Goal: Information Seeking & Learning: Check status

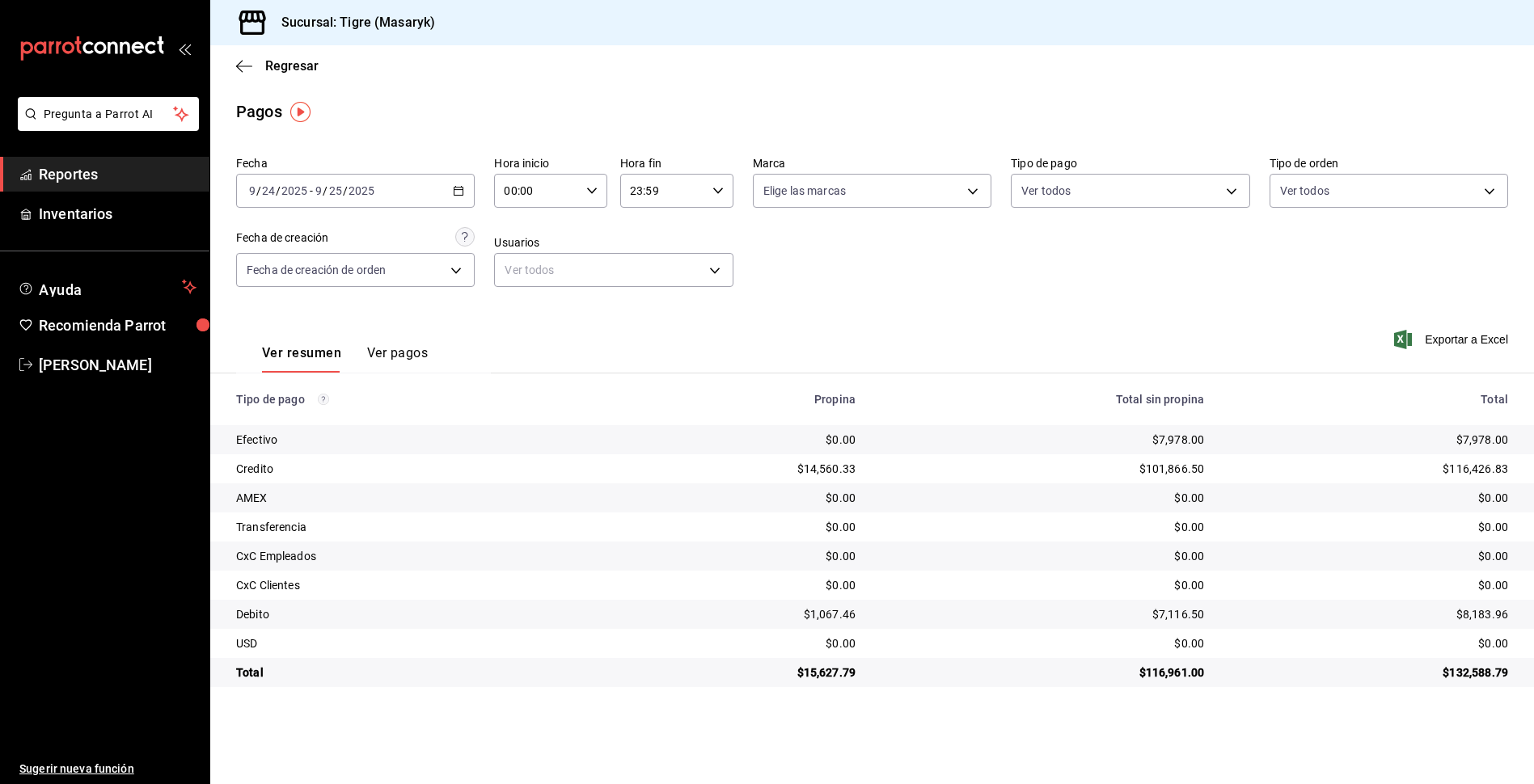
click at [593, 191] on \(Stroke\) "button" at bounding box center [592, 191] width 10 height 6
click at [503, 263] on button "05" at bounding box center [522, 264] width 51 height 32
click at [575, 260] on span "05" at bounding box center [579, 264] width 31 height 13
type input "05:05"
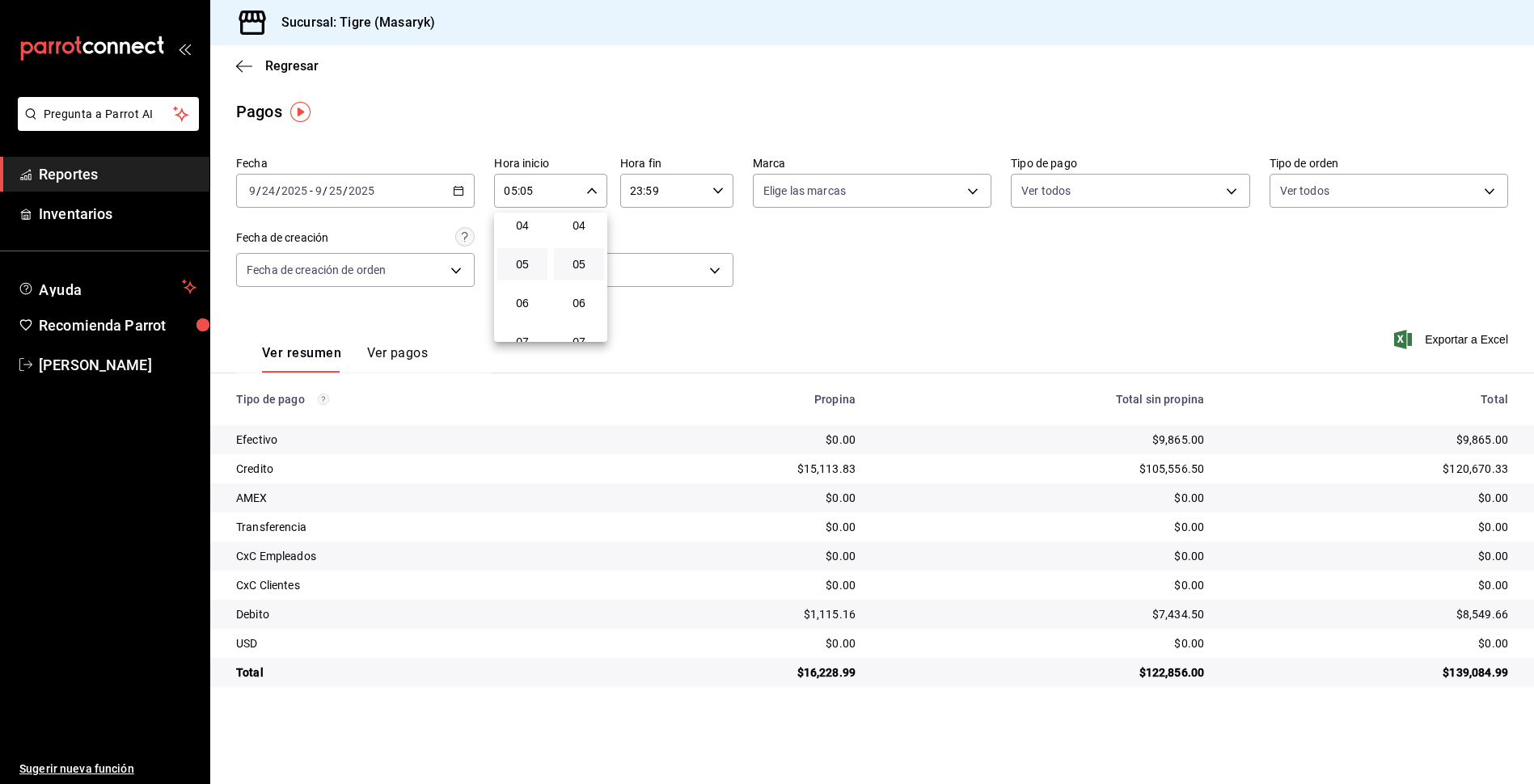
click at [876, 285] on div at bounding box center [767, 392] width 1534 height 784
click at [723, 189] on icon "button" at bounding box center [718, 191] width 12 height 12
click at [663, 272] on span "05" at bounding box center [649, 270] width 31 height 13
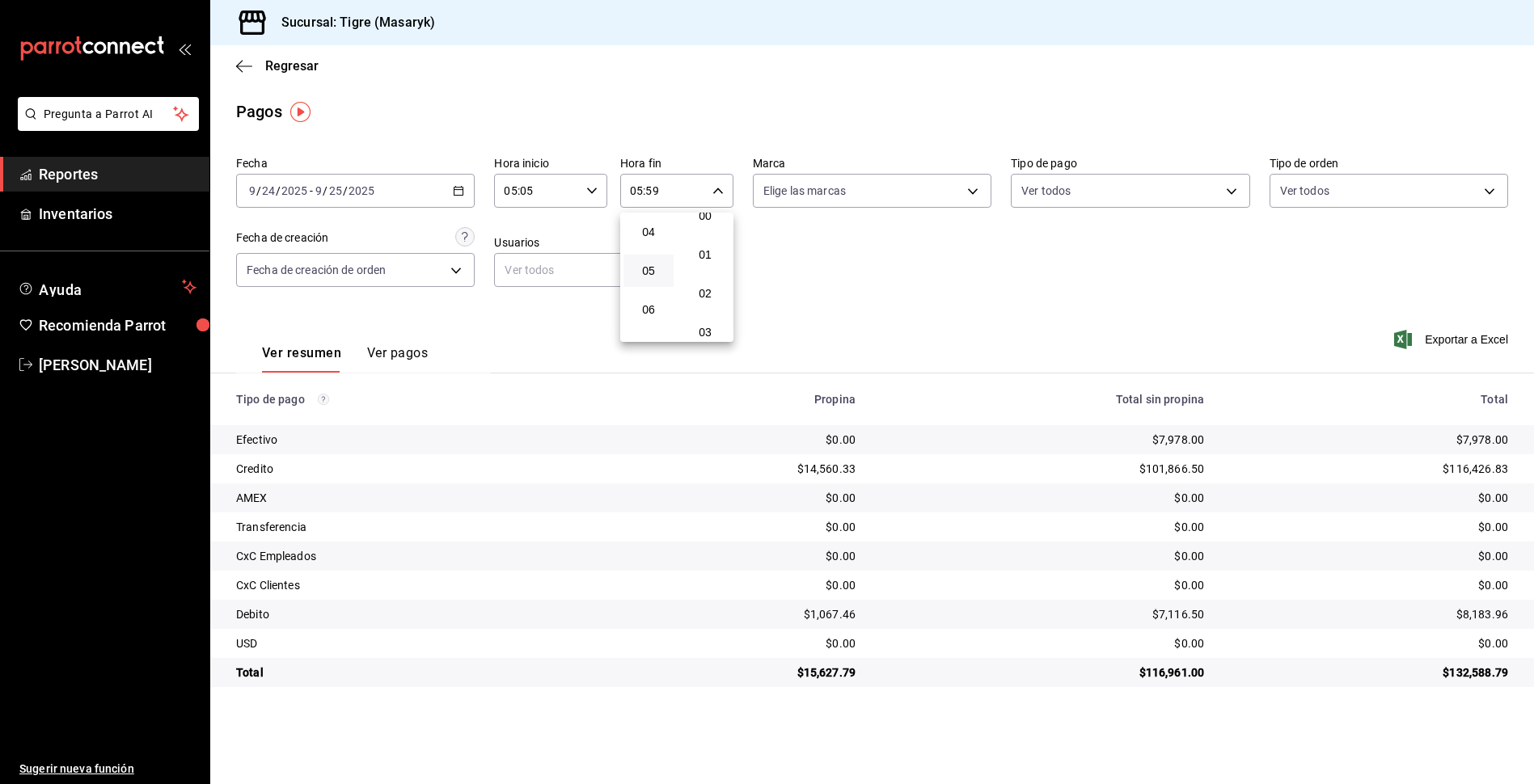
click at [709, 208] on div at bounding box center [767, 392] width 1534 height 784
click at [664, 196] on input "05:59" at bounding box center [663, 191] width 86 height 32
click at [700, 234] on span "00" at bounding box center [705, 232] width 31 height 13
type input "05:00"
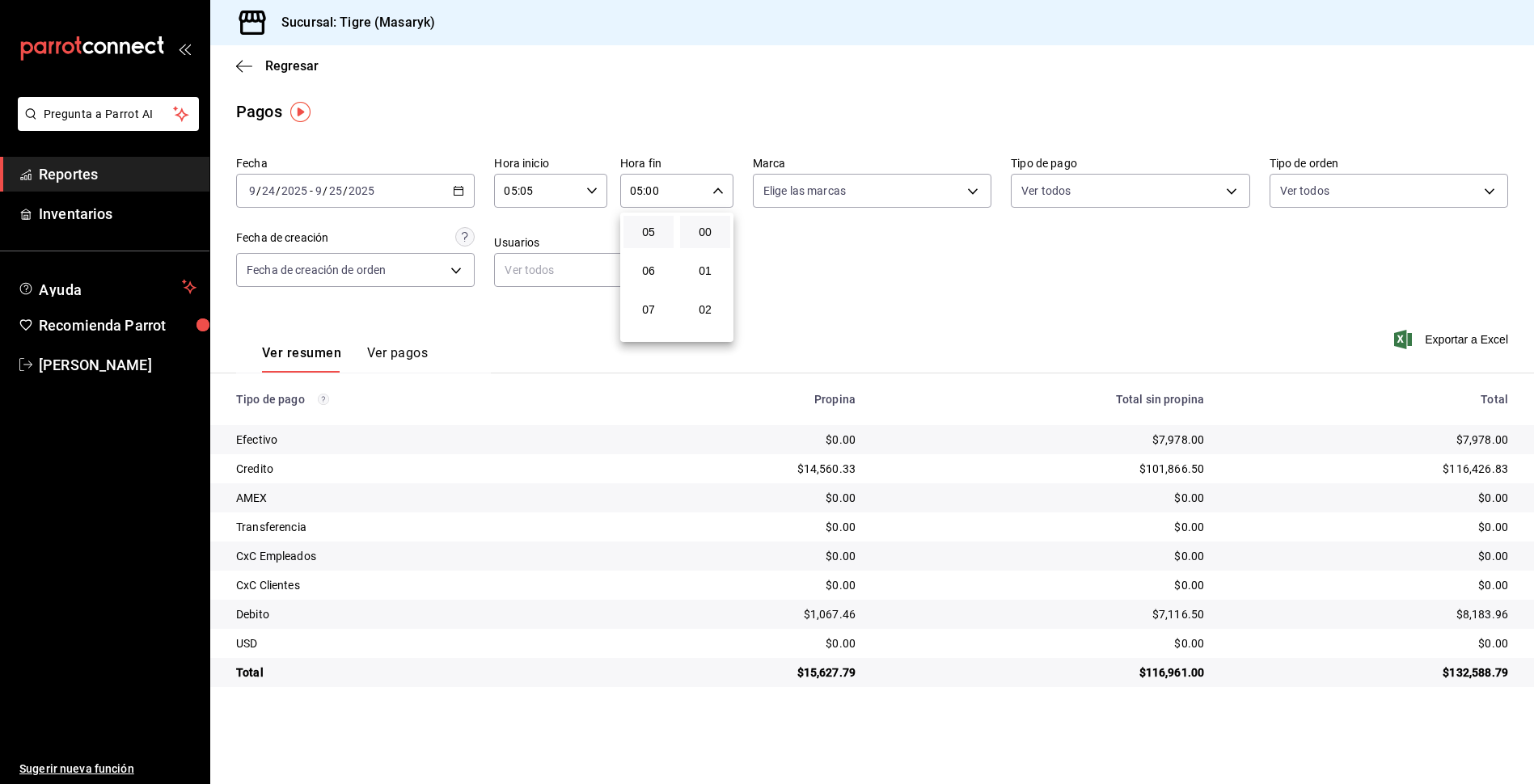
click at [458, 188] on div at bounding box center [767, 392] width 1534 height 784
click at [449, 191] on div "[DATE] [DATE] - [DATE] [DATE]" at bounding box center [355, 191] width 238 height 34
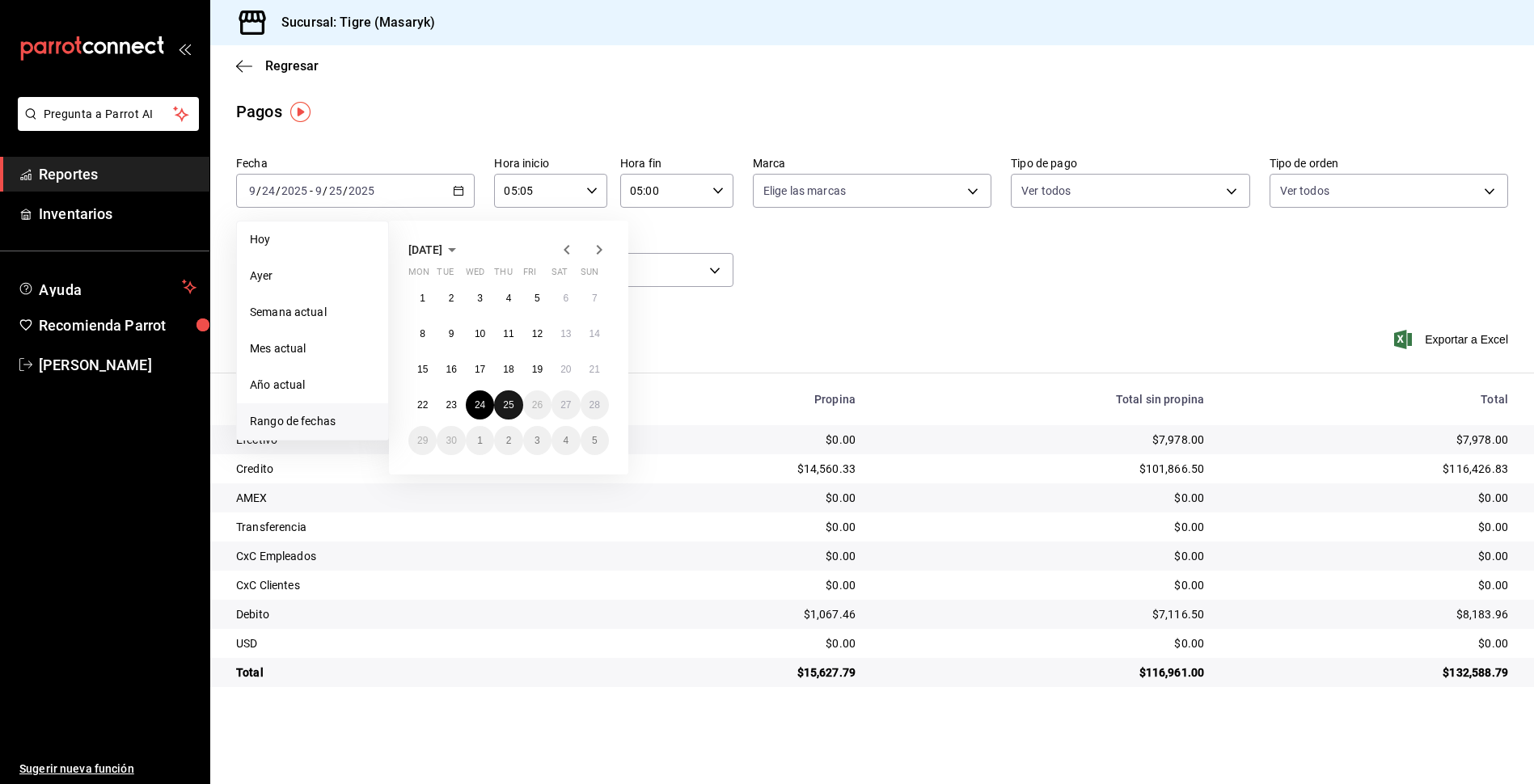
click at [511, 405] on abbr "25" at bounding box center [508, 406] width 11 height 12
click at [799, 286] on div "Fecha [DATE] [DATE] - [DATE] [DATE] [DATE] [DATE] Semana actual Mes actual Año …" at bounding box center [873, 228] width 1272 height 157
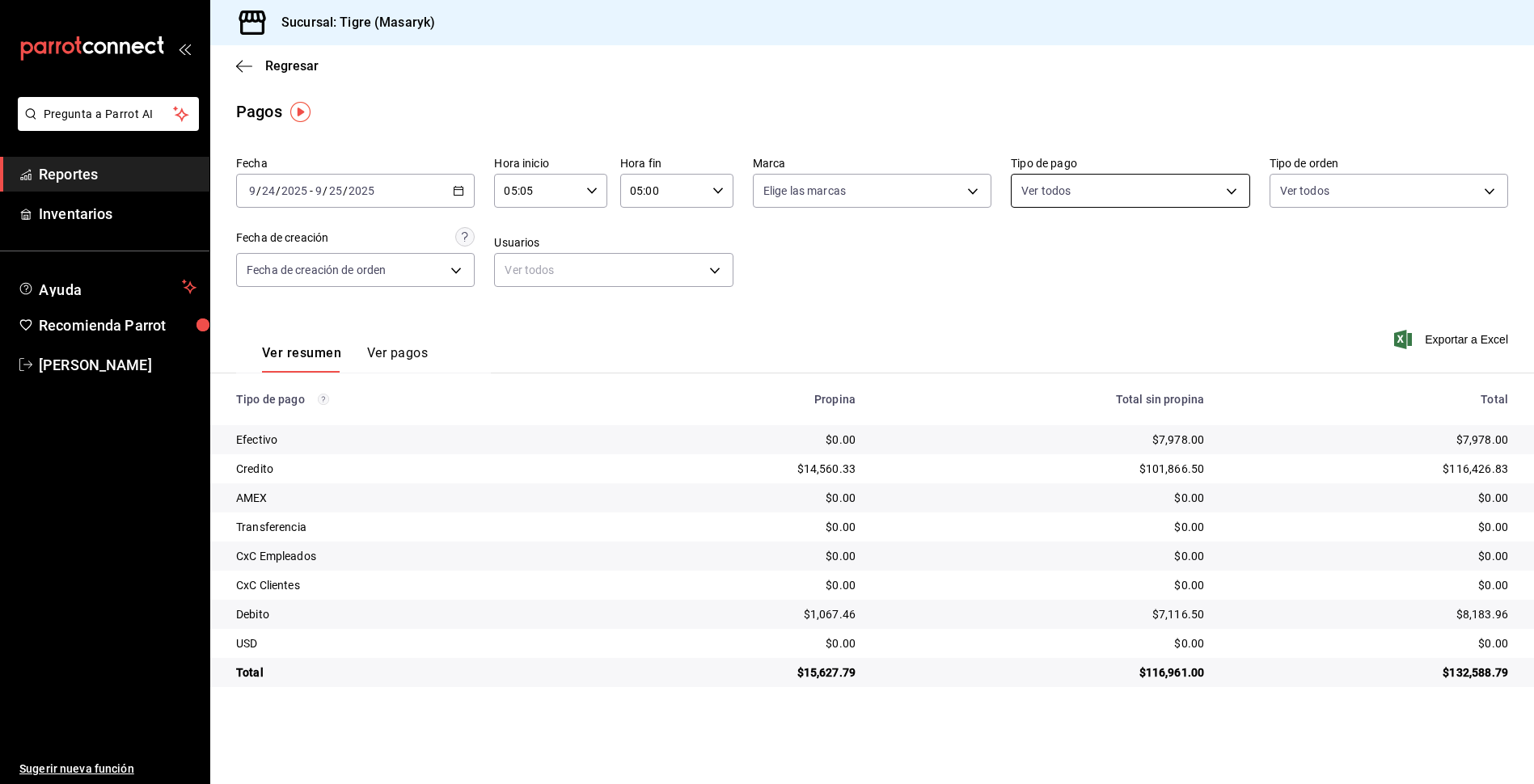
click at [1235, 193] on body "Pregunta a Parrot AI Reportes Inventarios Ayuda Recomienda Parrot Tigre Masaryk…" at bounding box center [767, 392] width 1534 height 784
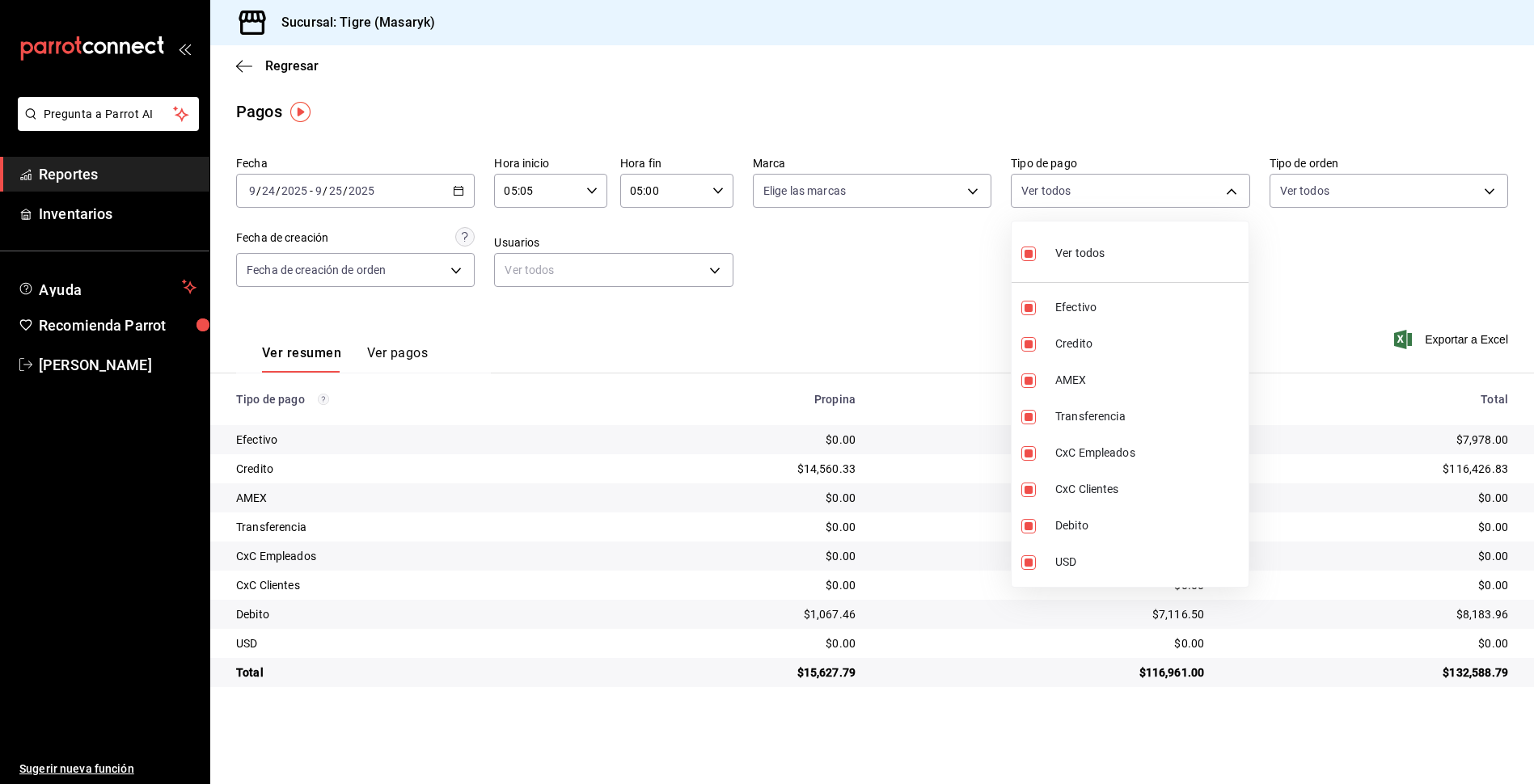
click at [1029, 251] on input "checkbox" at bounding box center [1028, 254] width 15 height 15
checkbox input "false"
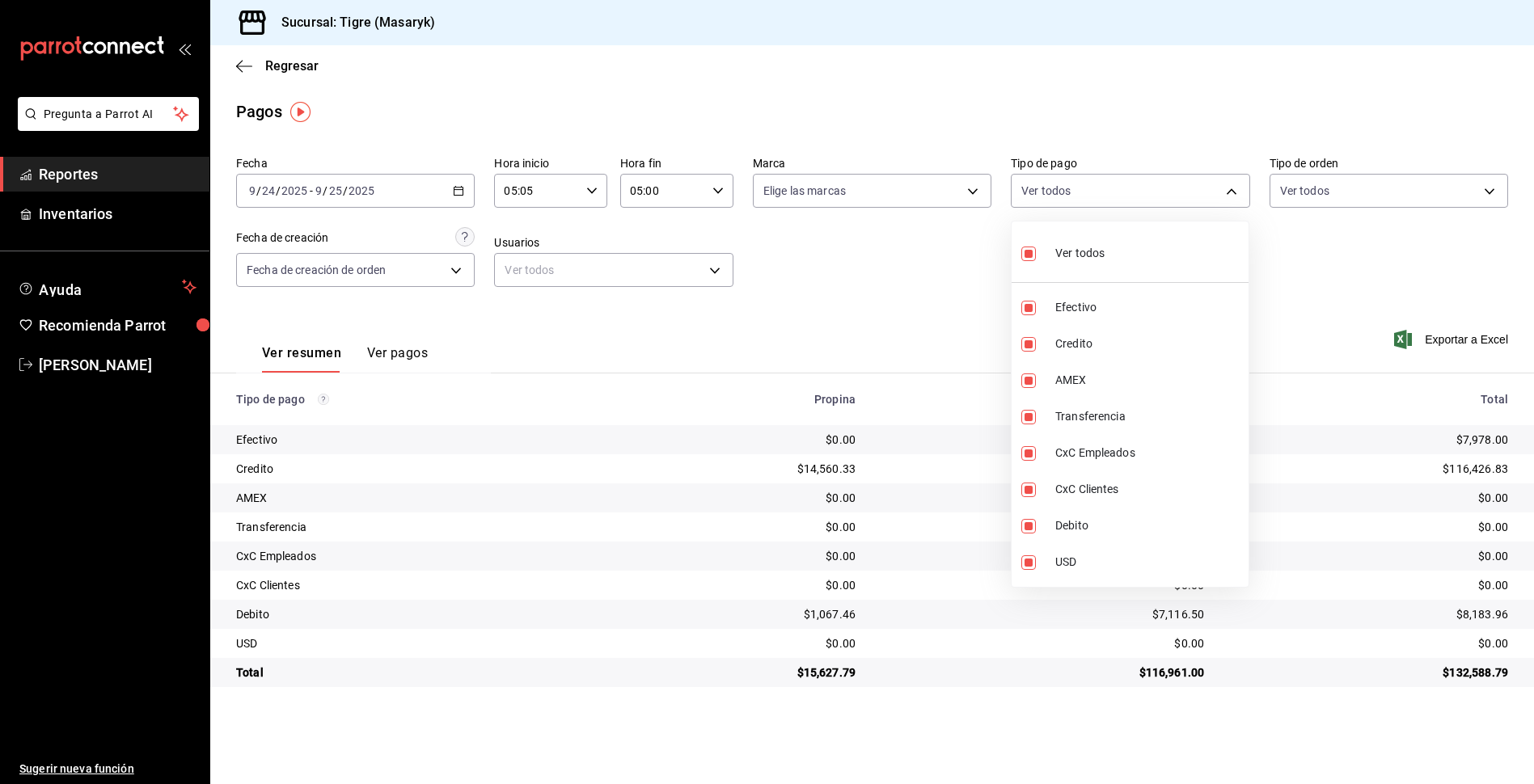
checkbox input "false"
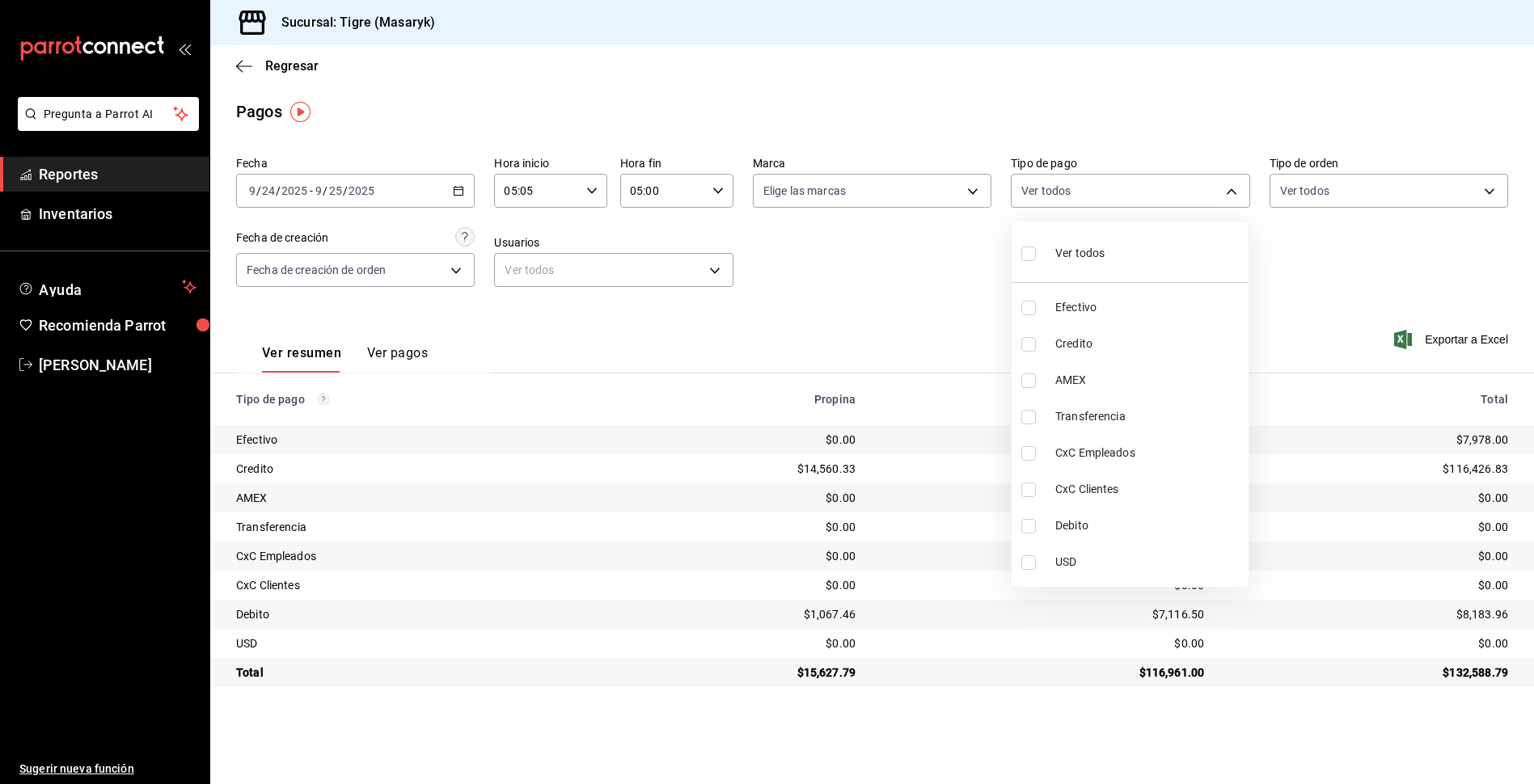
click at [1029, 251] on input "checkbox" at bounding box center [1028, 254] width 15 height 15
checkbox input "true"
type input "68cfb1b9-f6b2-44be-9d19-cf144159f8e2,563f51c4-7c0d-43b6-837e-e895ac41548e,d9472…"
checkbox input "true"
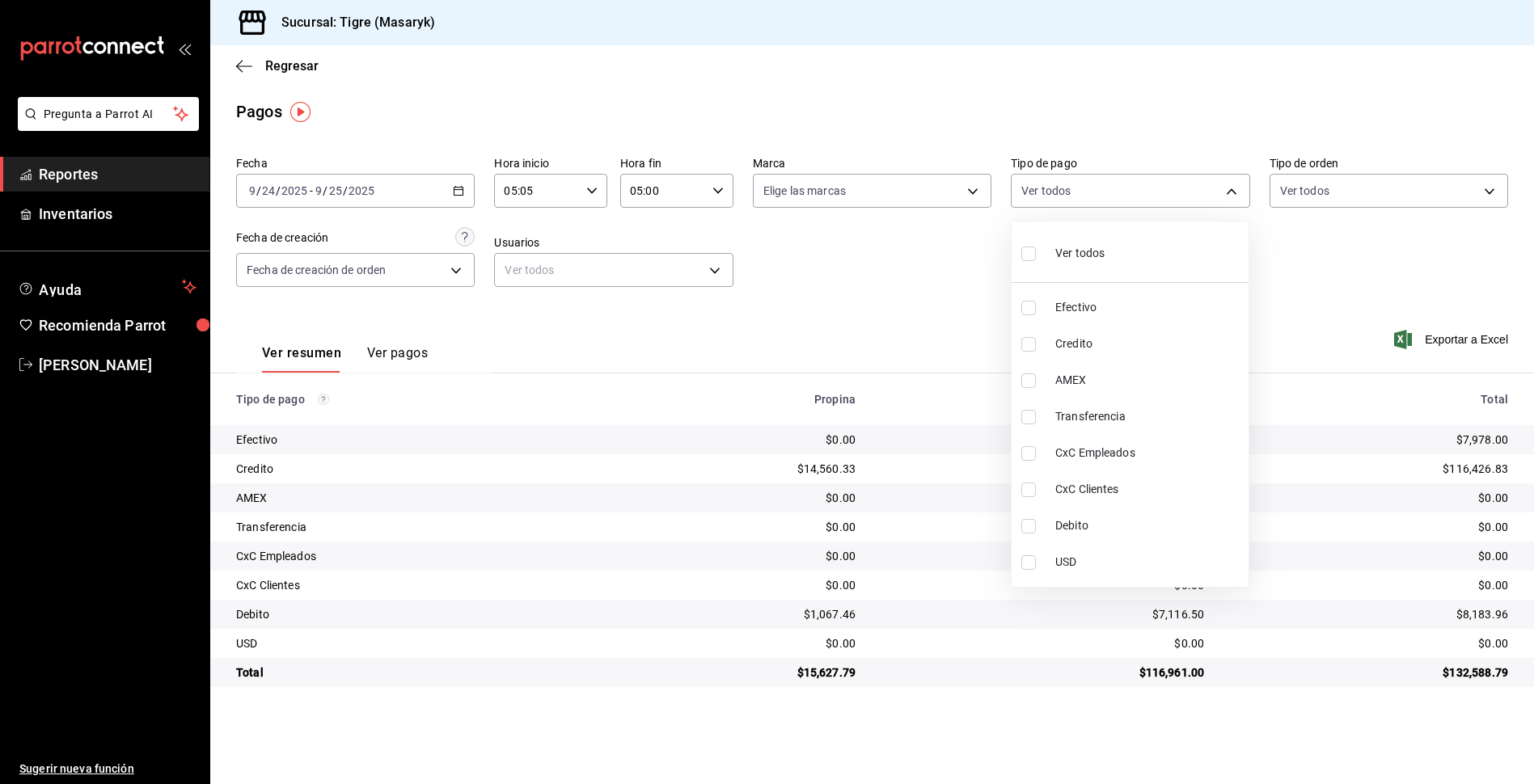
checkbox input "true"
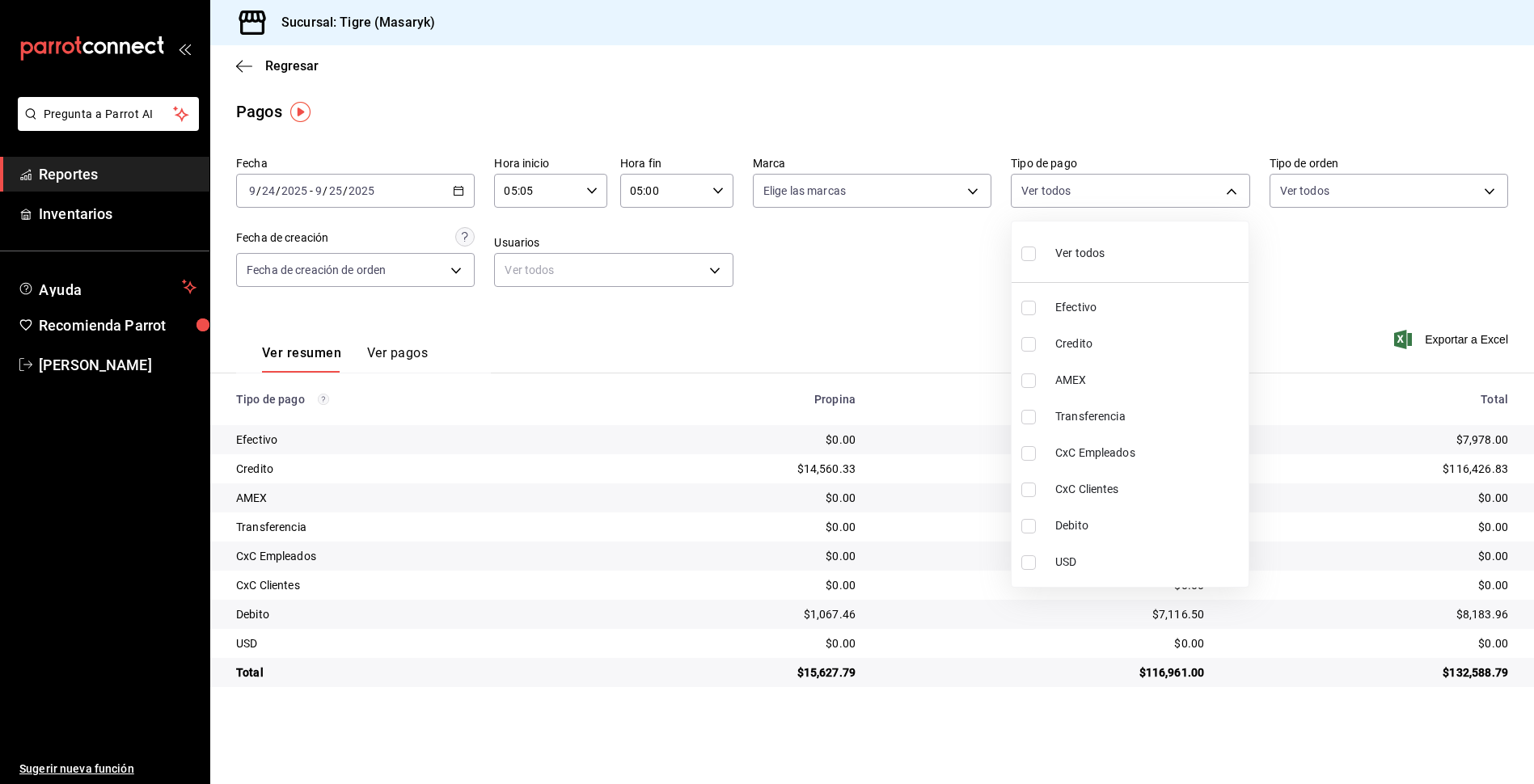
checkbox input "true"
click at [957, 278] on div at bounding box center [767, 392] width 1534 height 784
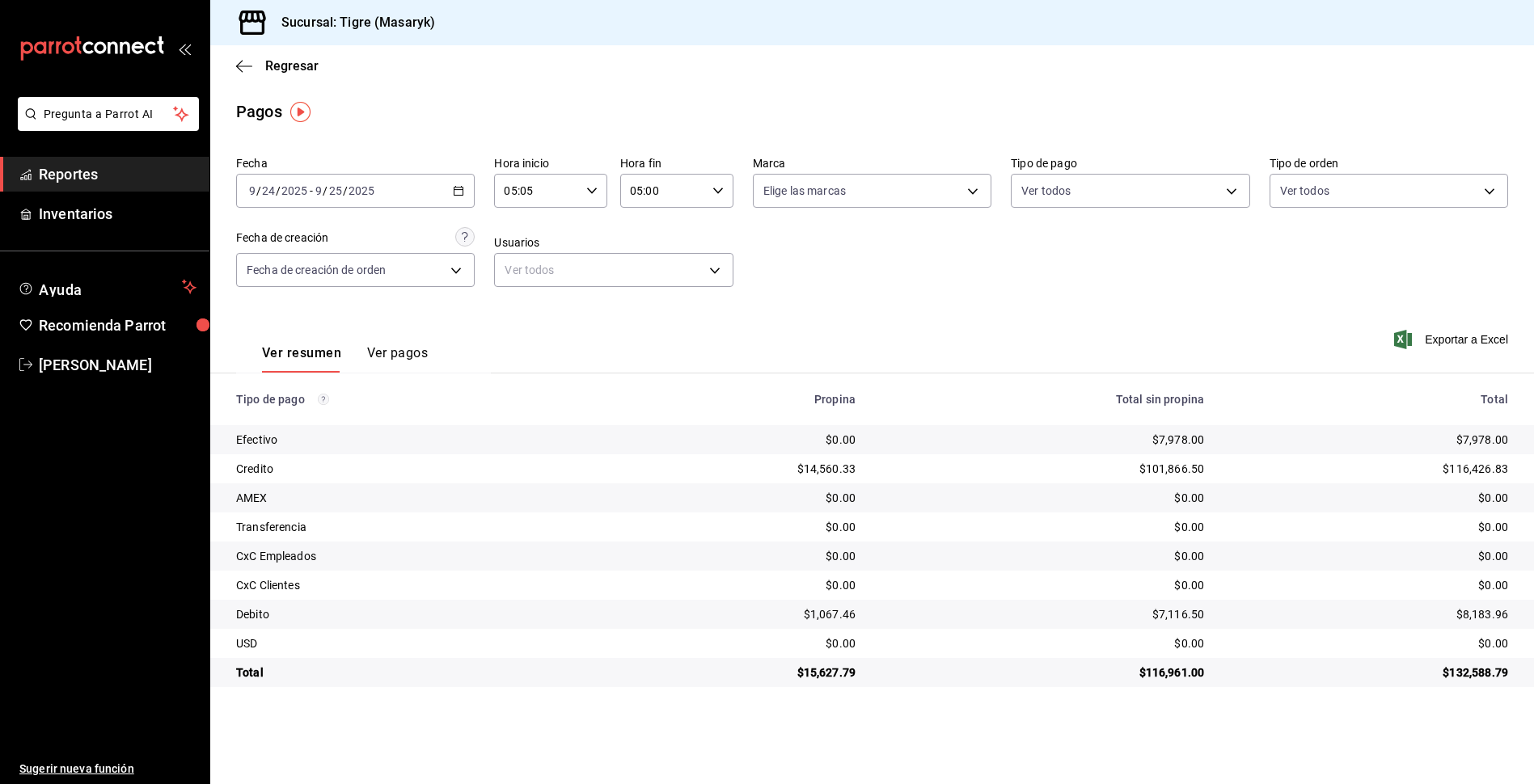
click at [717, 196] on icon "button" at bounding box center [718, 191] width 12 height 12
click at [597, 190] on div at bounding box center [767, 392] width 1534 height 784
click at [597, 190] on icon "button" at bounding box center [592, 191] width 12 height 12
click at [459, 190] on div at bounding box center [767, 392] width 1534 height 784
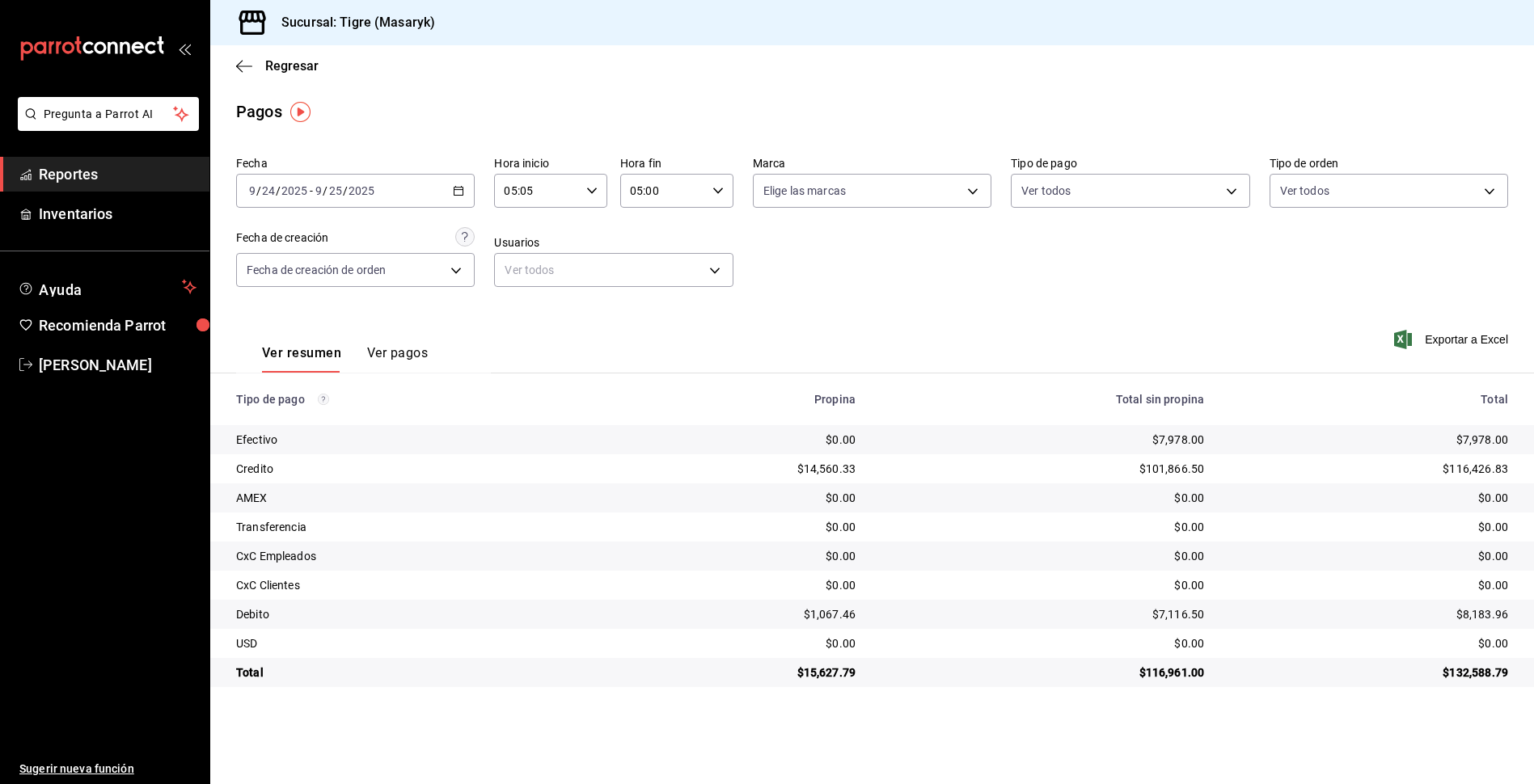
click at [459, 190] on icon "button" at bounding box center [459, 191] width 12 height 12
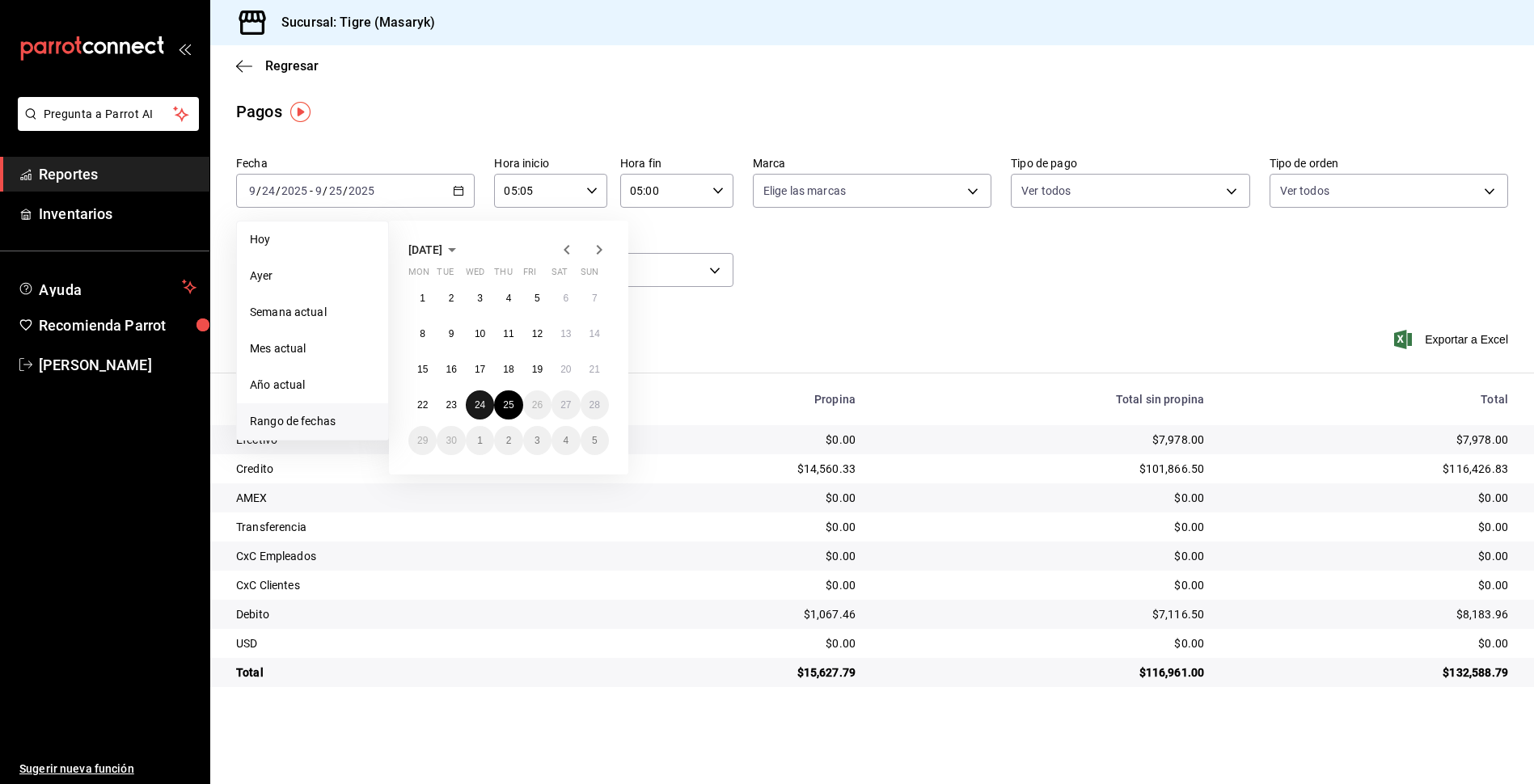
click at [473, 409] on button "24" at bounding box center [480, 406] width 28 height 29
type input "00:00"
type input "23:59"
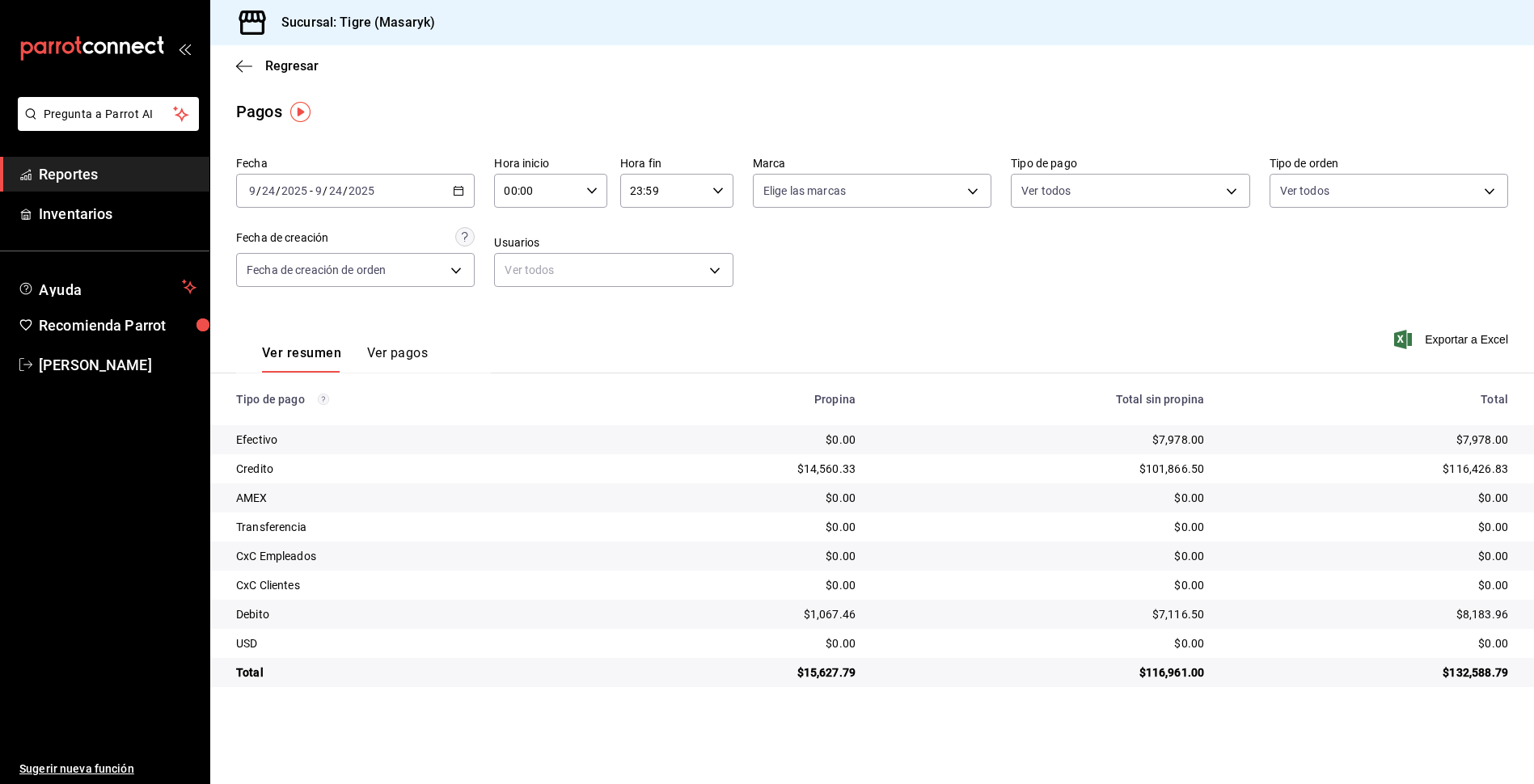
click at [463, 177] on div "[DATE] [DATE] - [DATE] [DATE]" at bounding box center [355, 191] width 238 height 34
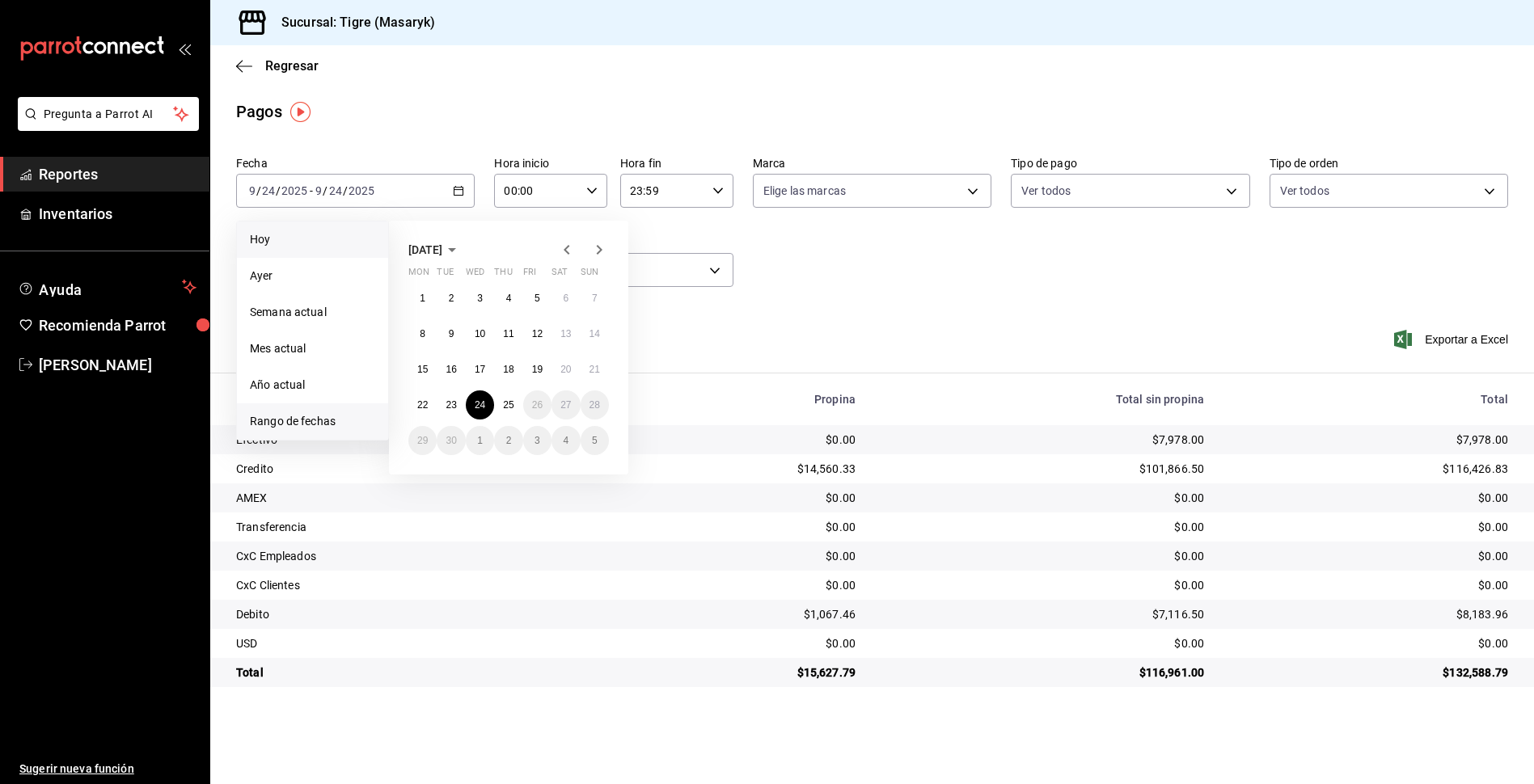
click at [324, 245] on span "Hoy" at bounding box center [312, 239] width 125 height 17
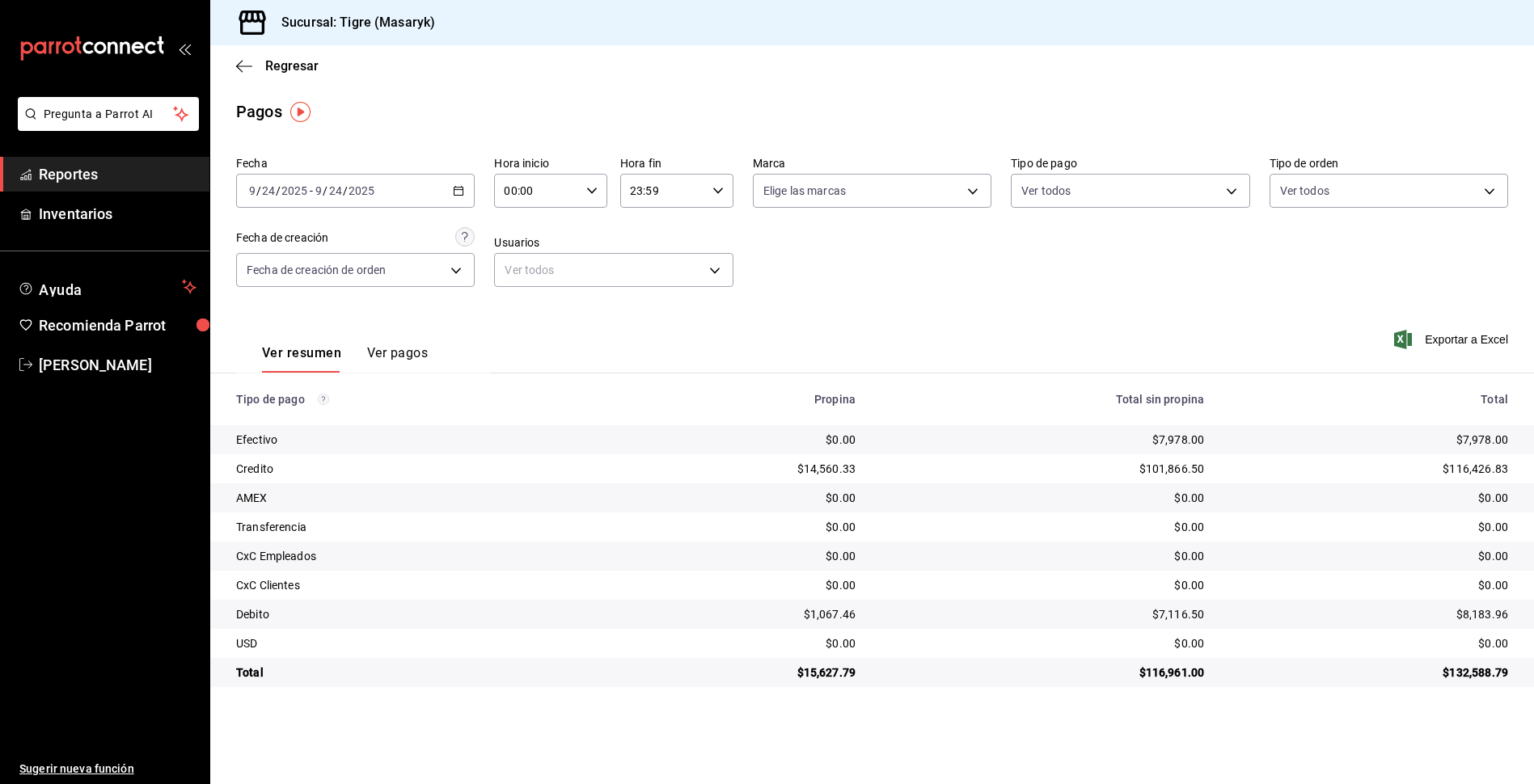
click at [458, 197] on div "[DATE] [DATE] - [DATE] [DATE]" at bounding box center [355, 191] width 238 height 34
click at [313, 241] on span "Hoy" at bounding box center [312, 239] width 125 height 17
click at [458, 185] on icon "button" at bounding box center [459, 191] width 12 height 12
click at [330, 429] on span "Rango de fechas" at bounding box center [312, 421] width 125 height 17
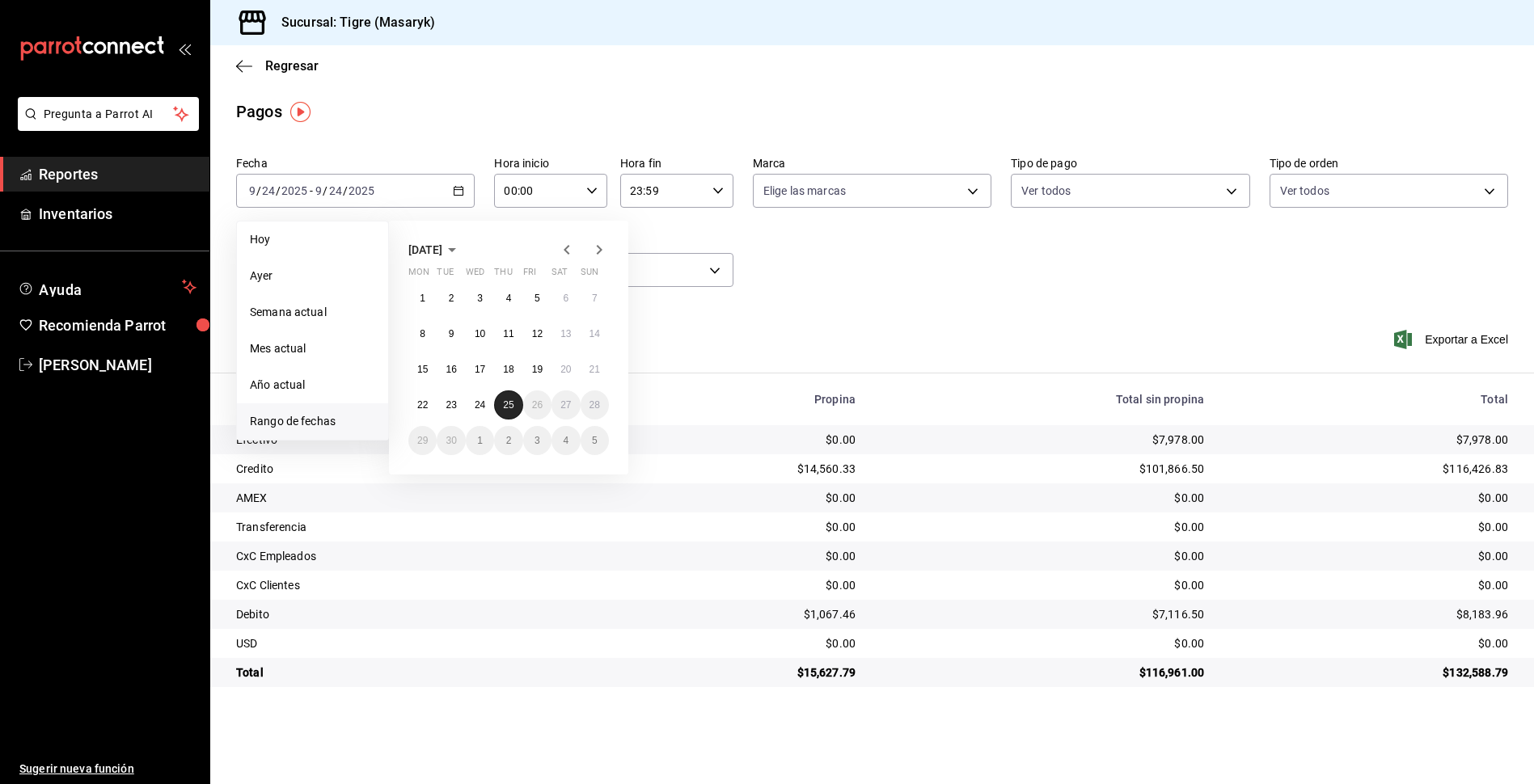
click at [504, 410] on abbr "25" at bounding box center [508, 406] width 11 height 12
click at [669, 324] on div "[DATE] Mon Tue Wed Thu Fri Sat Sun 1 2 3 4 5 6 7 8 9 10 11 12 13 14 15 16 17 18…" at bounding box center [530, 341] width 283 height 267
click at [674, 333] on div "Ver resumen Ver pagos Exportar a Excel" at bounding box center [872, 349] width 1324 height 86
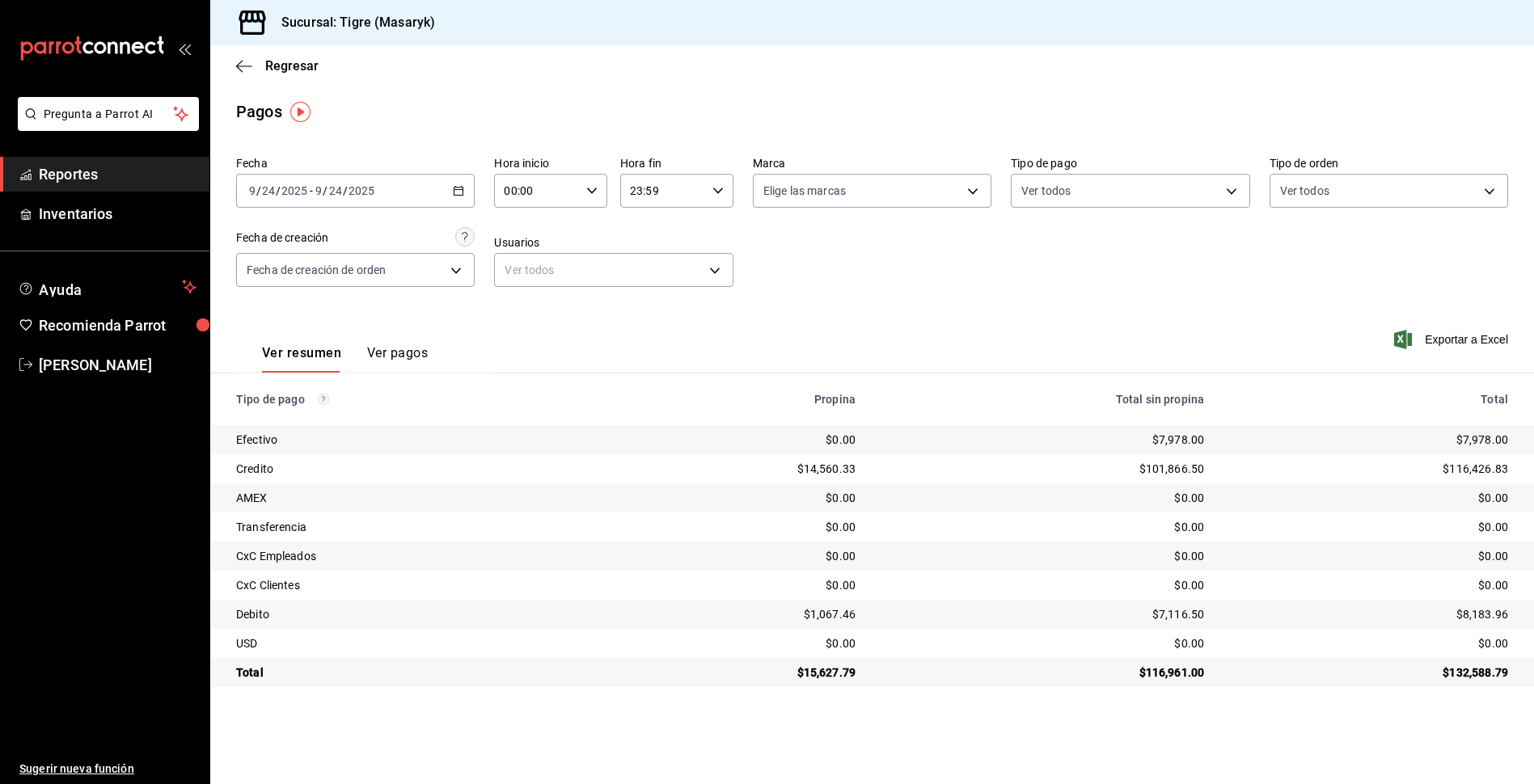
click at [461, 191] on icon "button" at bounding box center [459, 191] width 12 height 12
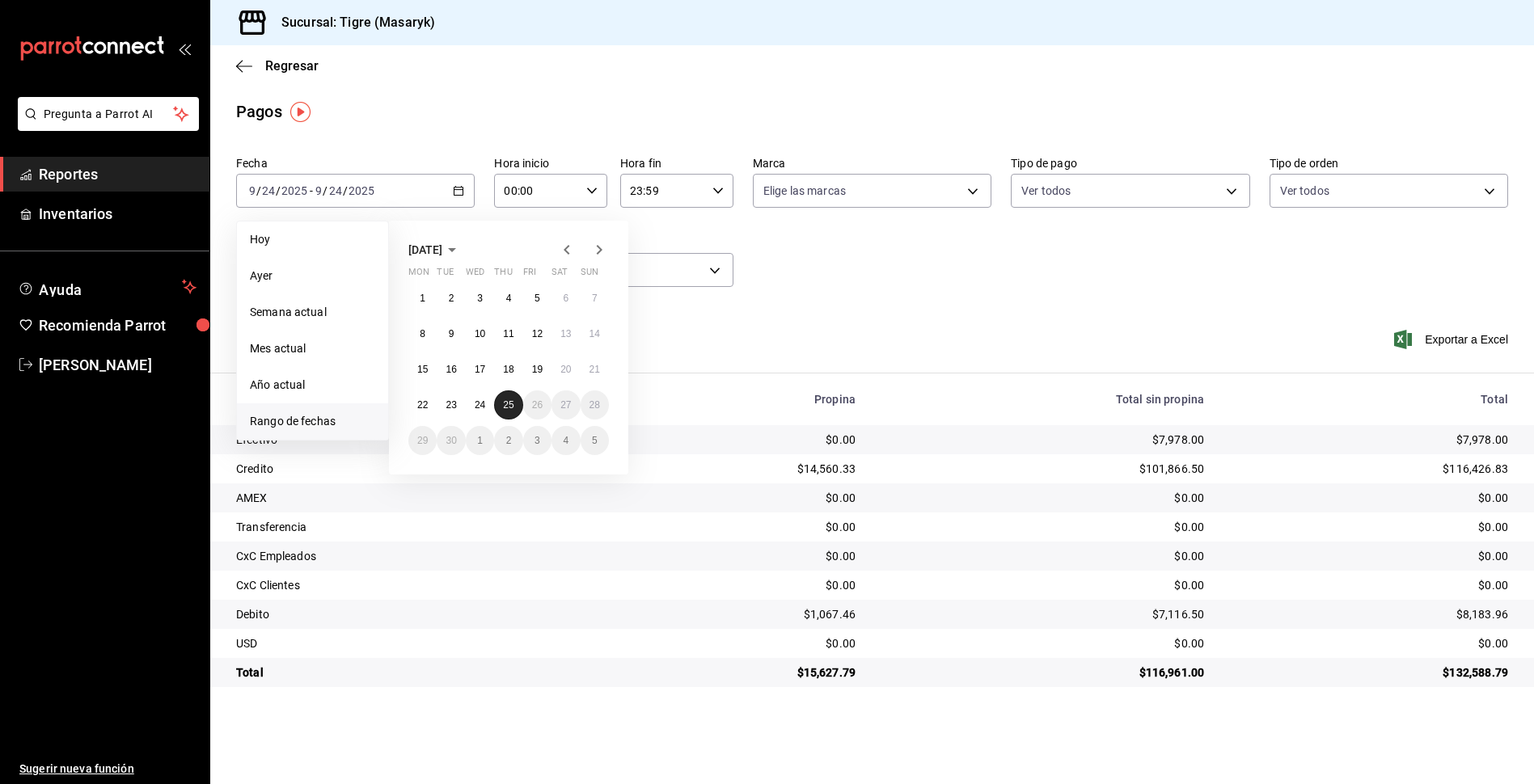
click at [508, 397] on button "25" at bounding box center [508, 406] width 28 height 29
click at [508, 401] on abbr "25" at bounding box center [508, 406] width 11 height 12
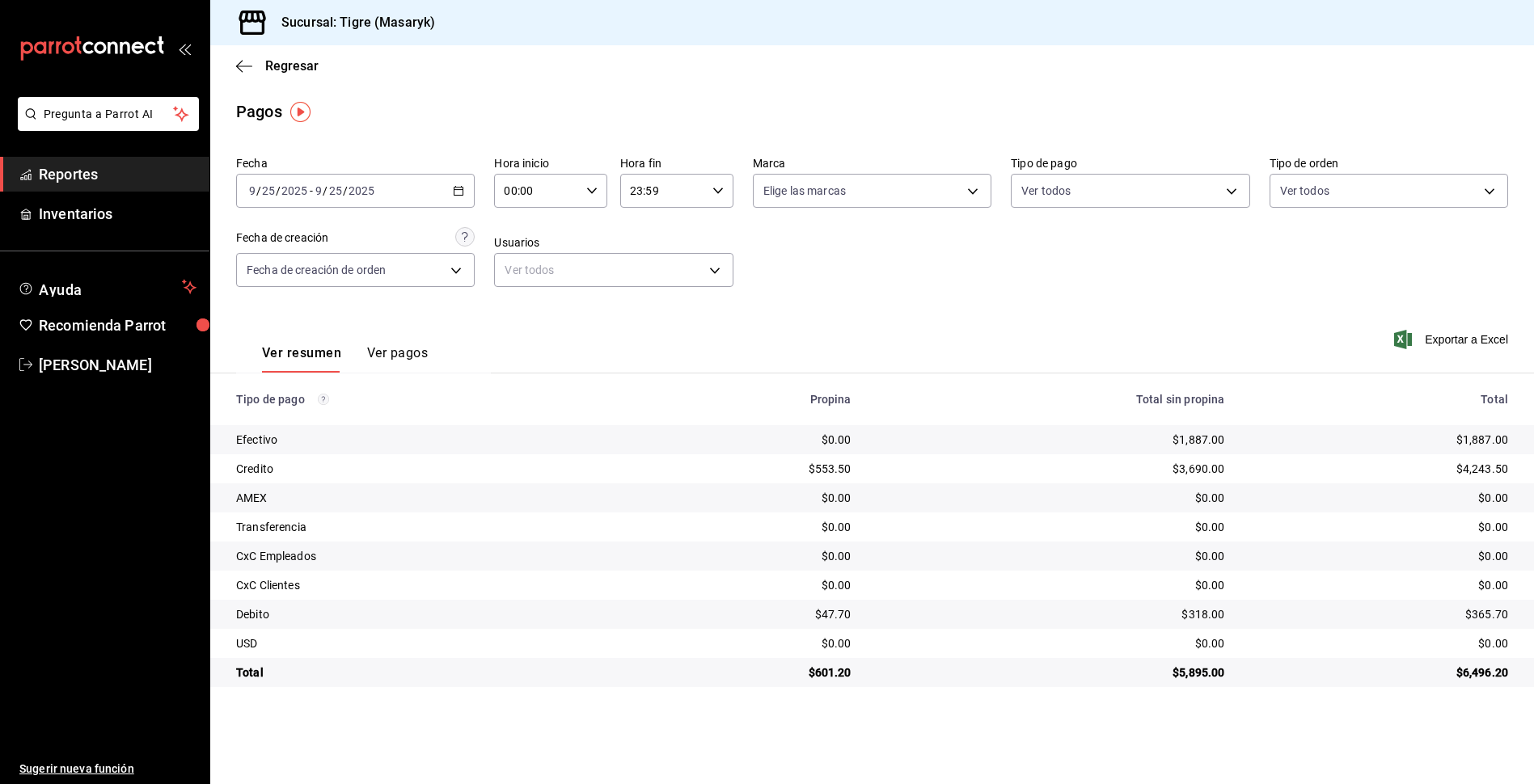
click at [594, 194] on icon "button" at bounding box center [592, 191] width 12 height 12
click at [530, 246] on span "13" at bounding box center [522, 251] width 31 height 13
type input "13:00"
click at [572, 235] on span "00" at bounding box center [579, 232] width 31 height 13
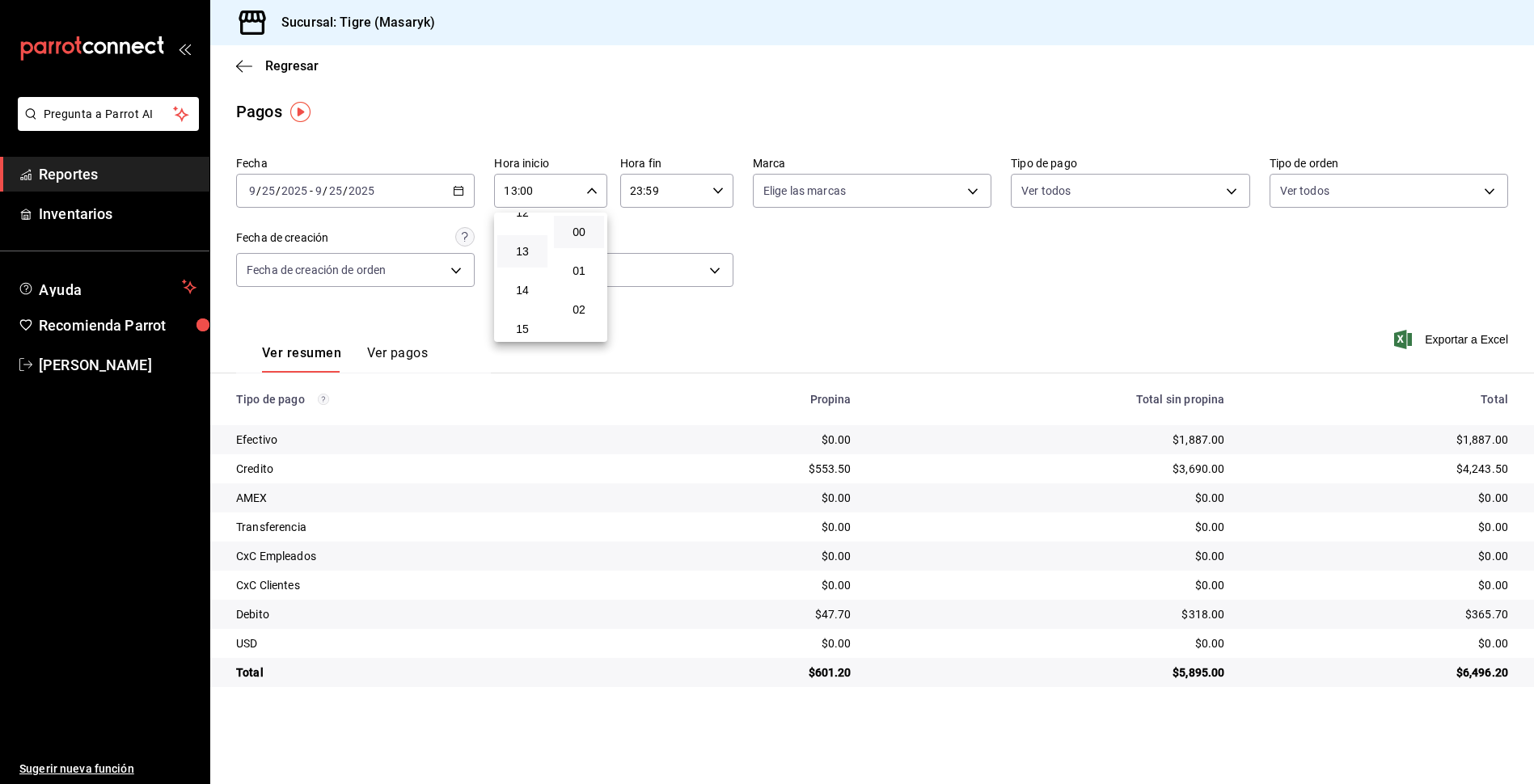
click at [670, 195] on div at bounding box center [767, 392] width 1534 height 784
click at [670, 195] on input "23:59" at bounding box center [663, 191] width 86 height 32
click at [768, 242] on div at bounding box center [767, 392] width 1534 height 784
click at [1226, 192] on body "Pregunta a Parrot AI Reportes Inventarios Ayuda Recomienda Parrot Tigre Masaryk…" at bounding box center [767, 392] width 1534 height 784
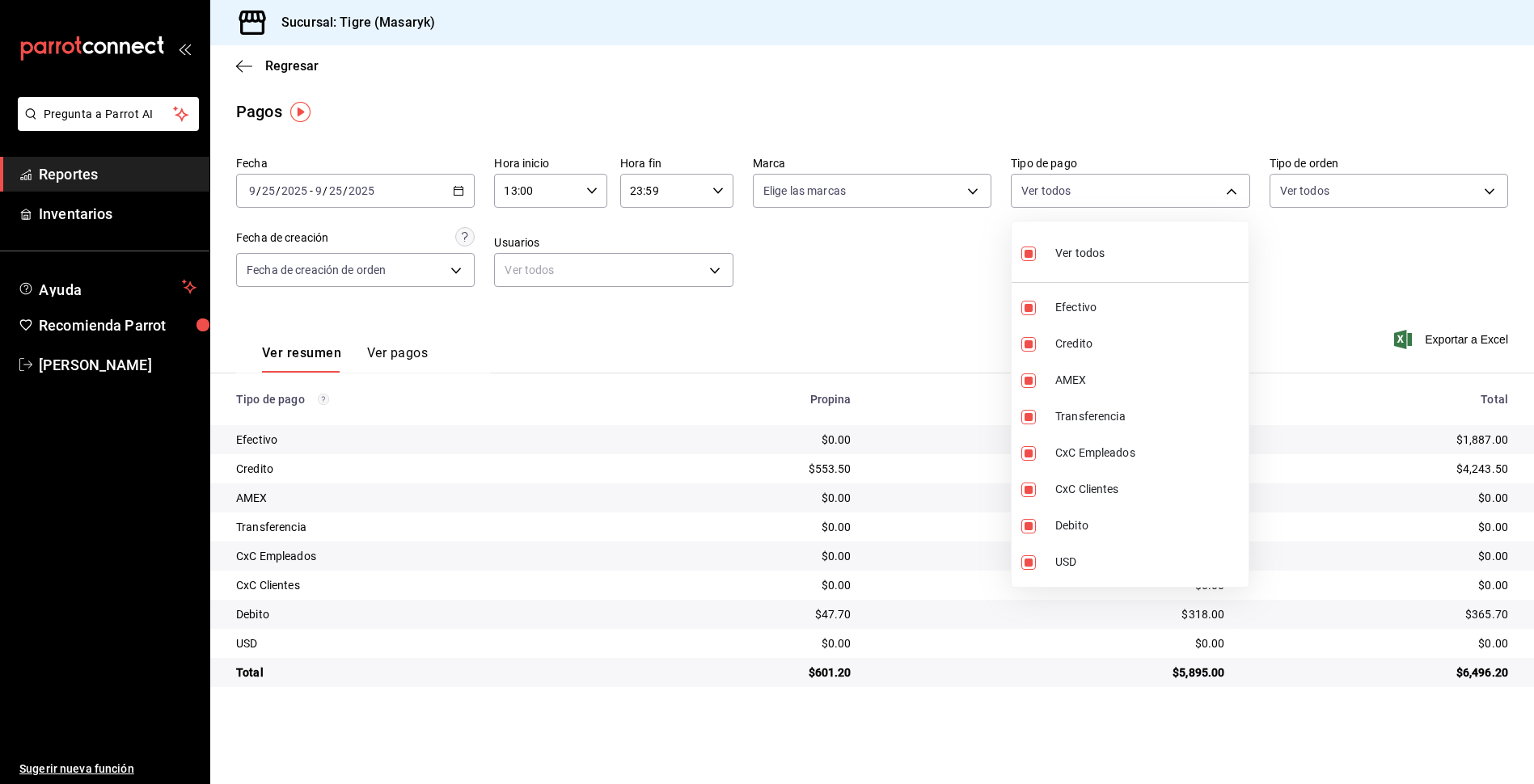
click at [1056, 263] on div "Ver todos" at bounding box center [1063, 252] width 84 height 35
checkbox input "false"
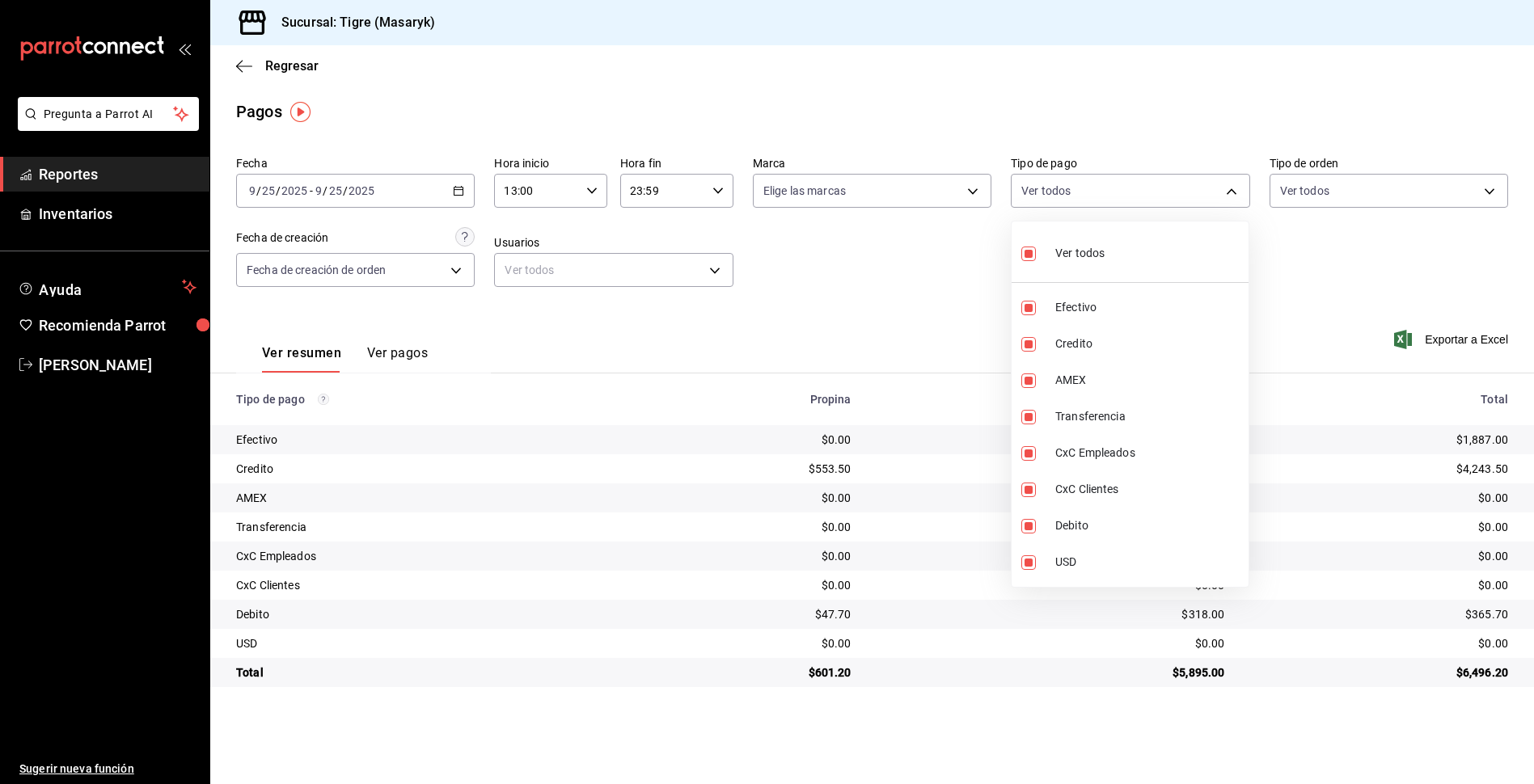
checkbox input "false"
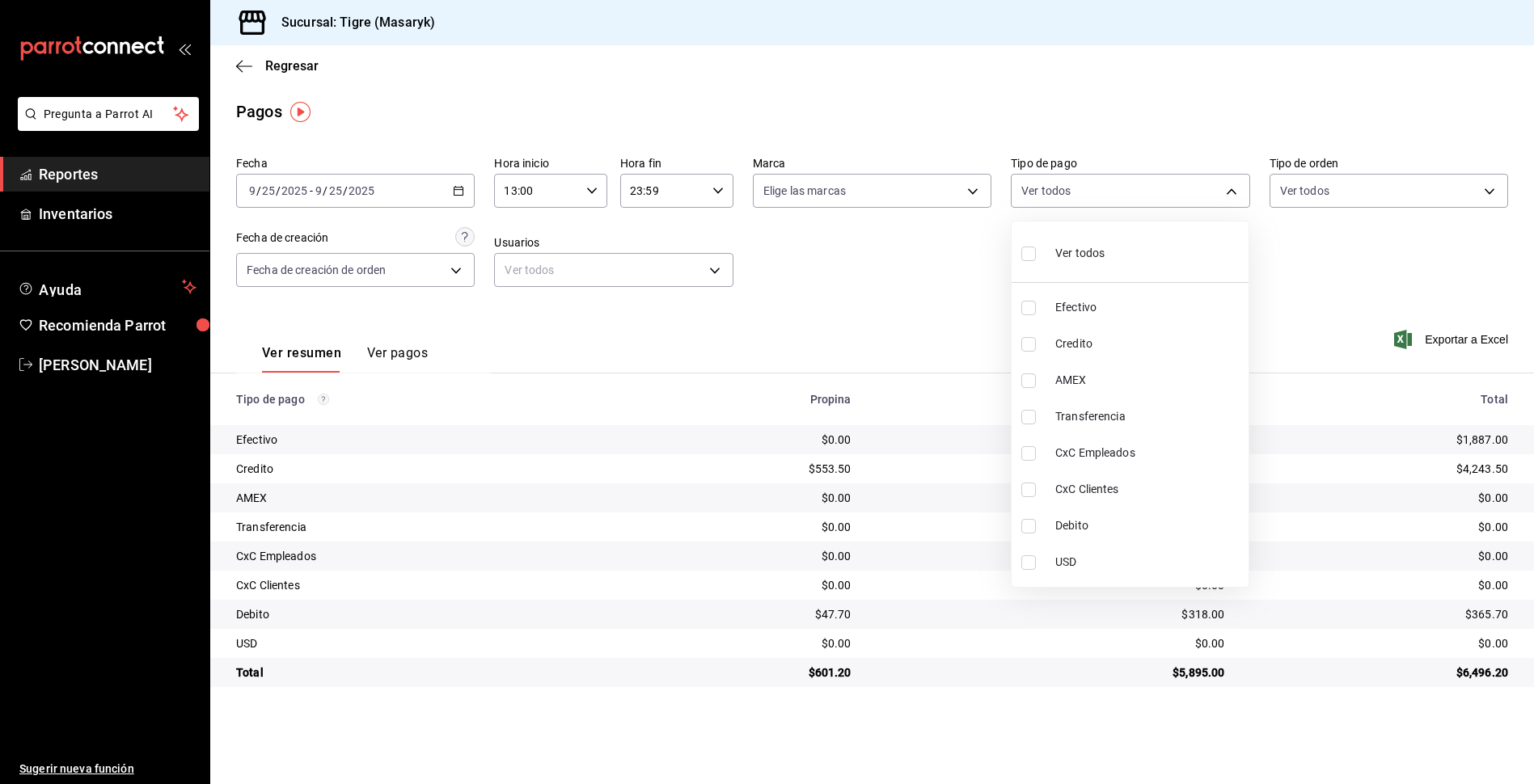
click at [1024, 248] on input "checkbox" at bounding box center [1028, 254] width 15 height 15
checkbox input "true"
type input "68cfb1b9-f6b2-44be-9d19-cf144159f8e2,563f51c4-7c0d-43b6-837e-e895ac41548e,d9472…"
checkbox input "true"
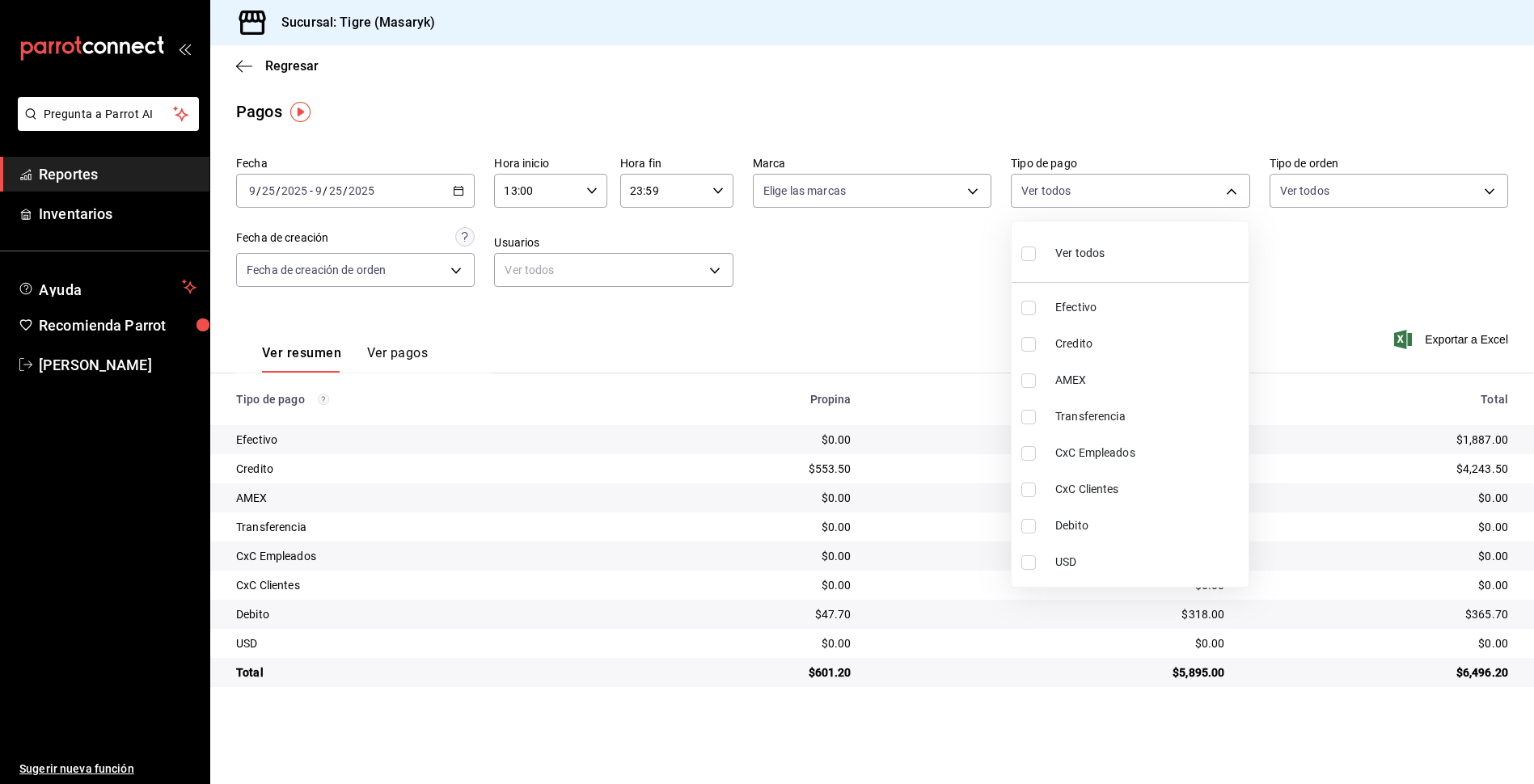
checkbox input "true"
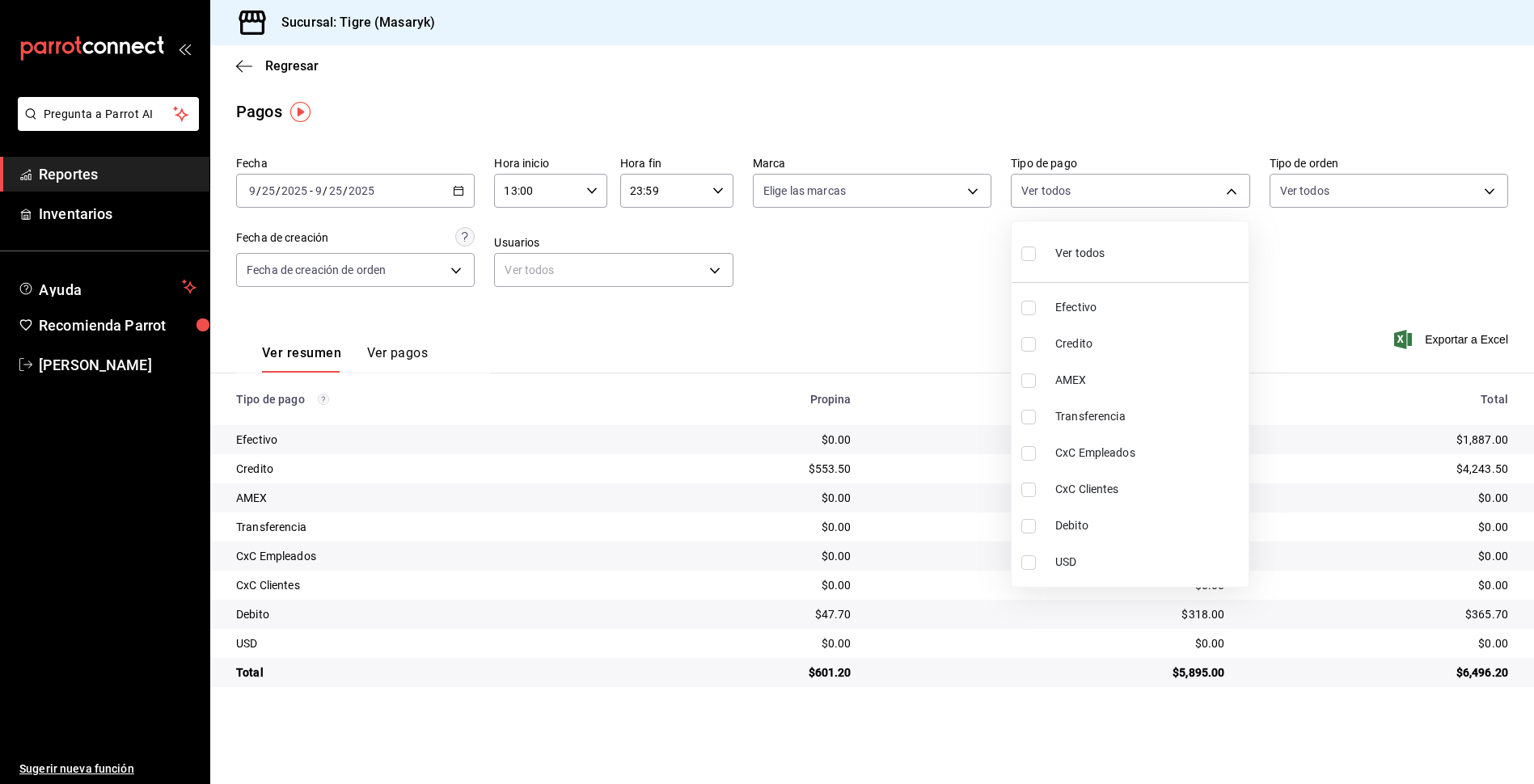
checkbox input "true"
click at [904, 316] on div at bounding box center [767, 392] width 1534 height 784
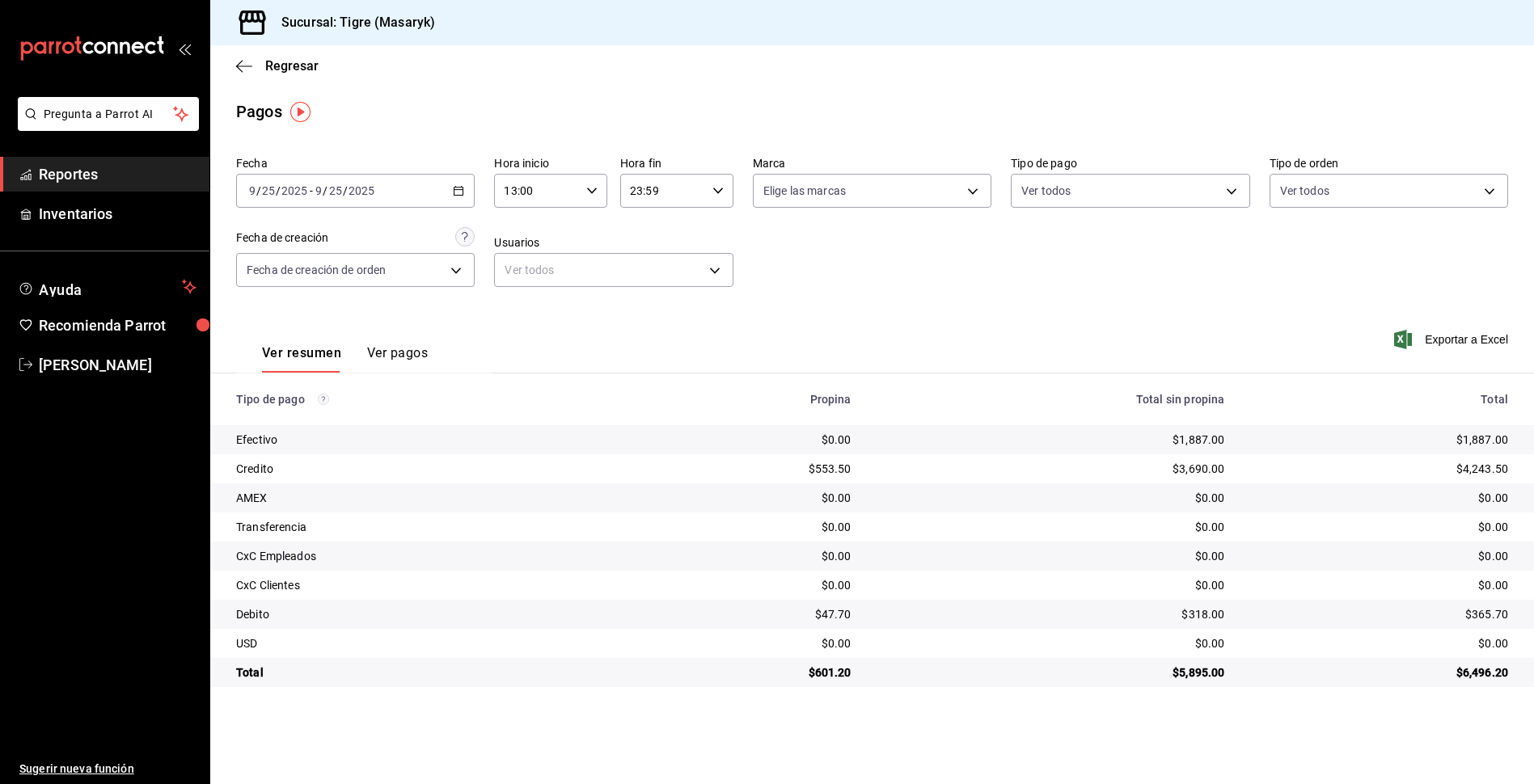
click at [593, 191] on \(Stroke\) "button" at bounding box center [592, 191] width 10 height 6
click at [518, 231] on span "13" at bounding box center [522, 232] width 31 height 13
click at [721, 189] on div at bounding box center [767, 392] width 1534 height 784
click at [717, 190] on icon "button" at bounding box center [718, 191] width 12 height 12
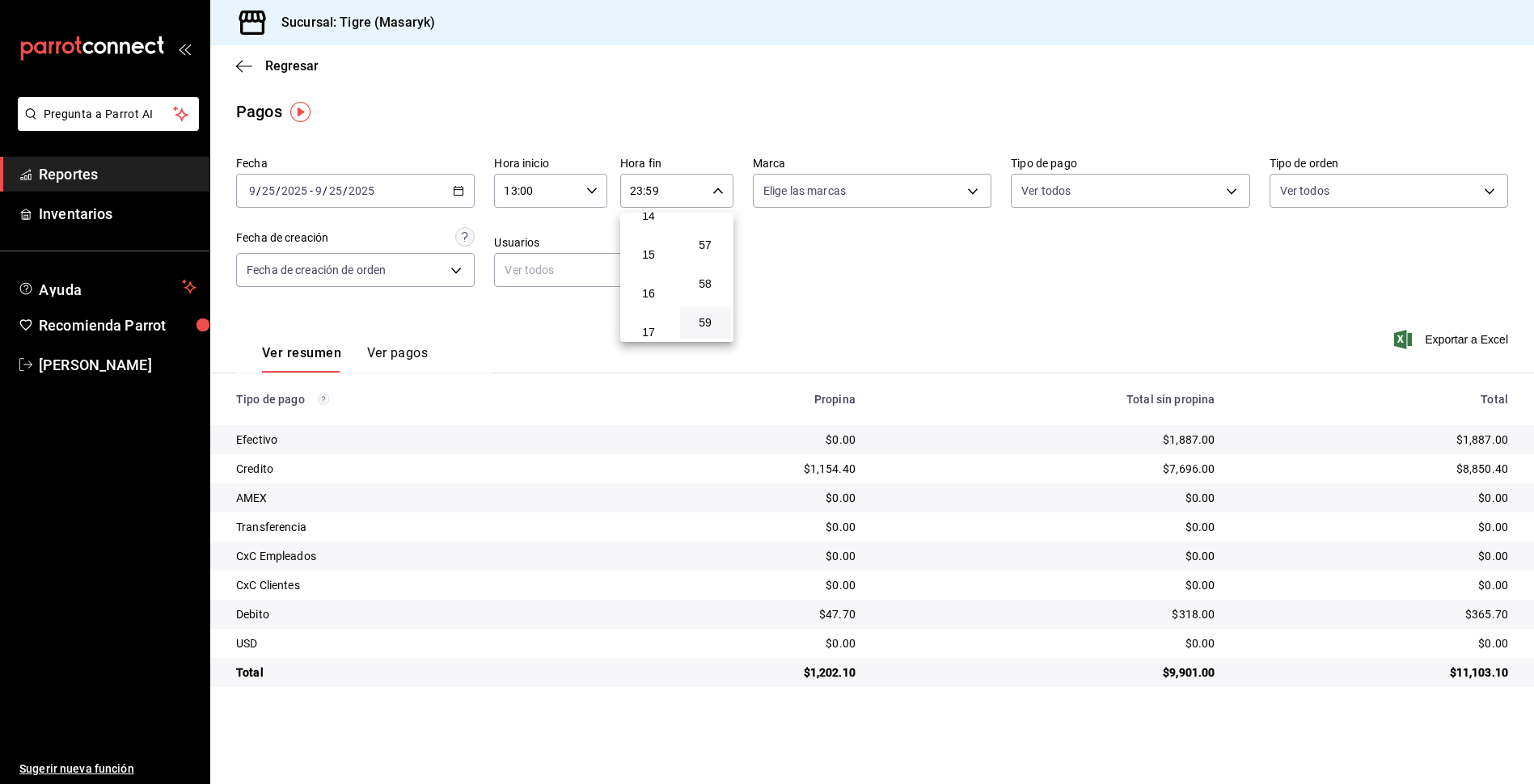
scroll to position [640, 0]
click at [660, 258] on button "17" at bounding box center [649, 251] width 51 height 32
type input "17:59"
click at [834, 294] on div at bounding box center [767, 392] width 1534 height 784
click at [1231, 190] on body "Pregunta a Parrot AI Reportes Inventarios Ayuda Recomienda Parrot Tigre Masaryk…" at bounding box center [767, 392] width 1534 height 784
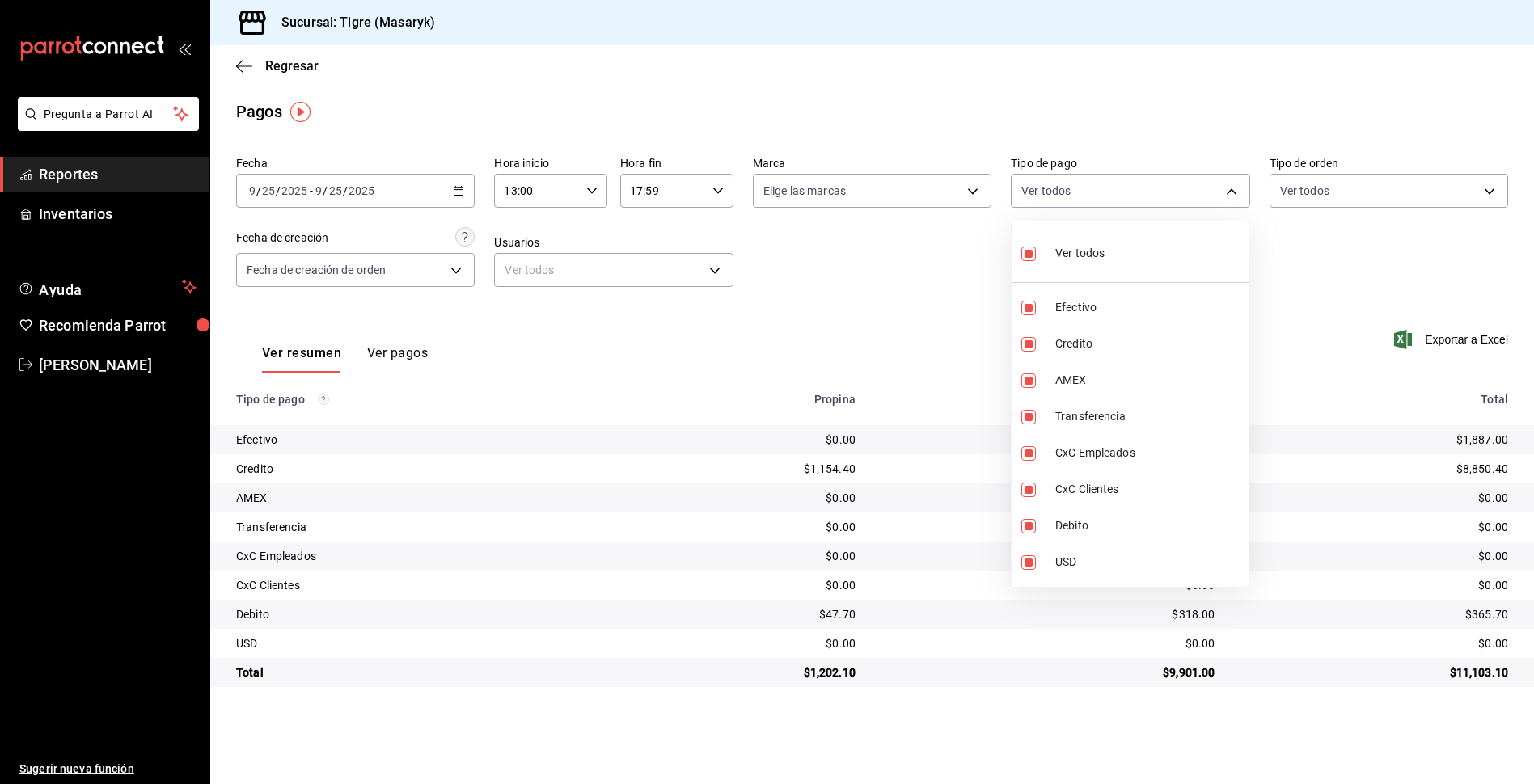
click at [1029, 258] on input "checkbox" at bounding box center [1028, 254] width 15 height 15
checkbox input "false"
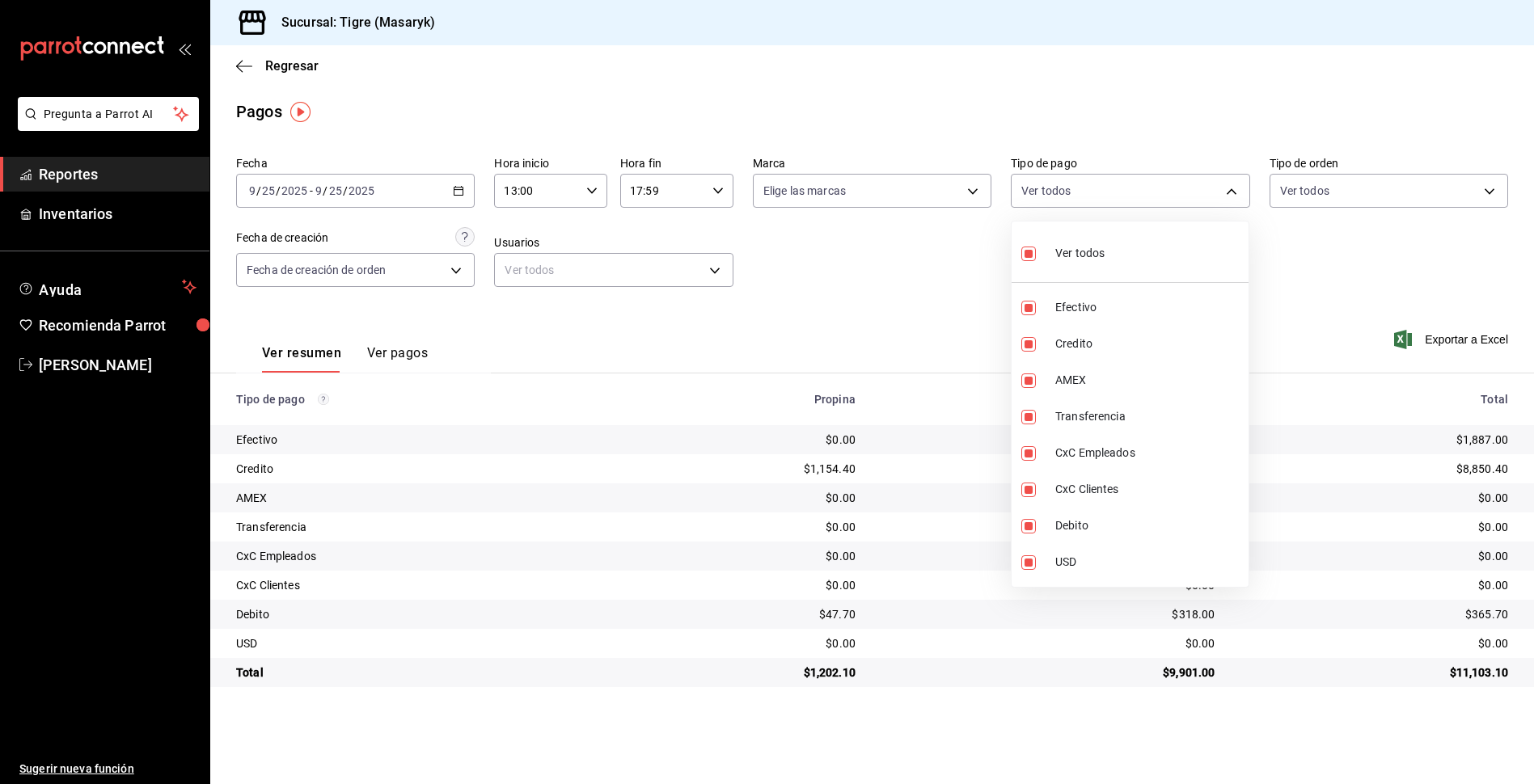
checkbox input "false"
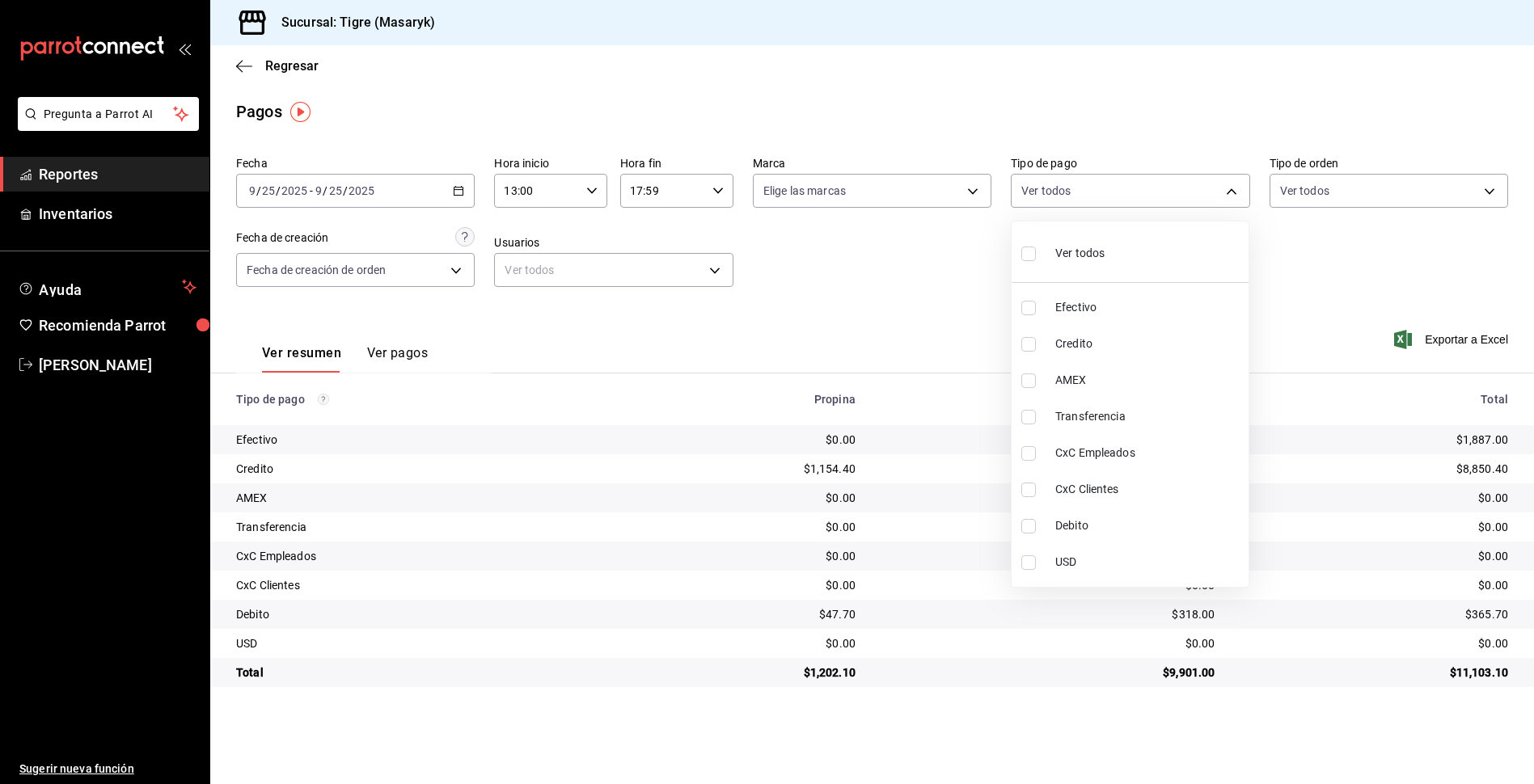
click at [1027, 253] on input "checkbox" at bounding box center [1028, 254] width 15 height 15
checkbox input "true"
type input "68cfb1b9-f6b2-44be-9d19-cf144159f8e2,563f51c4-7c0d-43b6-837e-e895ac41548e,d9472…"
checkbox input "true"
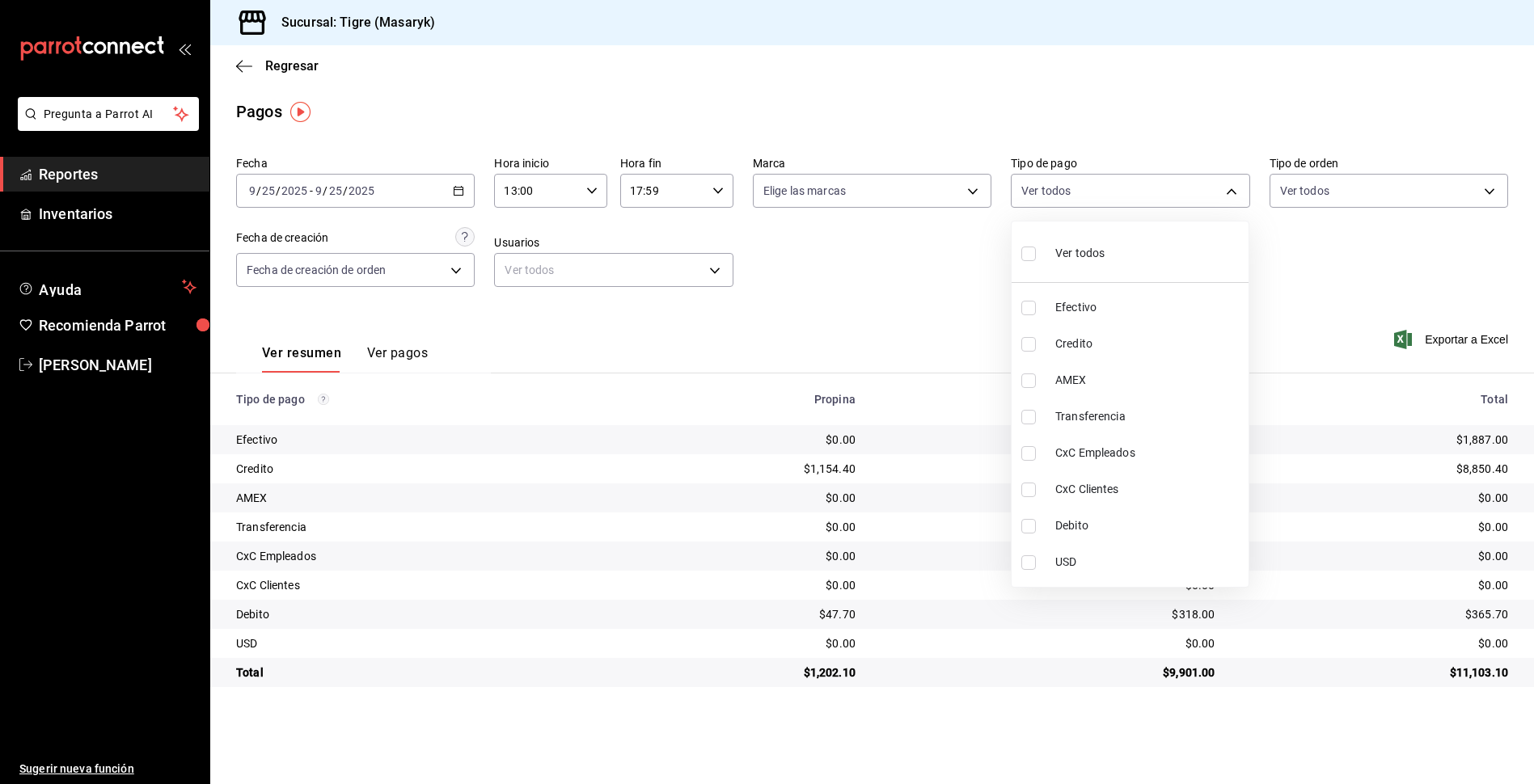
checkbox input "true"
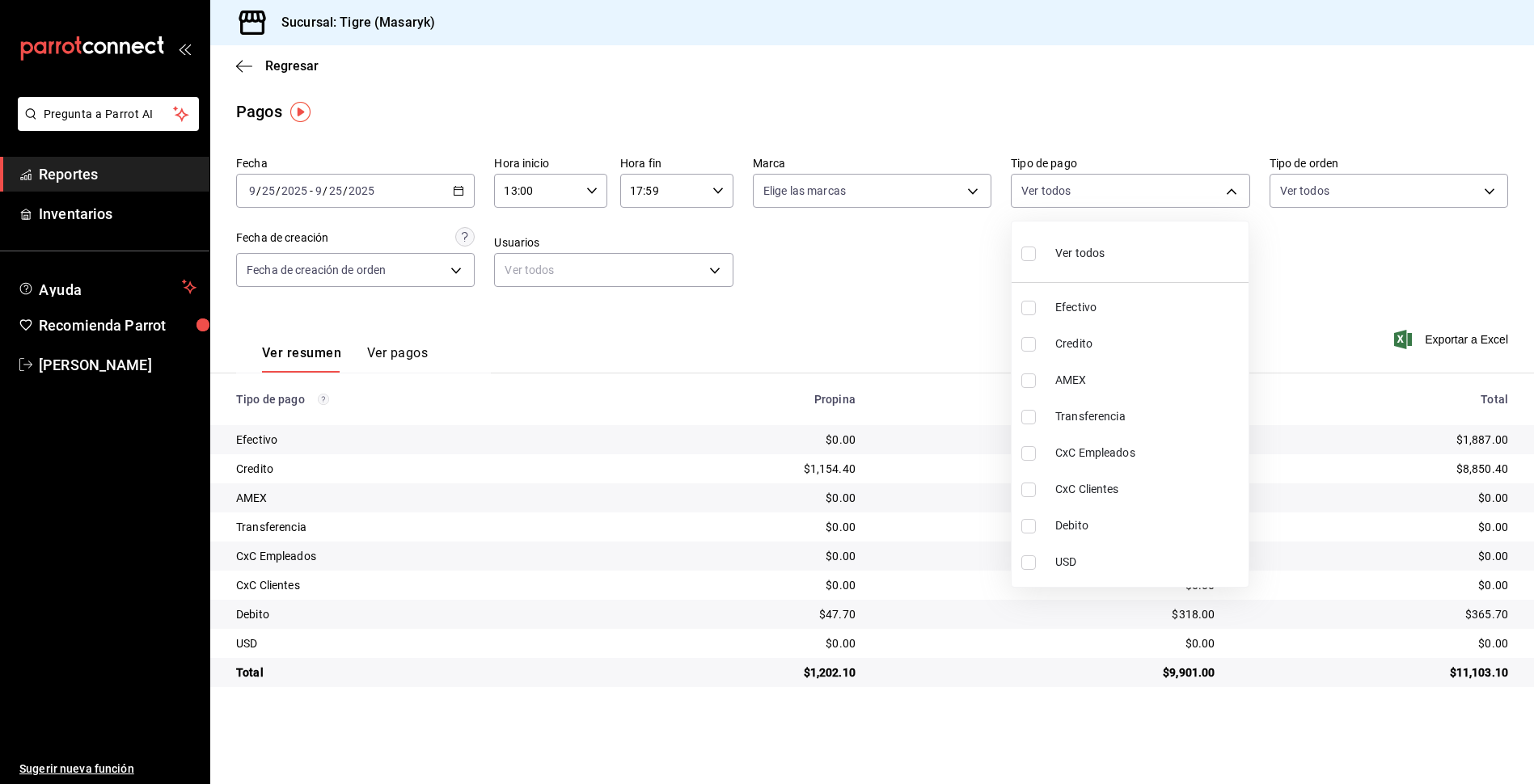
checkbox input "true"
click at [962, 279] on div at bounding box center [767, 392] width 1534 height 784
click at [1235, 192] on body "Pregunta a Parrot AI Reportes Inventarios Ayuda Recomienda Parrot Tigre Masaryk…" at bounding box center [767, 392] width 1534 height 784
click at [1031, 252] on input "checkbox" at bounding box center [1028, 254] width 15 height 15
checkbox input "false"
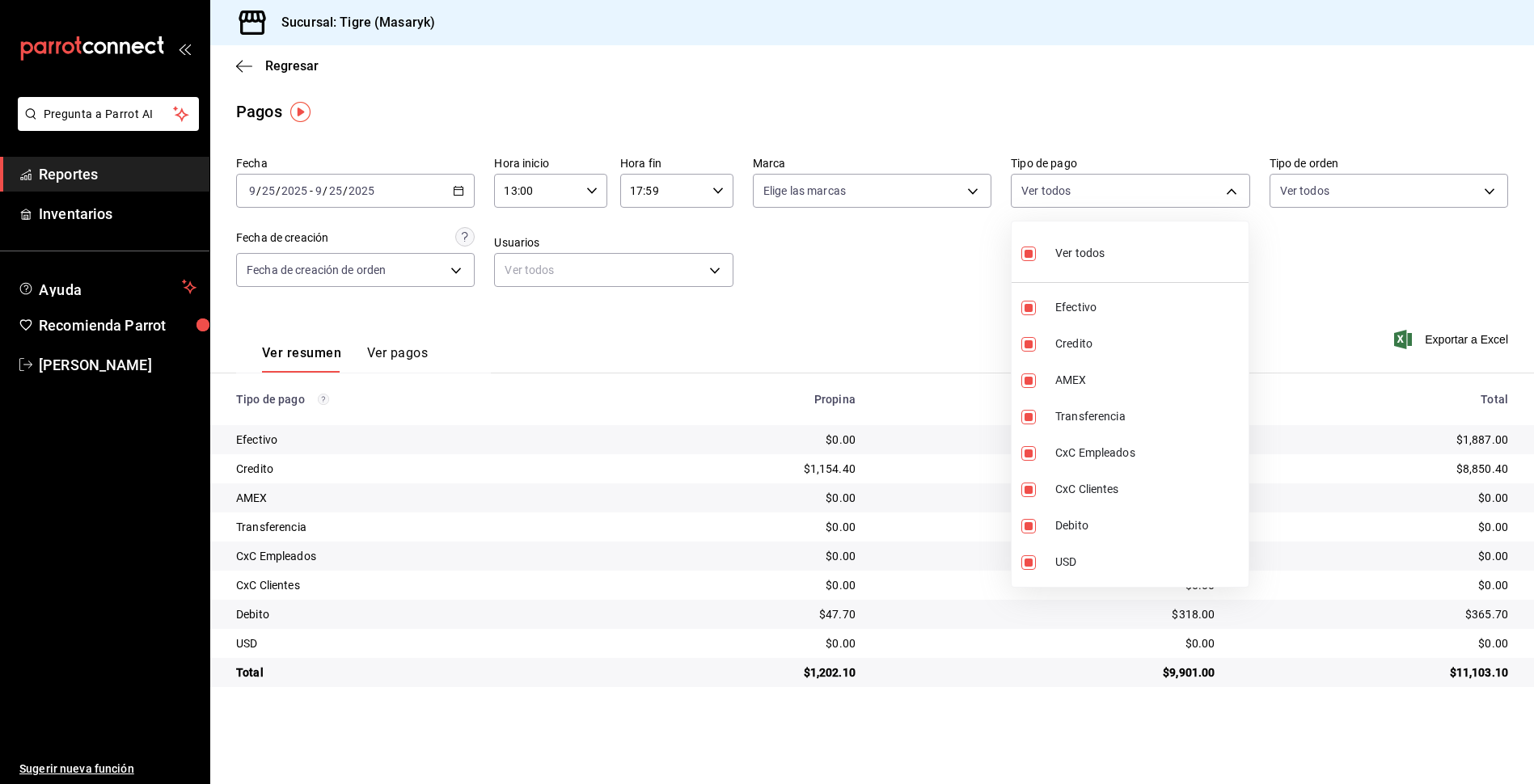
checkbox input "false"
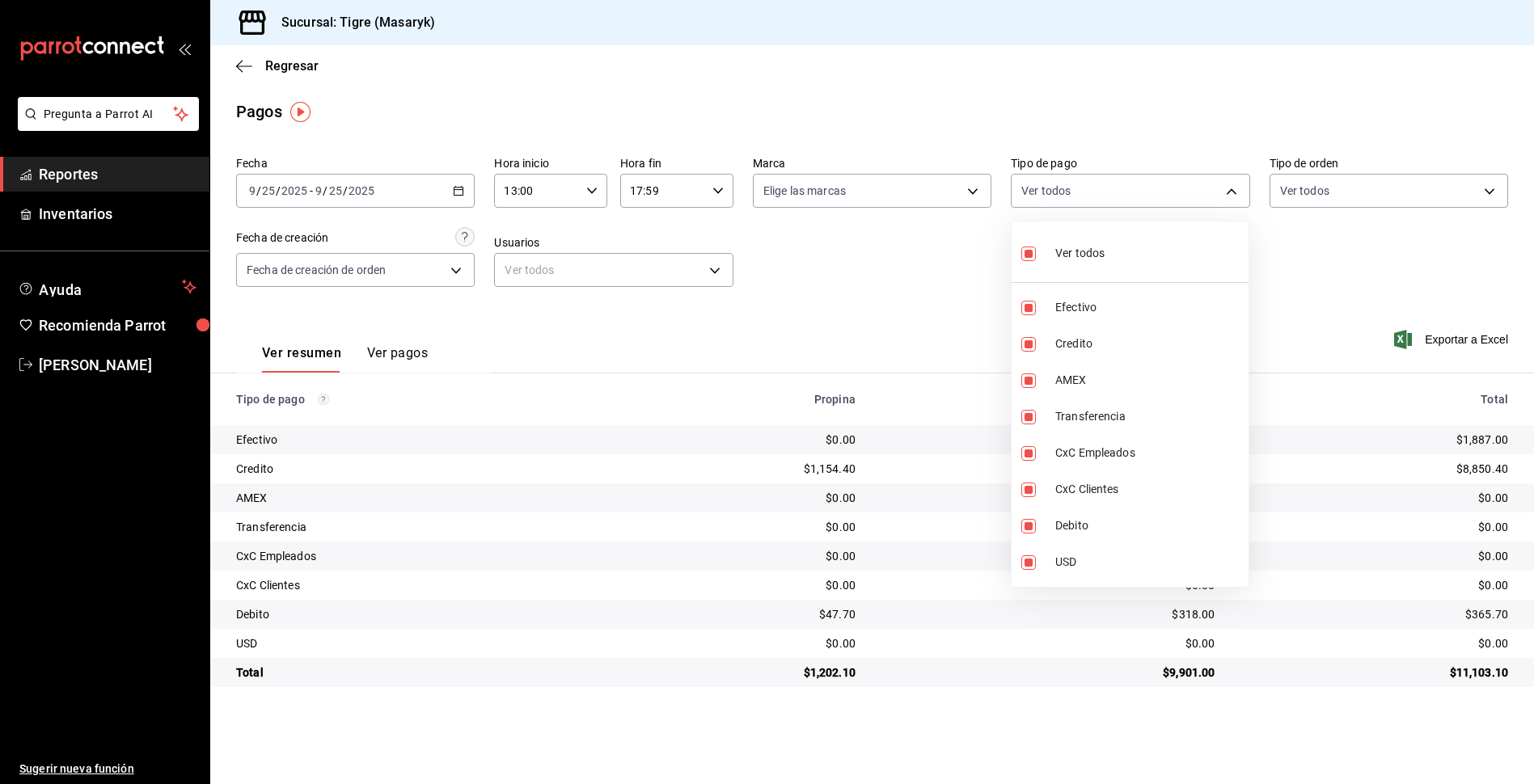
checkbox input "false"
click at [1026, 343] on input "checkbox" at bounding box center [1028, 344] width 15 height 15
checkbox input "true"
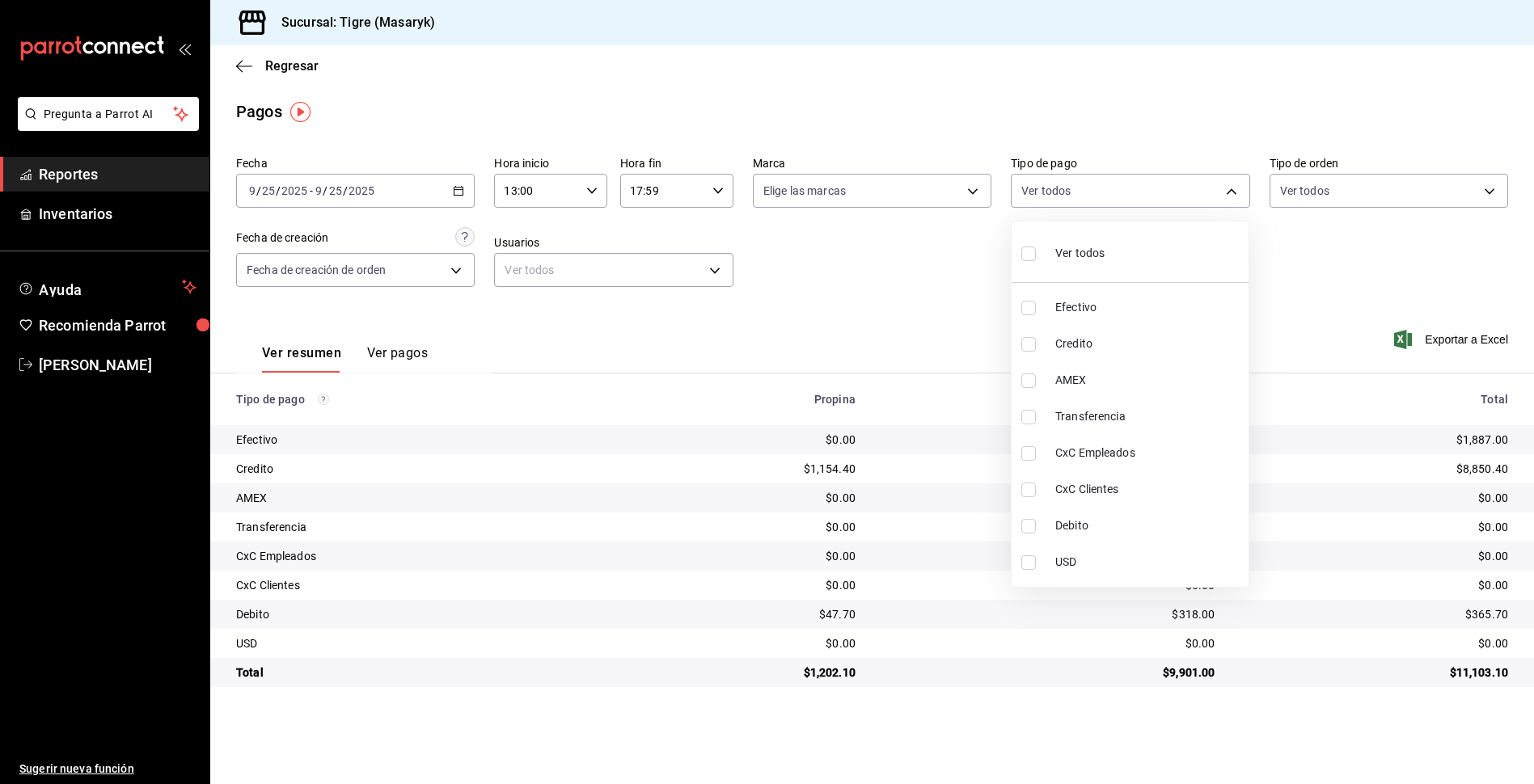
type input "563f51c4-7c0d-43b6-837e-e895ac41548e"
click at [1038, 527] on label at bounding box center [1032, 526] width 21 height 15
click at [1036, 527] on input "checkbox" at bounding box center [1028, 526] width 15 height 15
checkbox input "false"
type input "563f51c4-7c0d-43b6-837e-e895ac41548e"
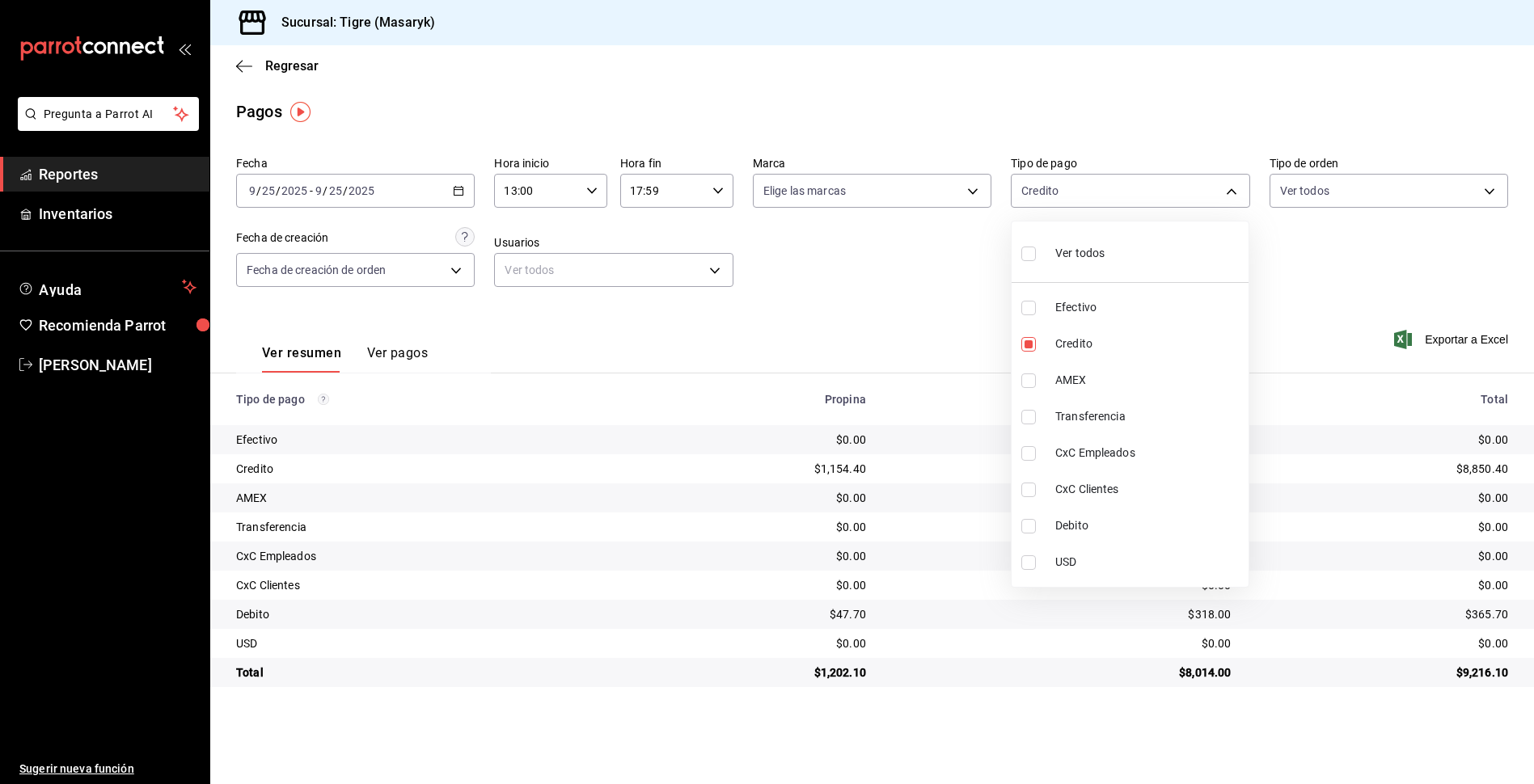
click at [1022, 529] on input "checkbox" at bounding box center [1028, 526] width 15 height 15
checkbox input "true"
type input "563f51c4-7c0d-43b6-837e-e895ac41548e,a8f1af16-94e3-41ee-854d-4aaa38aa7ebf"
click at [888, 286] on div at bounding box center [767, 392] width 1534 height 784
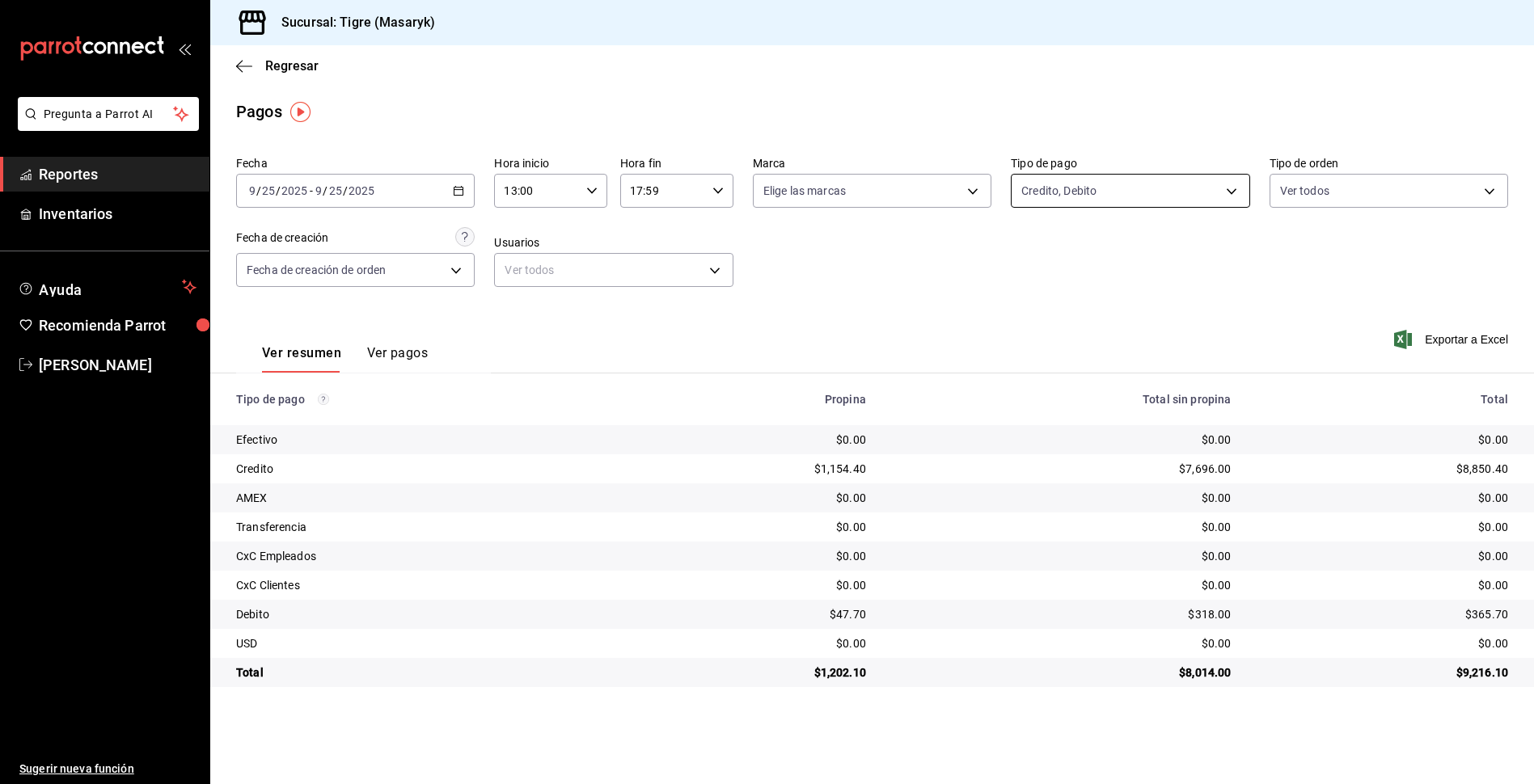
click at [1231, 185] on body "Pregunta a Parrot AI Reportes Inventarios Ayuda Recomienda Parrot Tigre [PERSON…" at bounding box center [767, 392] width 1534 height 784
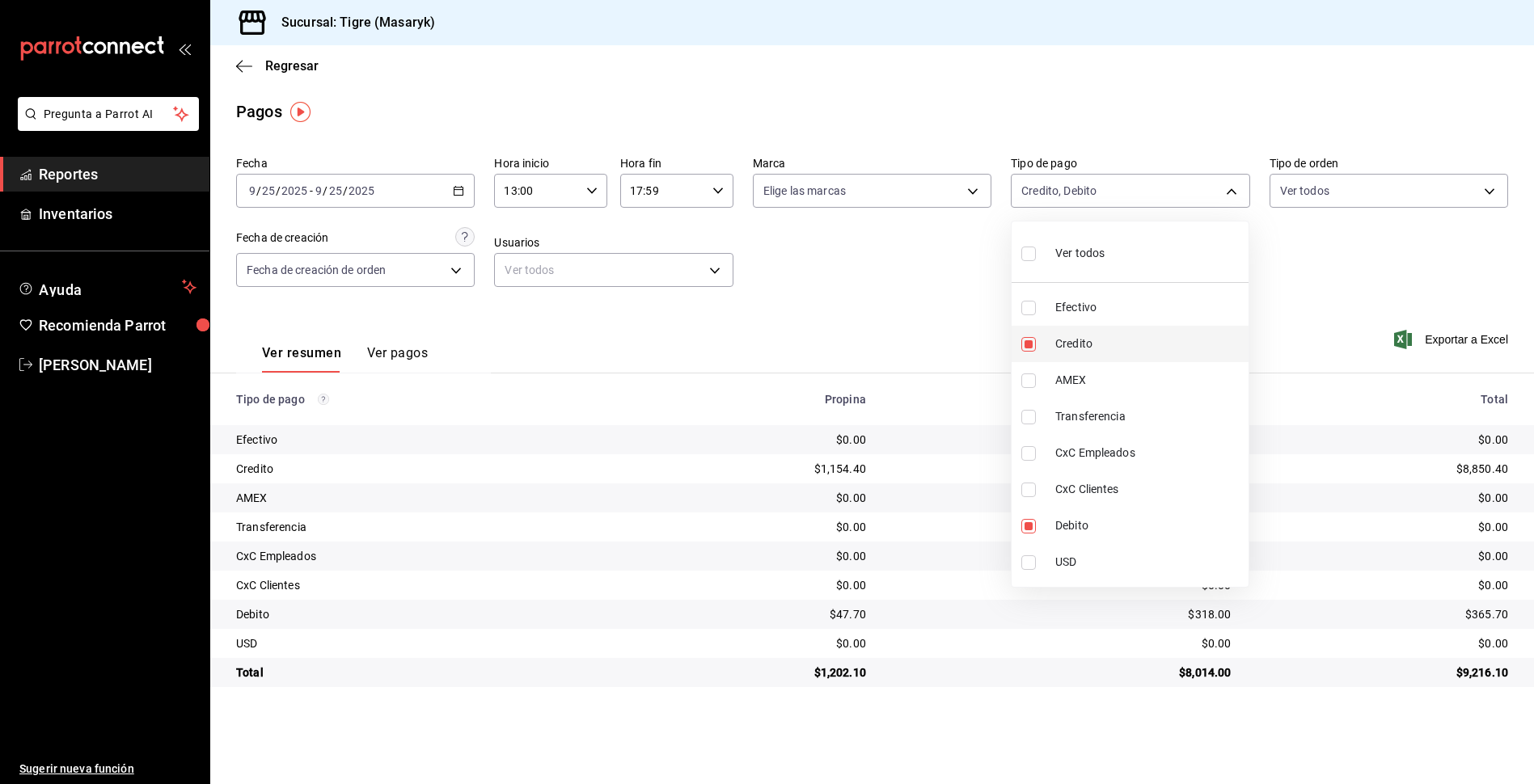
click at [1029, 349] on input "checkbox" at bounding box center [1028, 344] width 15 height 15
checkbox input "false"
type input "a8f1af16-94e3-41ee-854d-4aaa38aa7ebf"
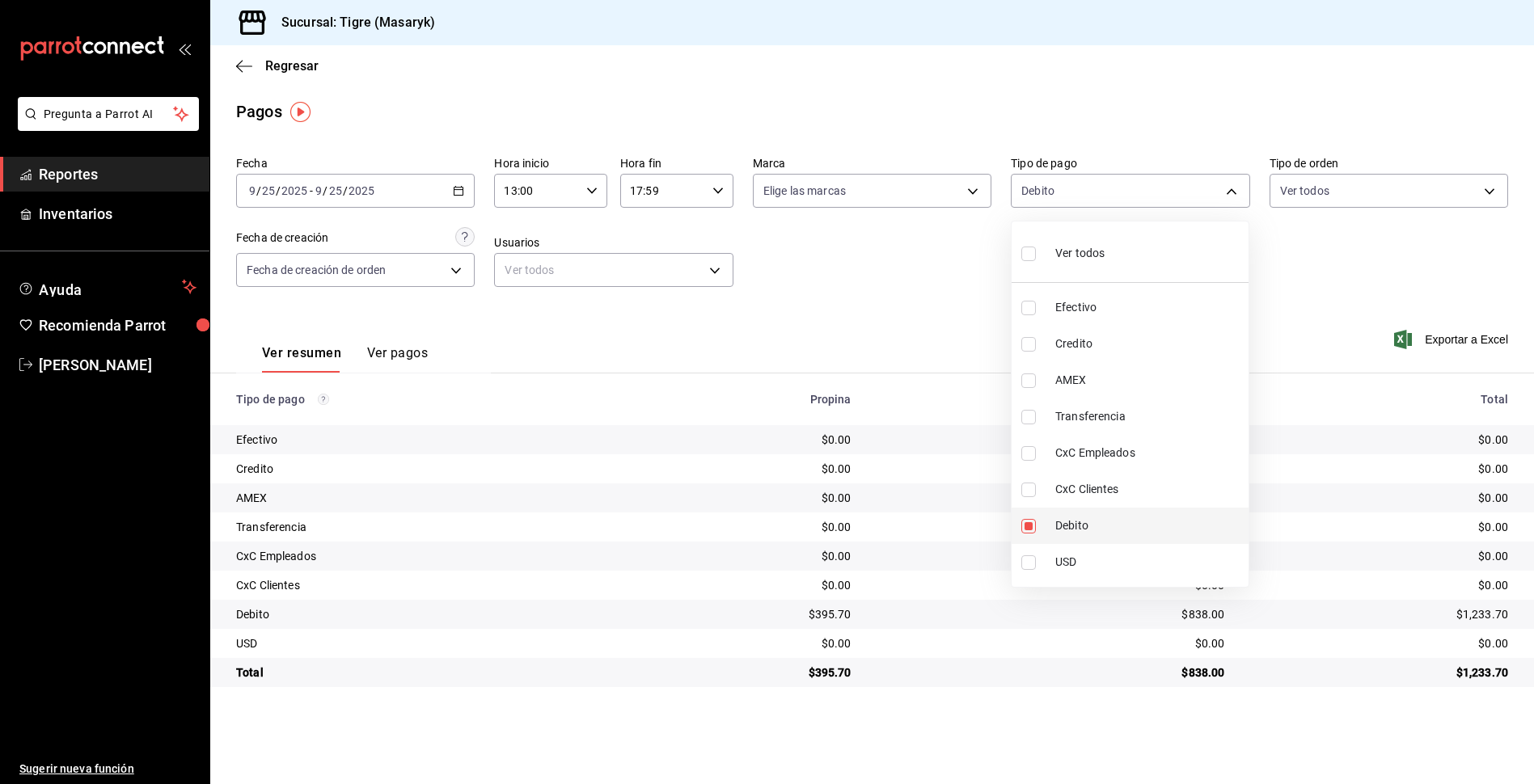
click at [1032, 524] on input "checkbox" at bounding box center [1028, 526] width 15 height 15
checkbox input "false"
click at [945, 331] on div at bounding box center [767, 392] width 1534 height 784
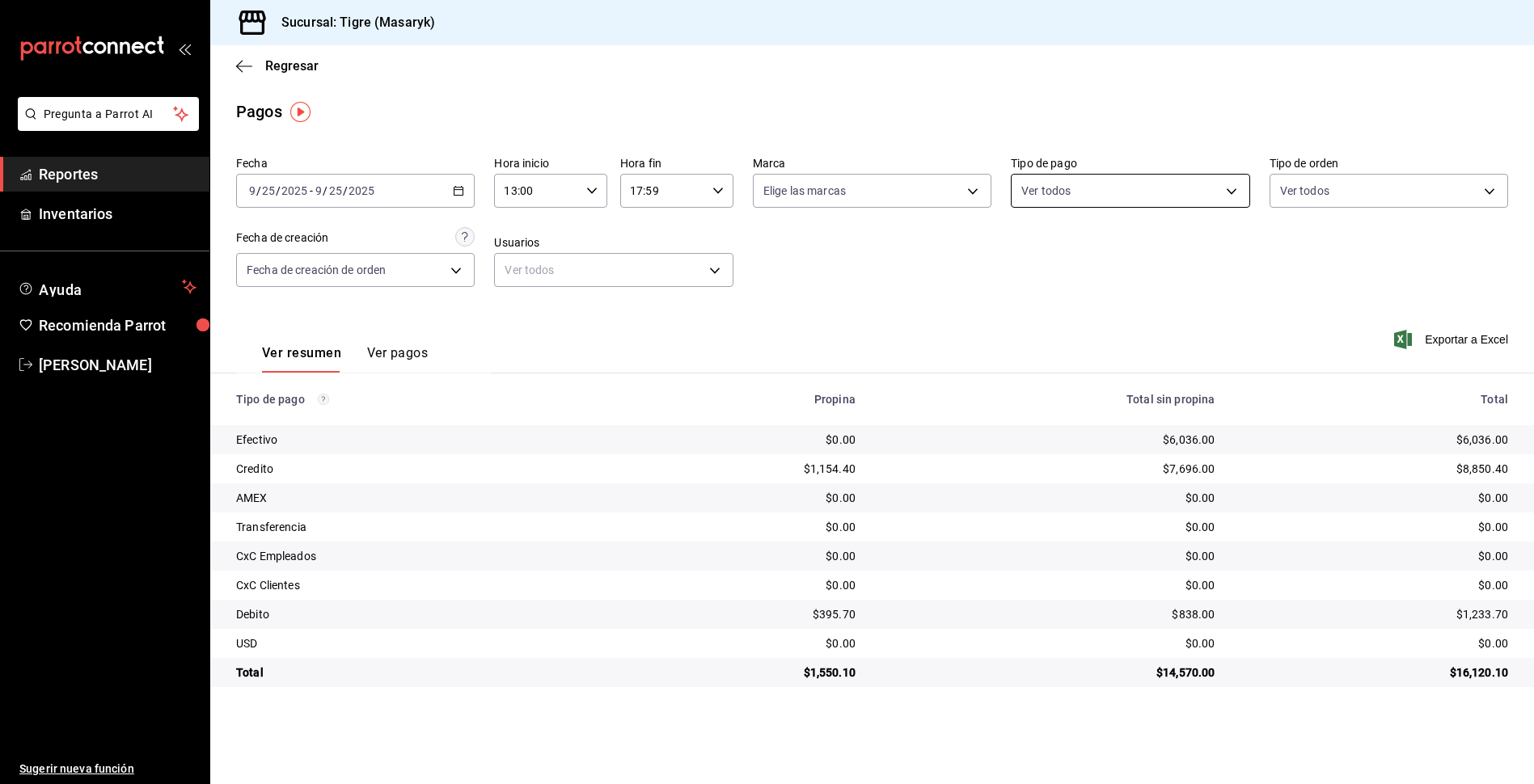
click at [1231, 188] on body "Pregunta a Parrot AI Reportes Inventarios Ayuda Recomienda Parrot Tigre Masaryk…" at bounding box center [767, 392] width 1534 height 784
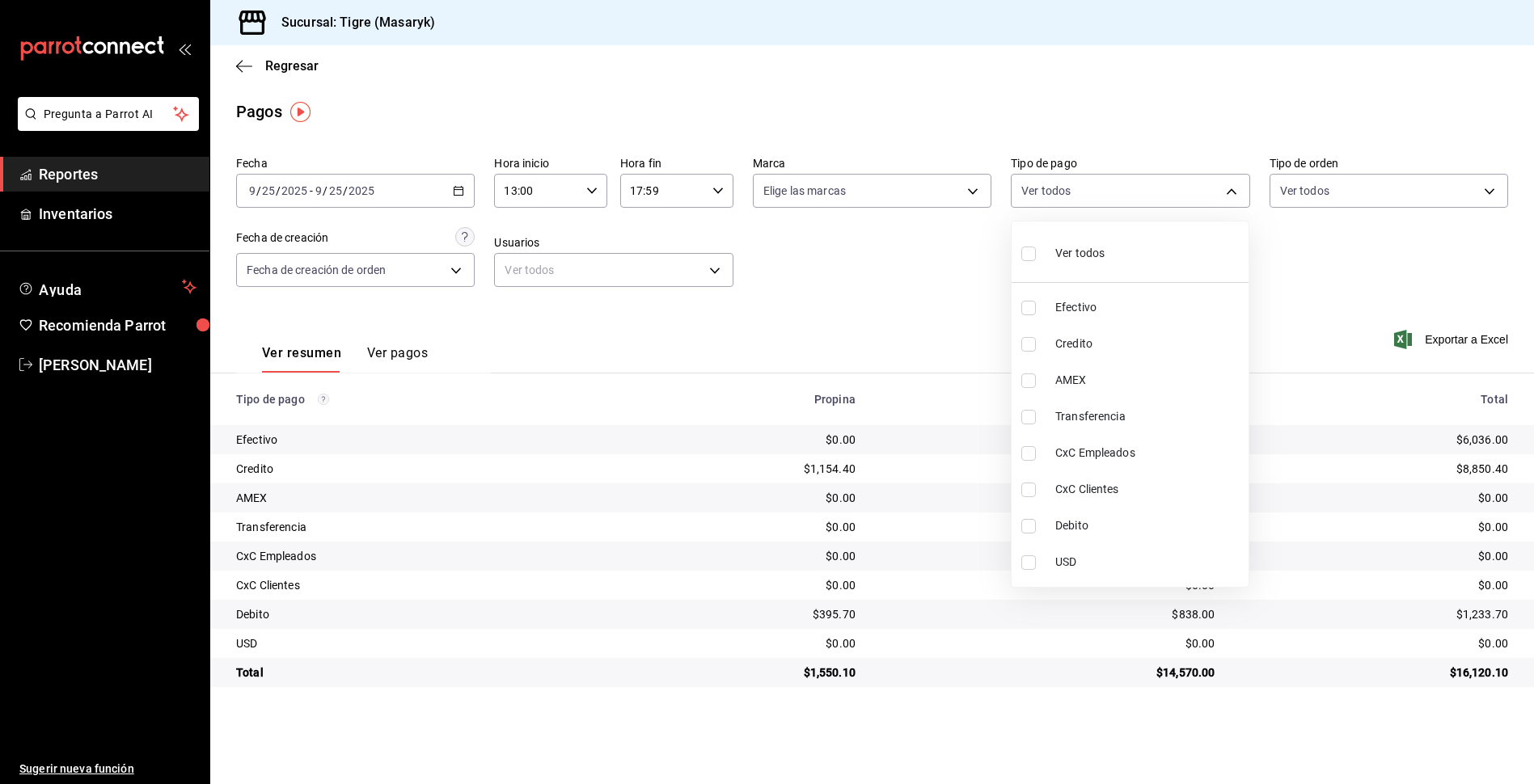
click at [1032, 339] on input "checkbox" at bounding box center [1028, 344] width 15 height 15
checkbox input "true"
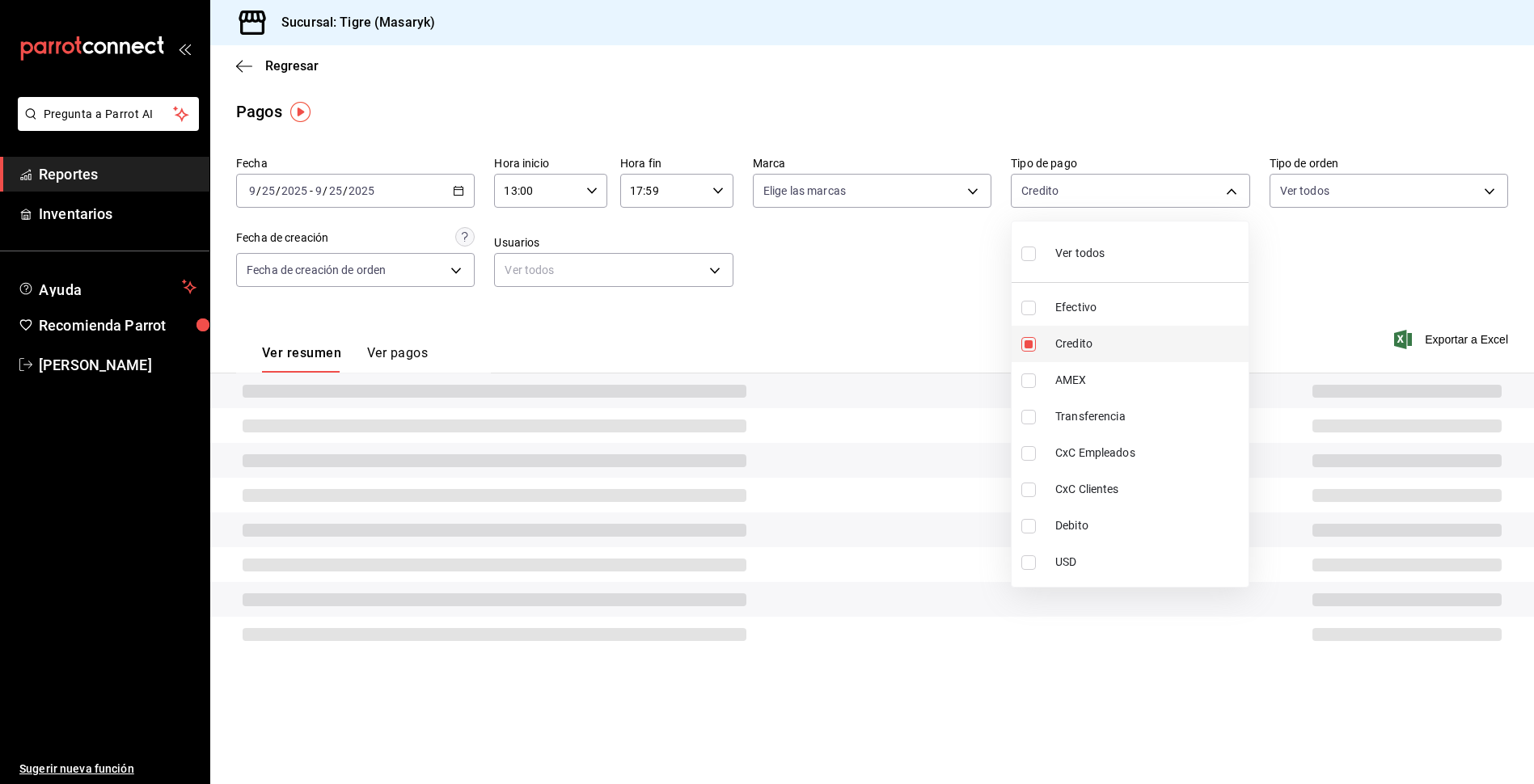
type input "563f51c4-7c0d-43b6-837e-e895ac41548e"
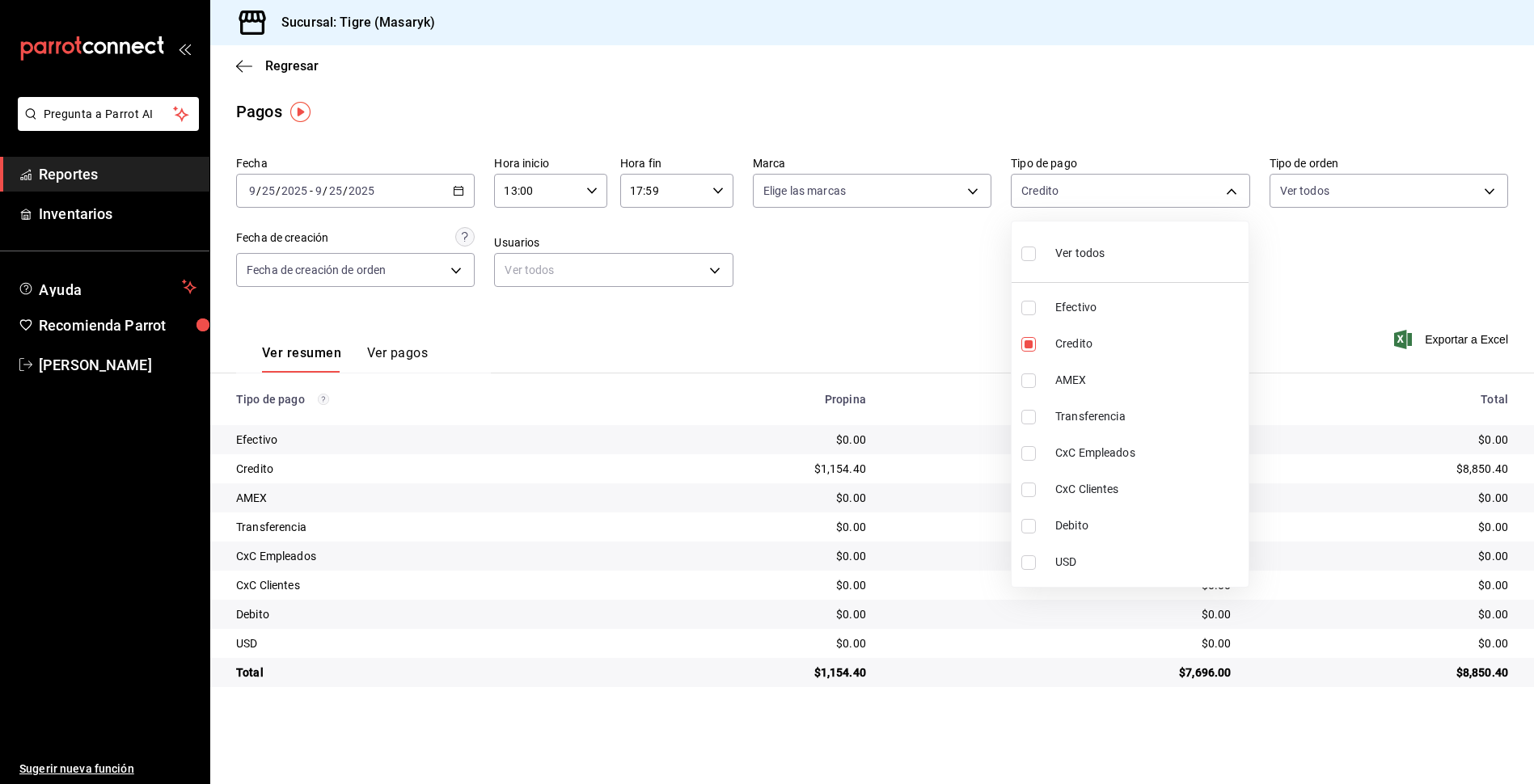
click at [1028, 521] on input "checkbox" at bounding box center [1028, 526] width 15 height 15
checkbox input "true"
type input "563f51c4-7c0d-43b6-837e-e895ac41548e,a8f1af16-94e3-41ee-854d-4aaa38aa7ebf"
click at [934, 290] on div at bounding box center [767, 392] width 1534 height 784
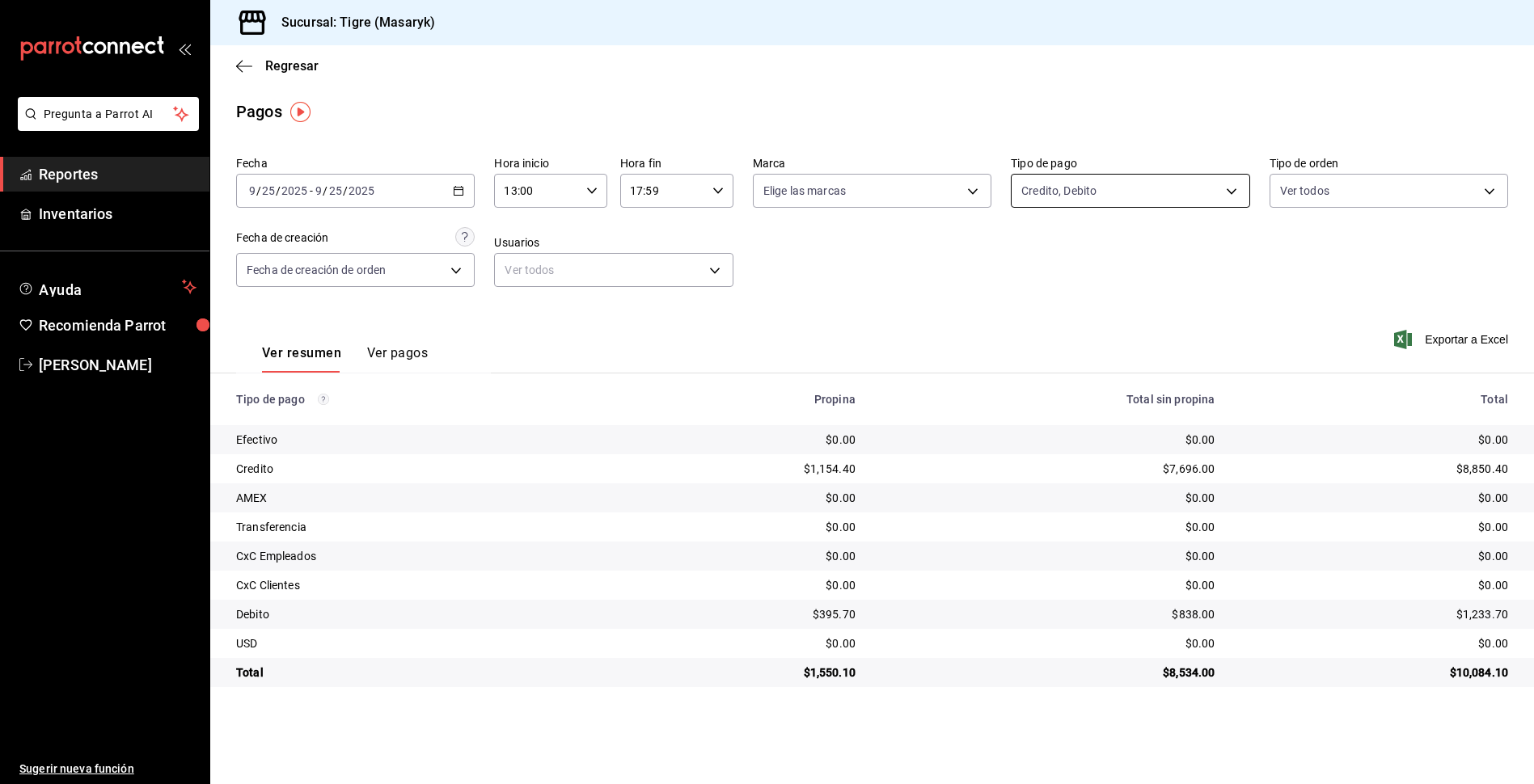
click at [1231, 192] on body "Pregunta a Parrot AI Reportes Inventarios Ayuda Recomienda Parrot Tigre [PERSON…" at bounding box center [767, 392] width 1534 height 784
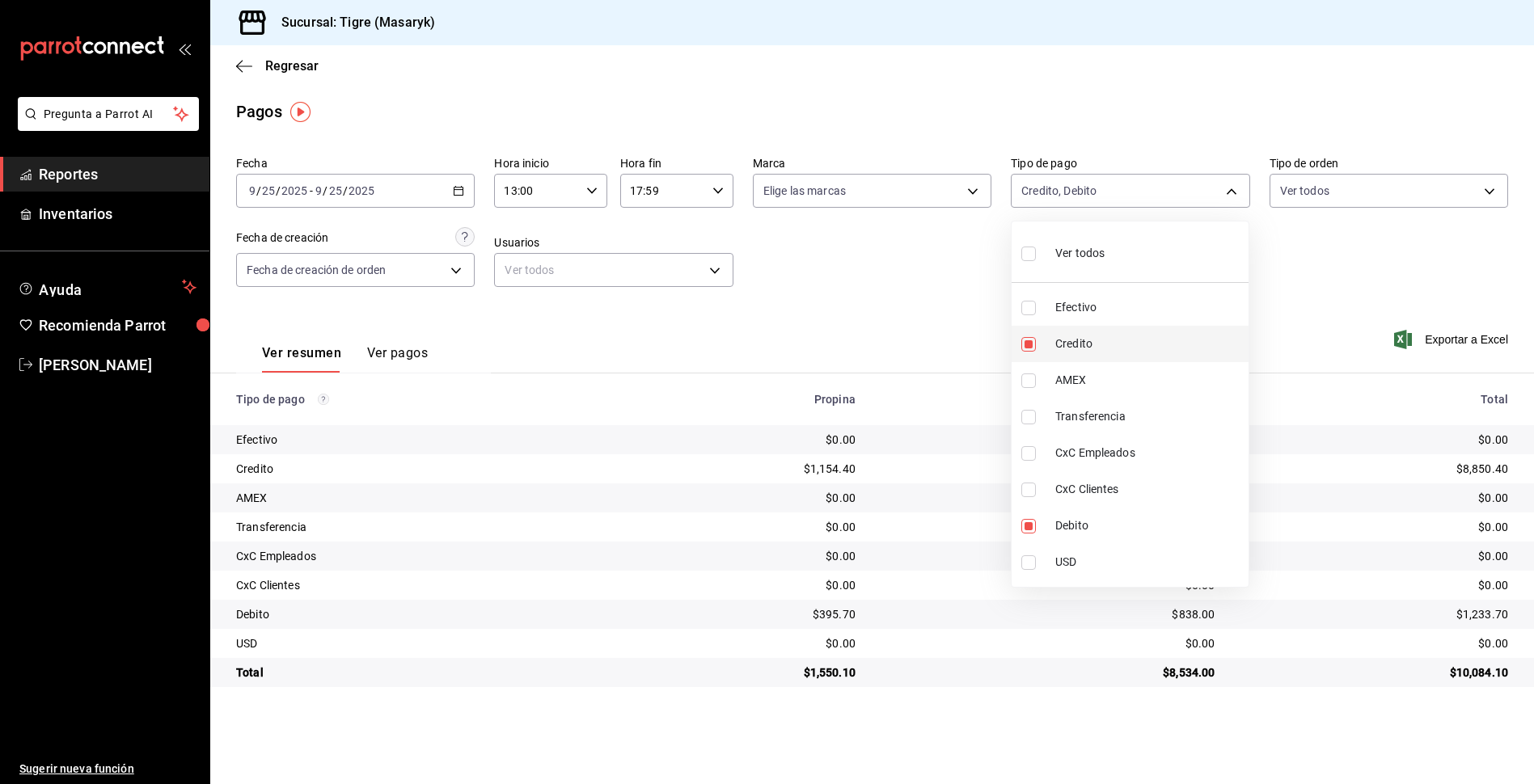
click at [1031, 348] on input "checkbox" at bounding box center [1028, 344] width 15 height 15
checkbox input "false"
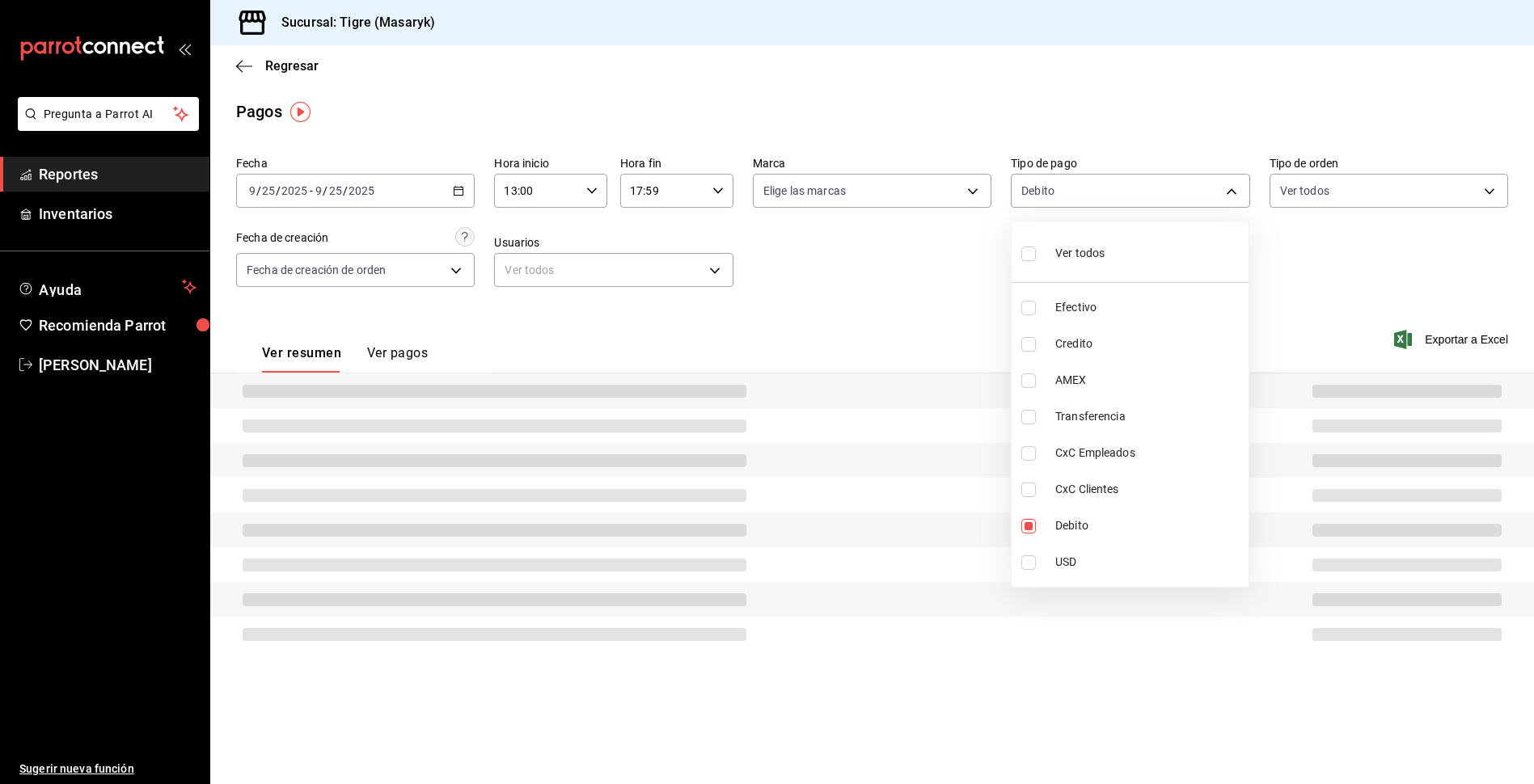
type input "a8f1af16-94e3-41ee-854d-4aaa38aa7ebf"
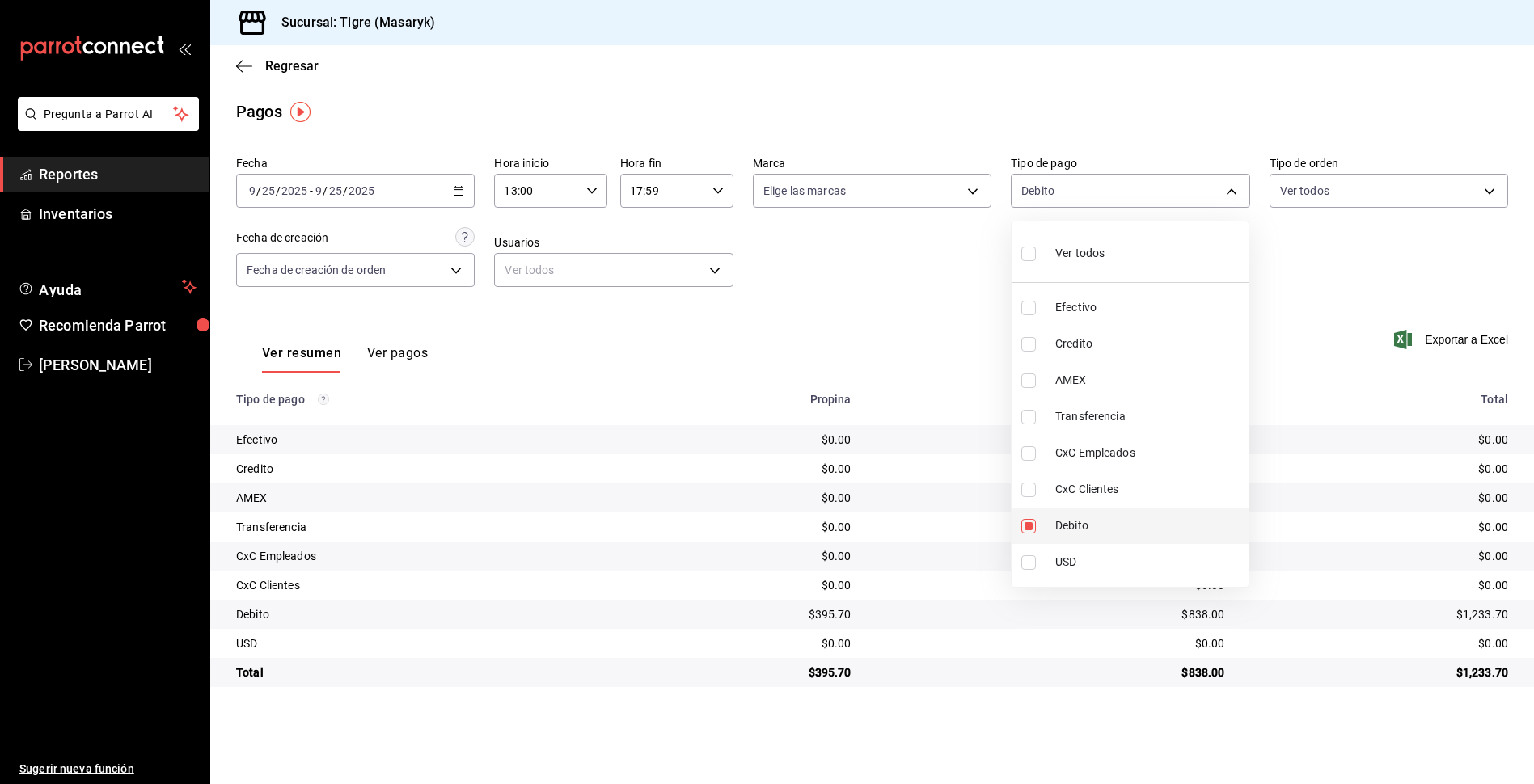
click at [1024, 526] on input "checkbox" at bounding box center [1028, 526] width 15 height 15
checkbox input "false"
click at [962, 340] on div at bounding box center [767, 392] width 1534 height 784
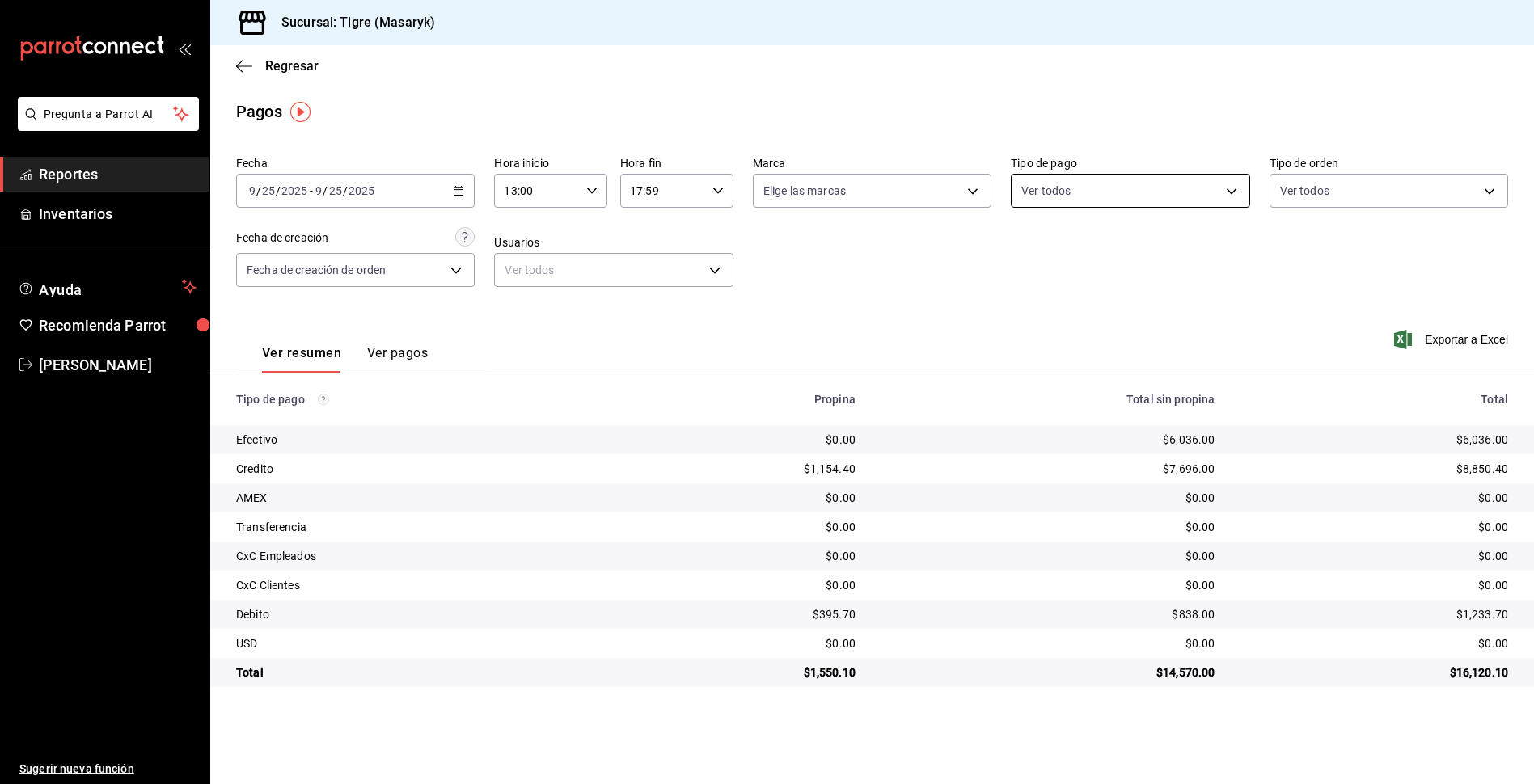
click at [1229, 186] on body "Pregunta a Parrot AI Reportes Inventarios Ayuda Recomienda Parrot Tigre Masaryk…" at bounding box center [767, 392] width 1534 height 784
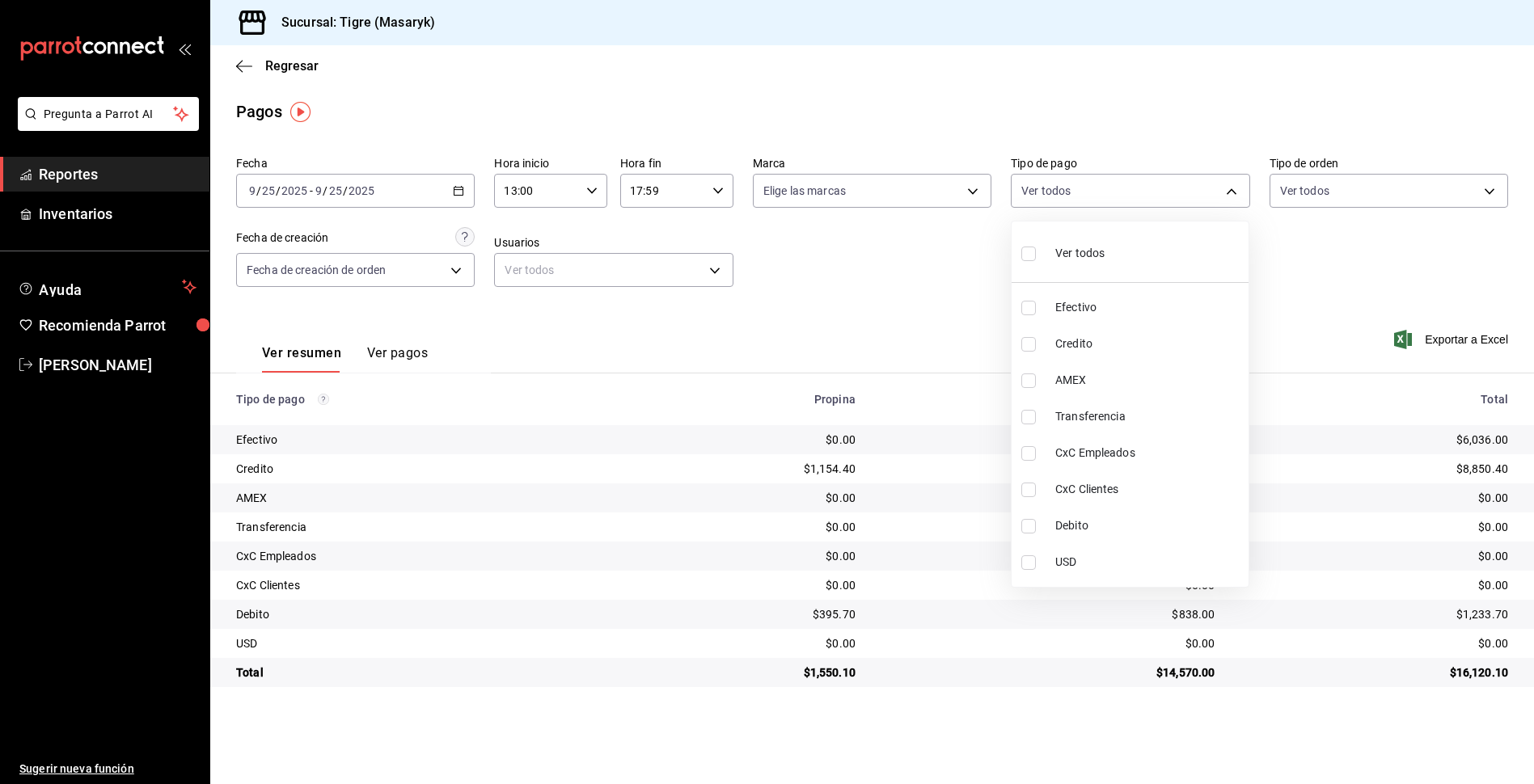
click at [1032, 349] on input "checkbox" at bounding box center [1028, 344] width 15 height 15
checkbox input "true"
type input "563f51c4-7c0d-43b6-837e-e895ac41548e"
click at [1029, 525] on input "checkbox" at bounding box center [1028, 526] width 15 height 15
checkbox input "true"
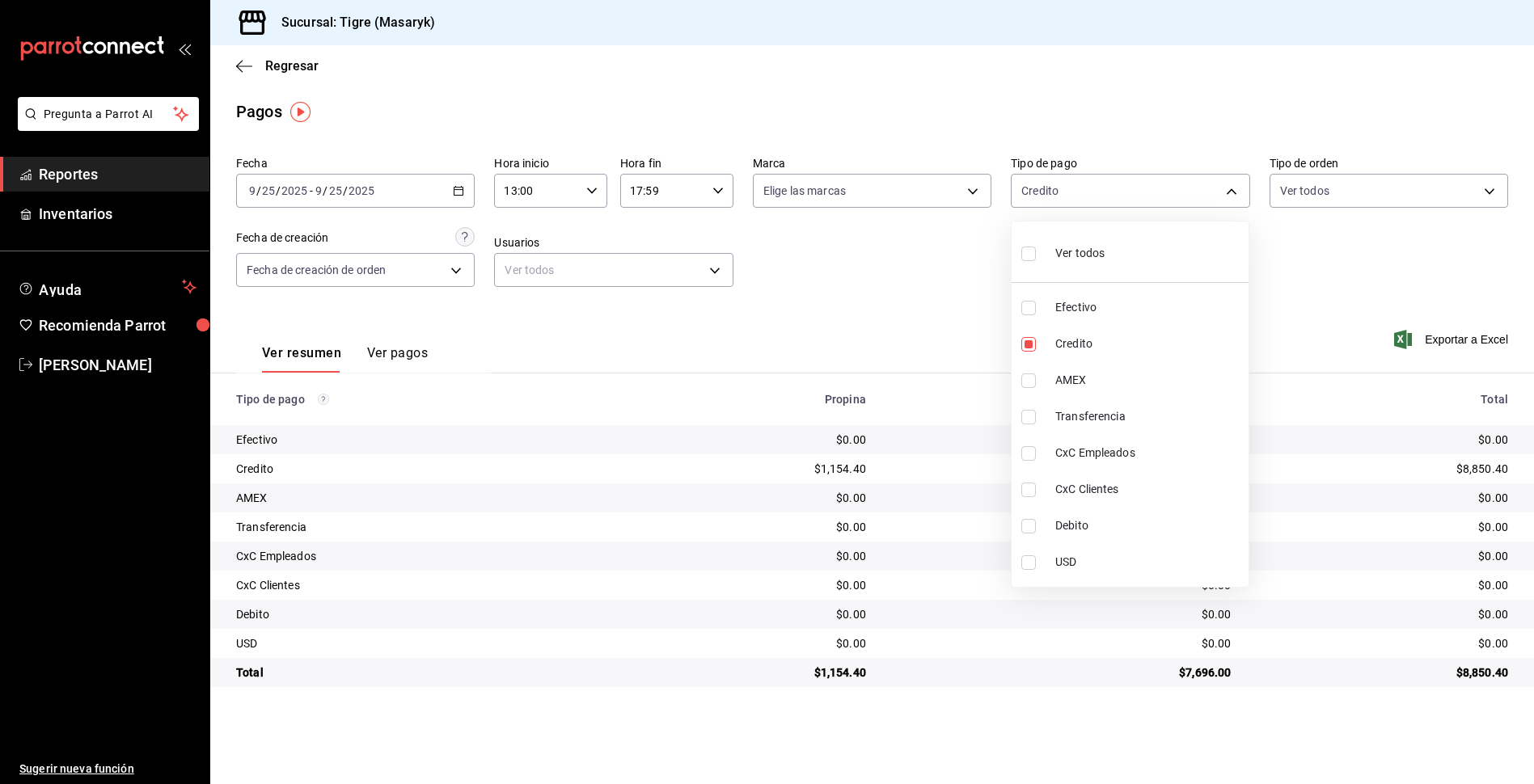
type input "563f51c4-7c0d-43b6-837e-e895ac41548e,a8f1af16-94e3-41ee-854d-4aaa38aa7ebf"
click at [912, 360] on div at bounding box center [767, 392] width 1534 height 784
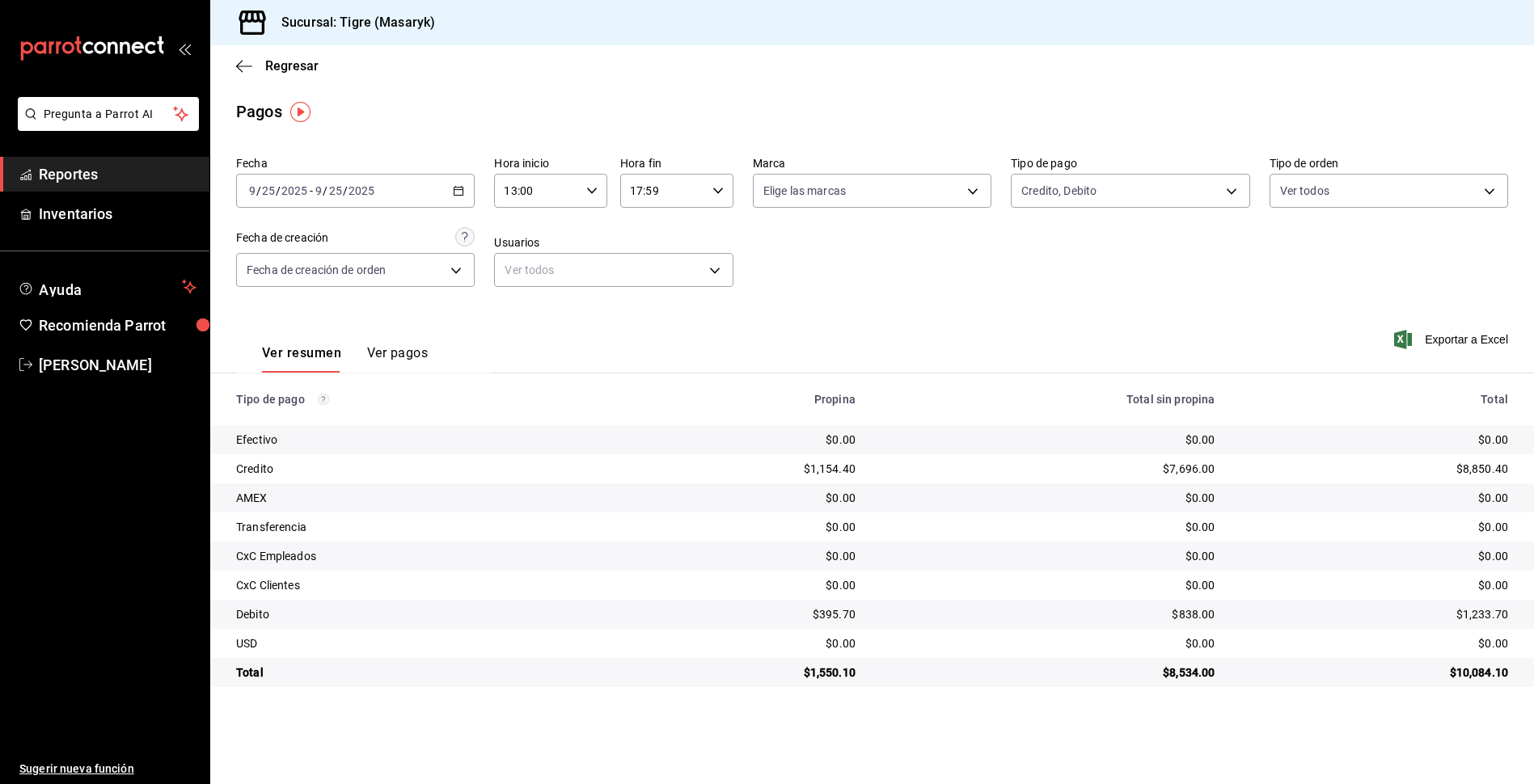
click at [1067, 292] on div "Fecha [DATE] [DATE] - [DATE] [DATE] Hora inicio 13:00 Hora inicio Hora fin 17:5…" at bounding box center [873, 228] width 1272 height 157
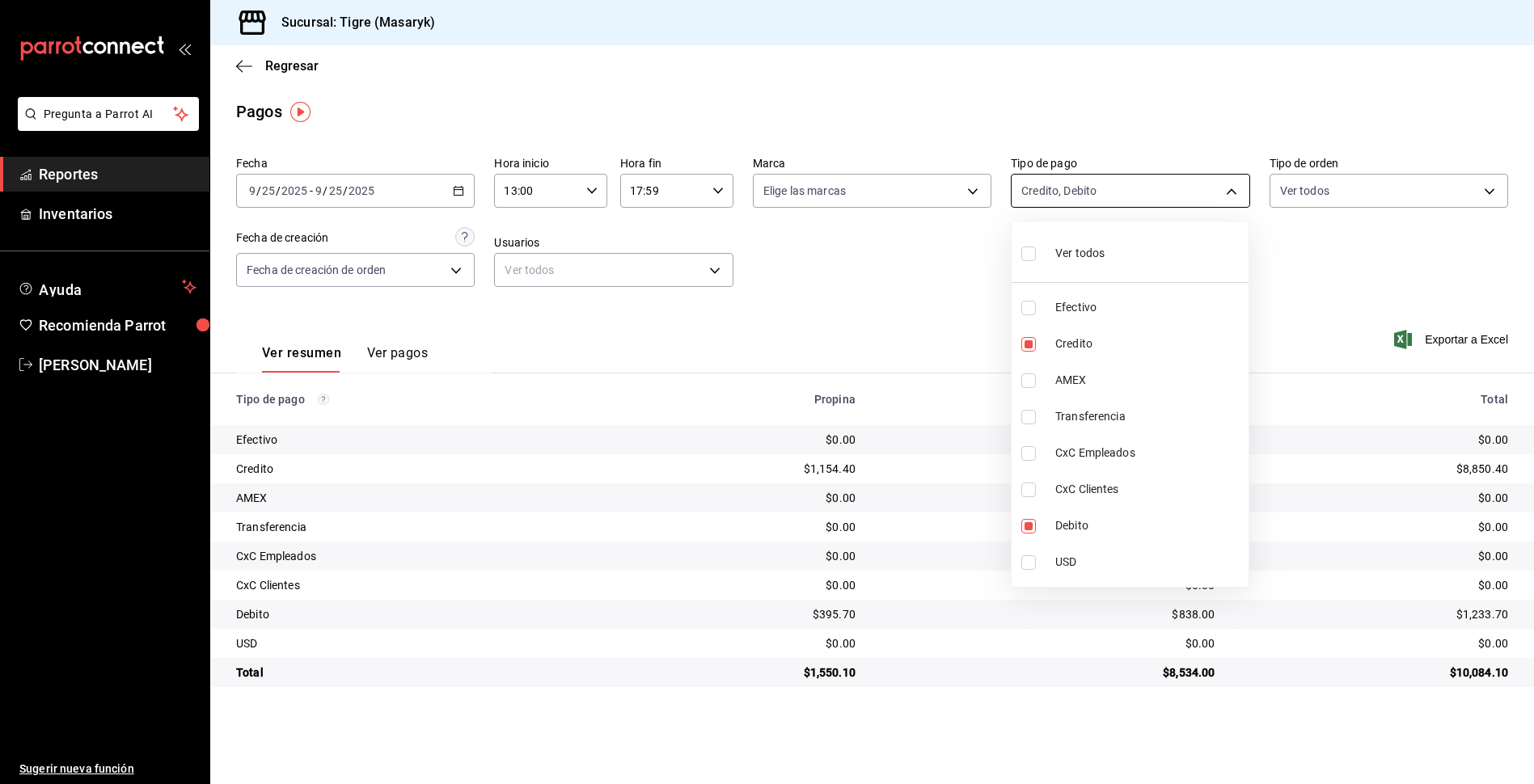
click at [1236, 192] on body "Pregunta a Parrot AI Reportes Inventarios Ayuda Recomienda Parrot Tigre [PERSON…" at bounding box center [767, 392] width 1534 height 784
click at [1033, 243] on label at bounding box center [1032, 254] width 21 height 23
click at [1033, 247] on input "checkbox" at bounding box center [1028, 254] width 15 height 15
checkbox input "false"
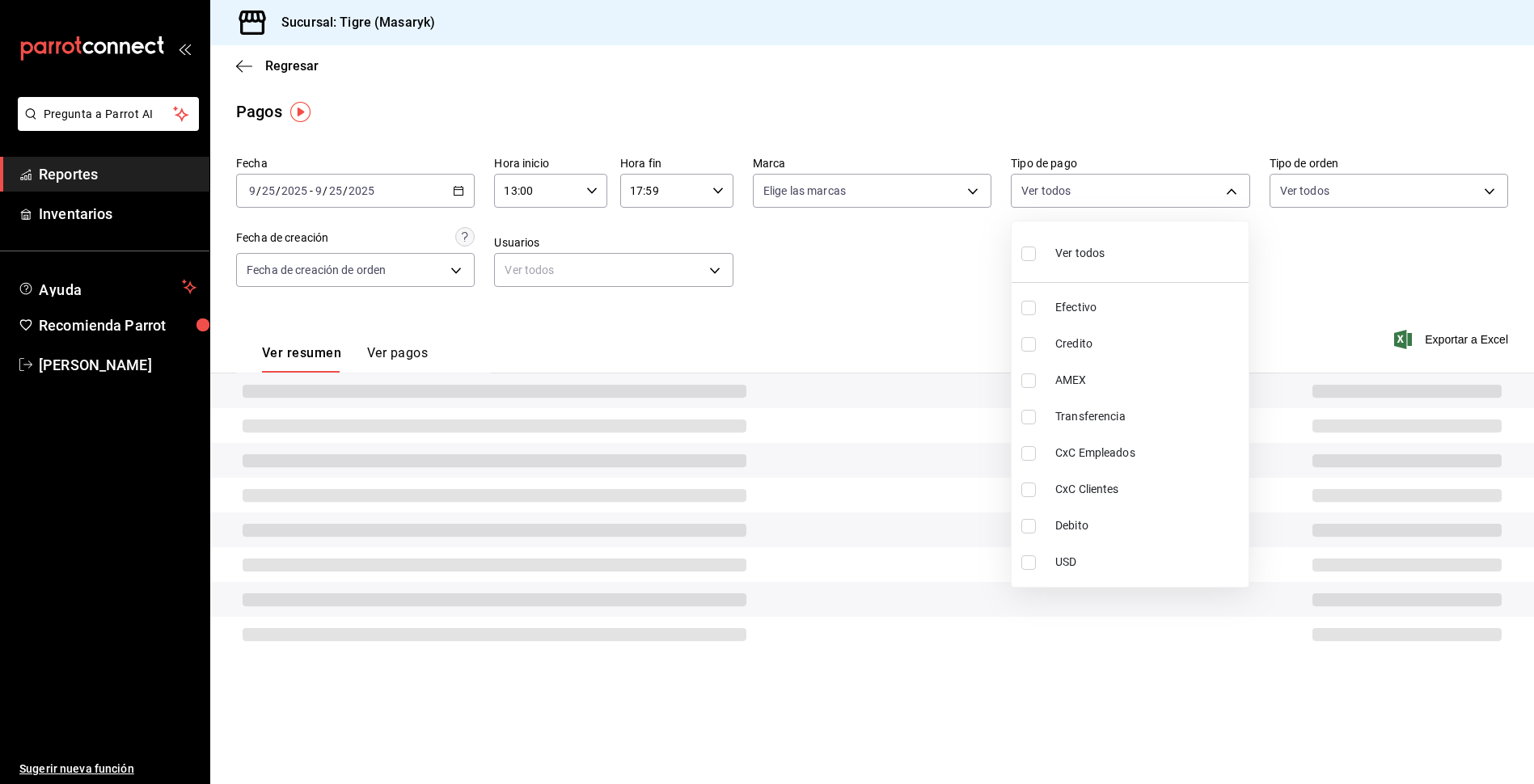
checkbox input "false"
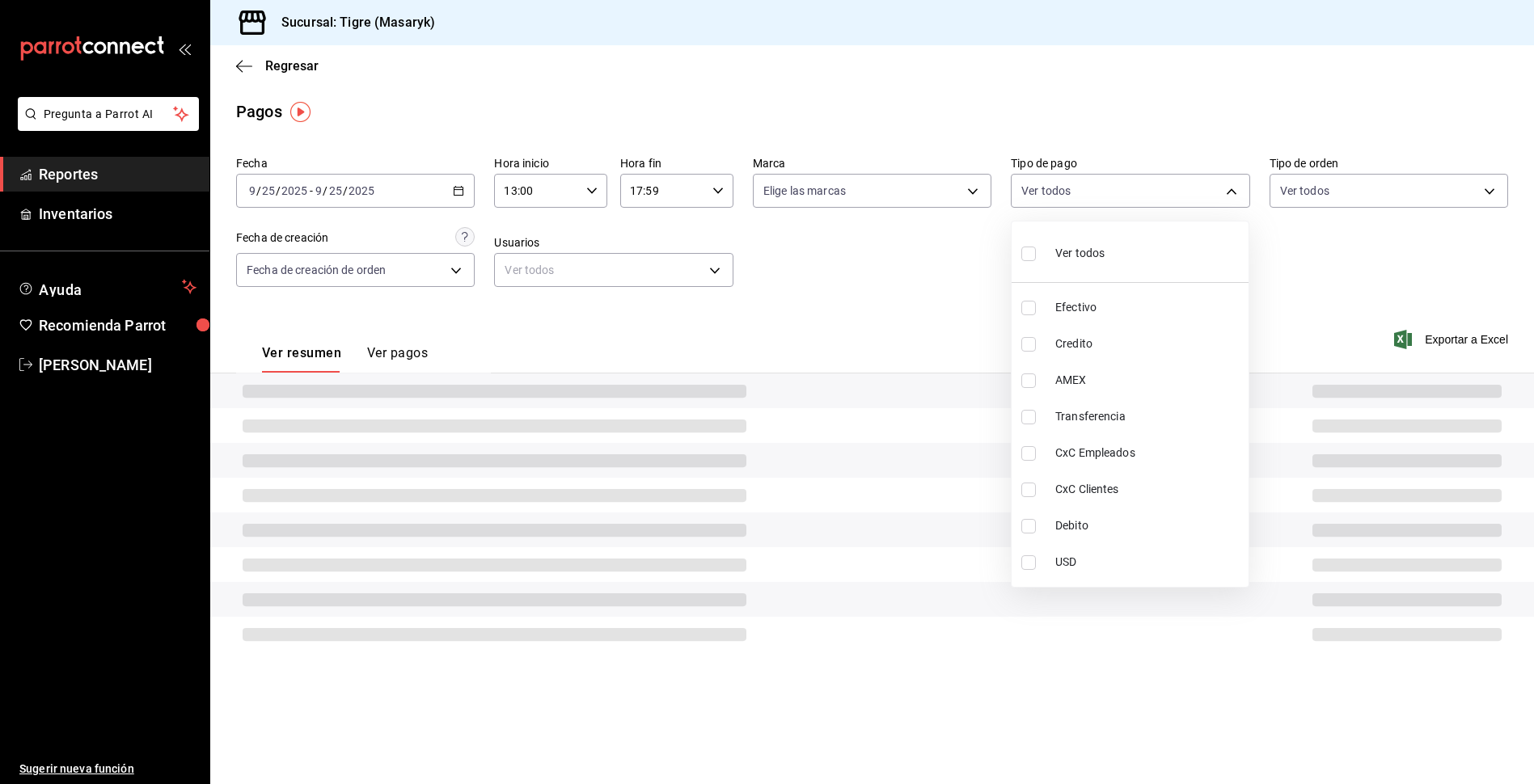
checkbox input "false"
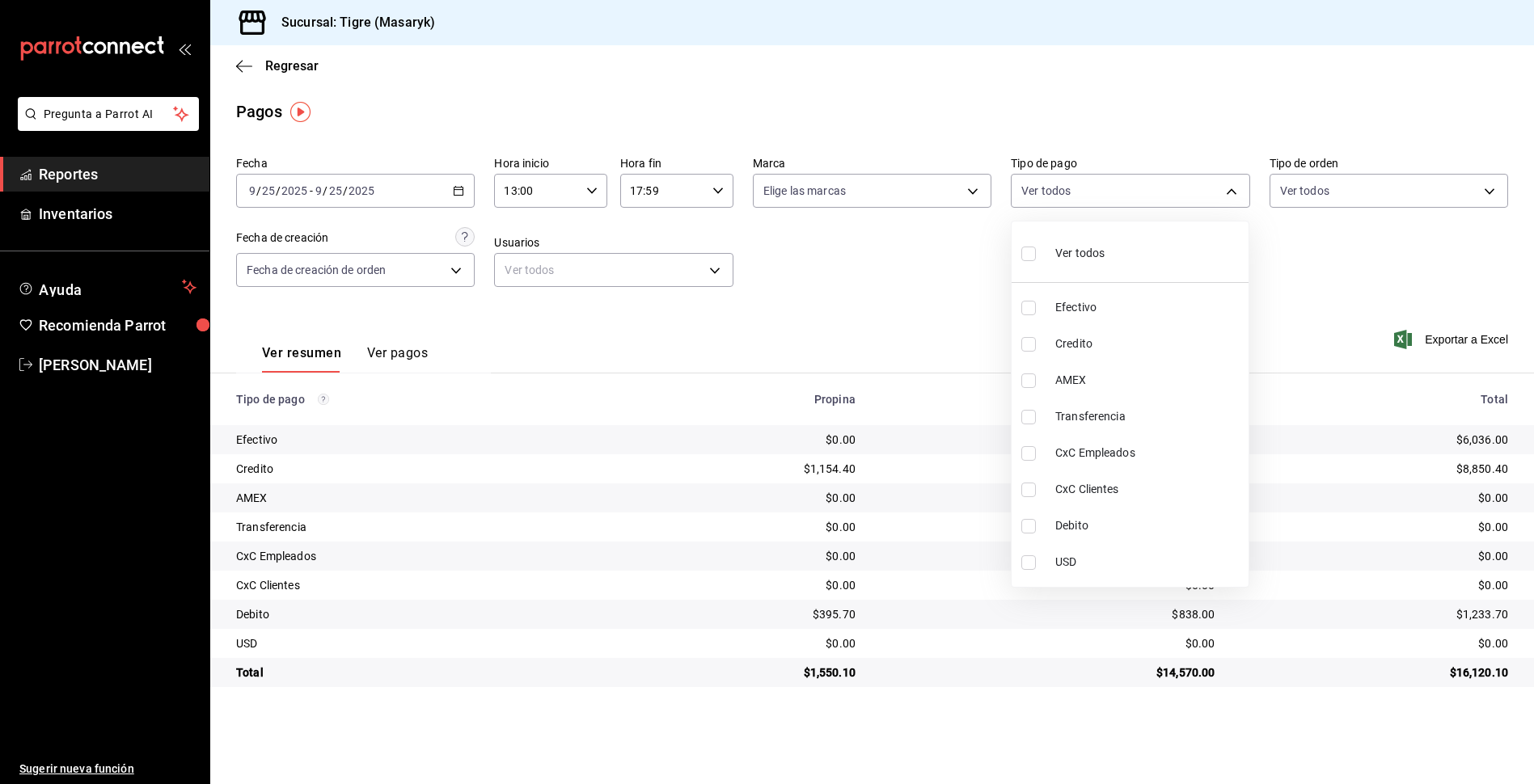
click at [1024, 252] on input "checkbox" at bounding box center [1028, 254] width 15 height 15
checkbox input "true"
type input "68cfb1b9-f6b2-44be-9d19-cf144159f8e2,563f51c4-7c0d-43b6-837e-e895ac41548e,d9472…"
checkbox input "true"
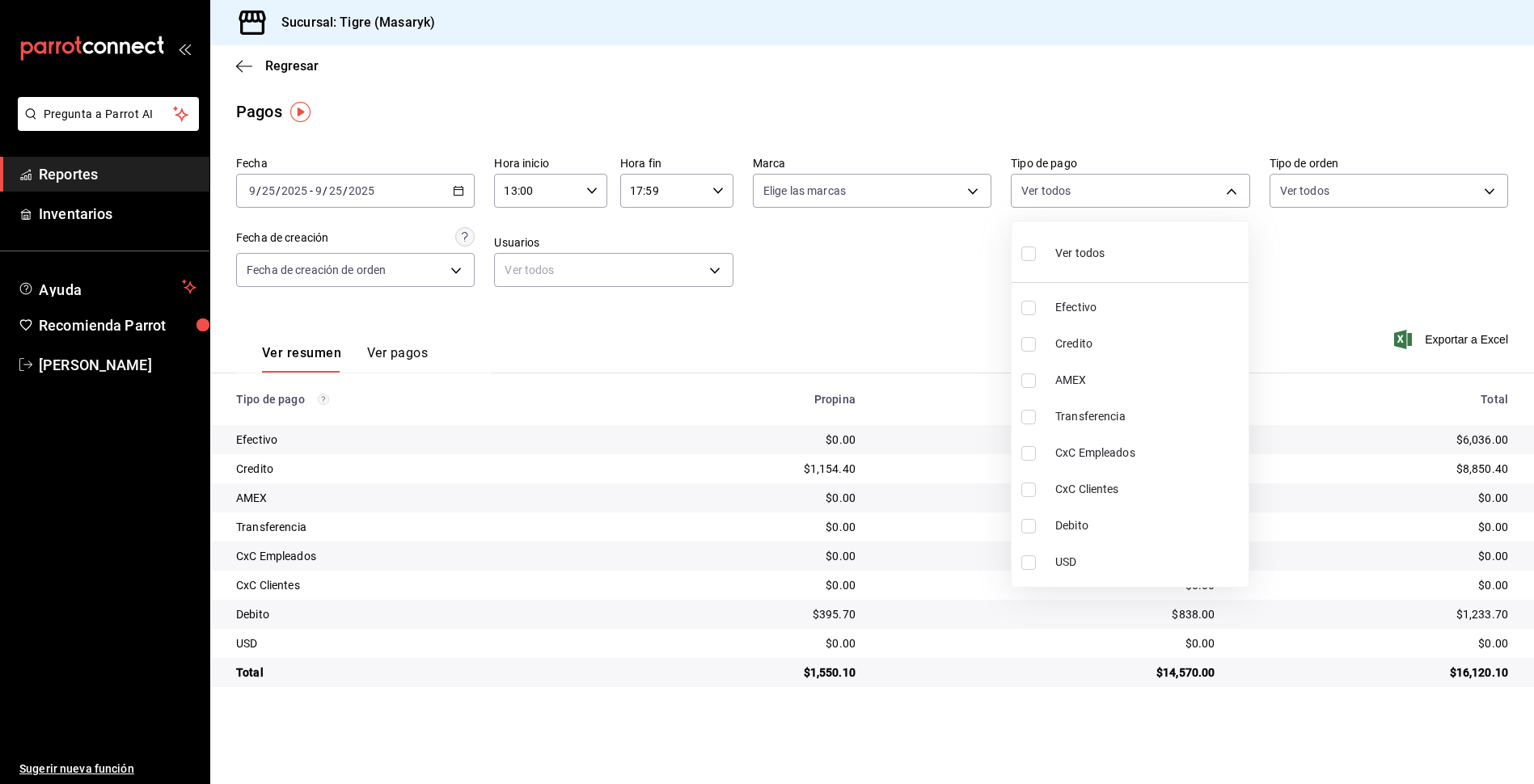
checkbox input "true"
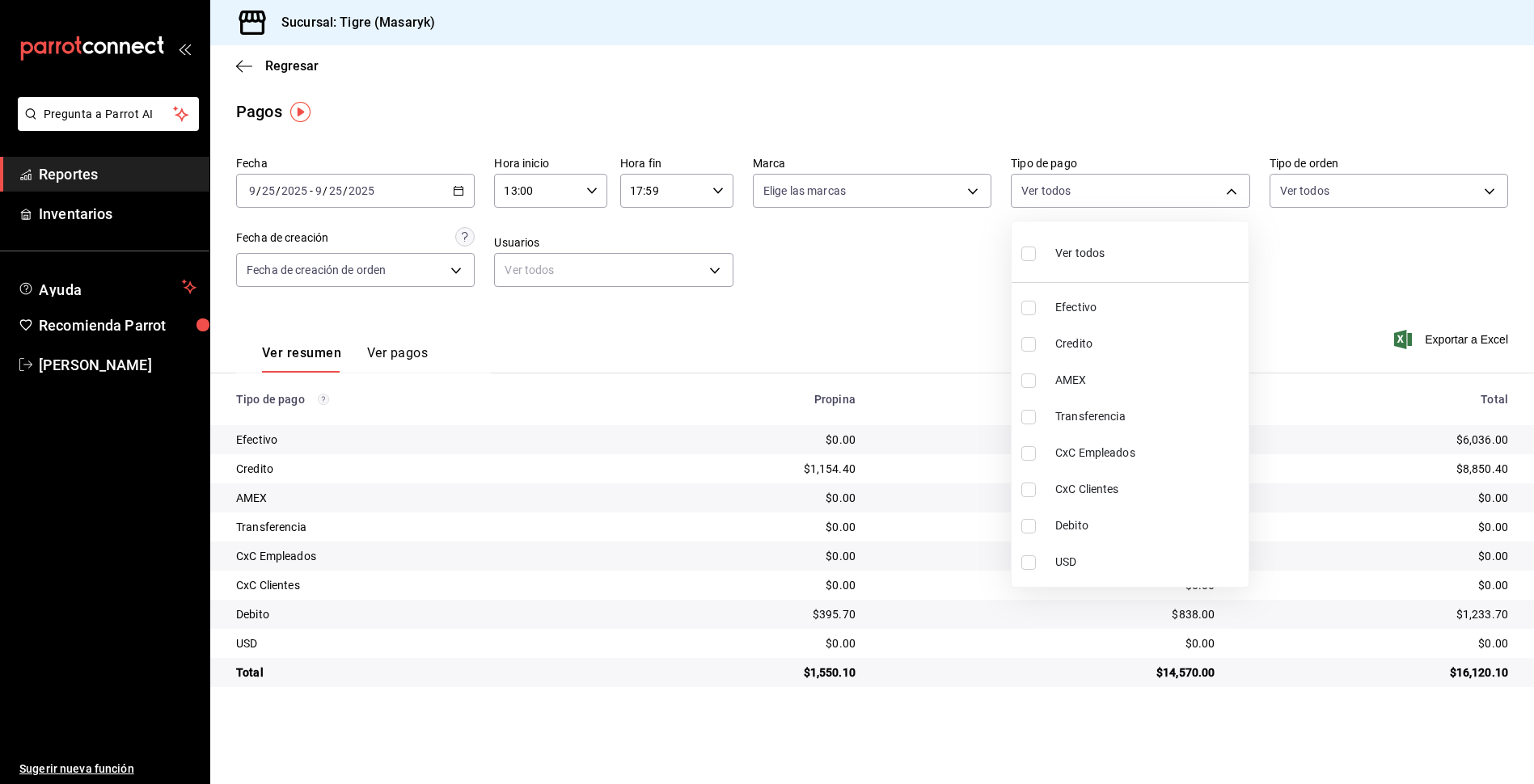
checkbox input "true"
click at [961, 281] on div at bounding box center [767, 392] width 1534 height 784
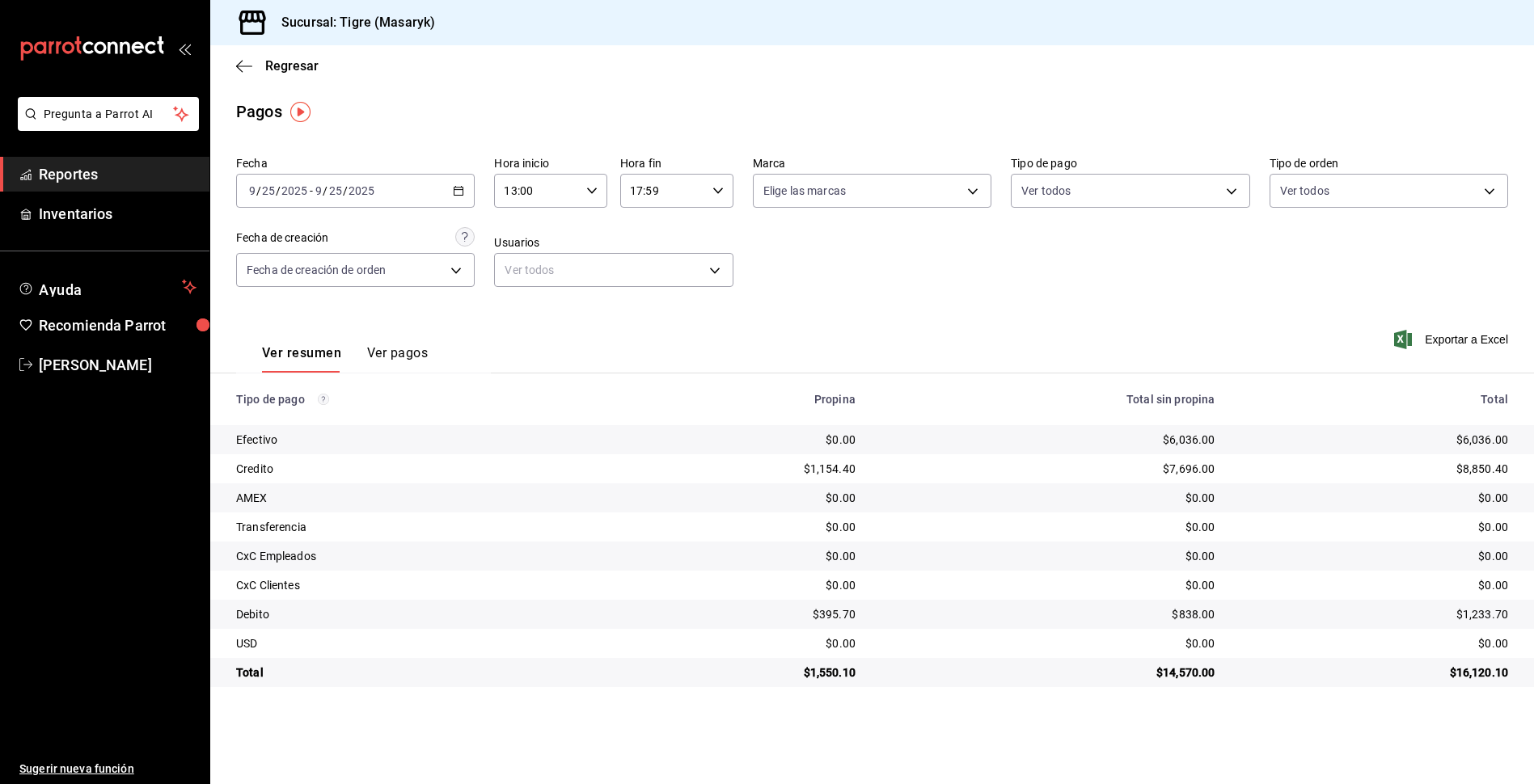
click at [594, 188] on icon "button" at bounding box center [592, 191] width 12 height 12
click at [526, 223] on button "13" at bounding box center [522, 232] width 51 height 32
click at [709, 191] on div at bounding box center [767, 392] width 1534 height 784
click at [717, 192] on \(Stroke\) "button" at bounding box center [718, 191] width 10 height 6
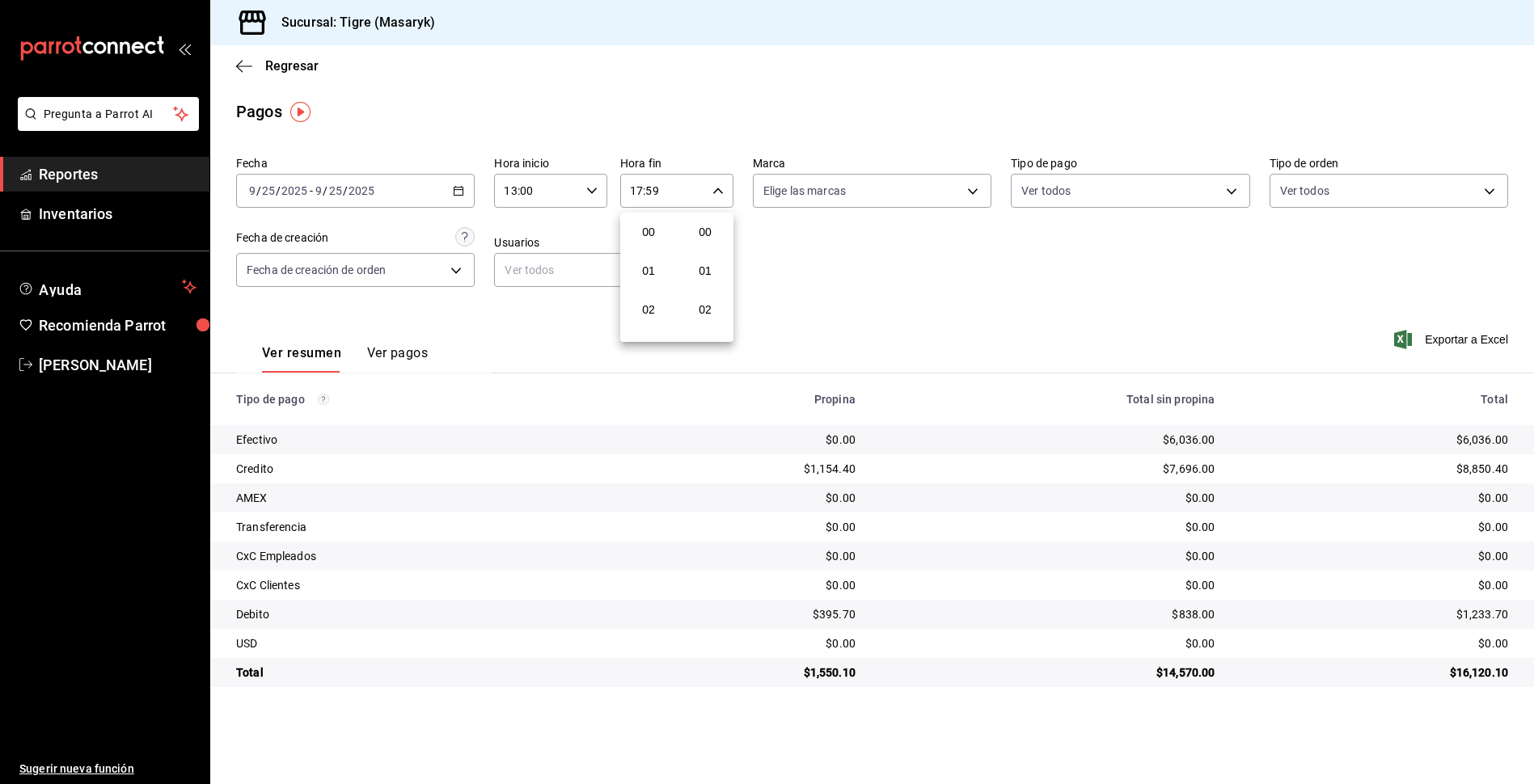
scroll to position [2199, 0]
click at [655, 274] on span "18" at bounding box center [649, 270] width 31 height 13
type input "18:59"
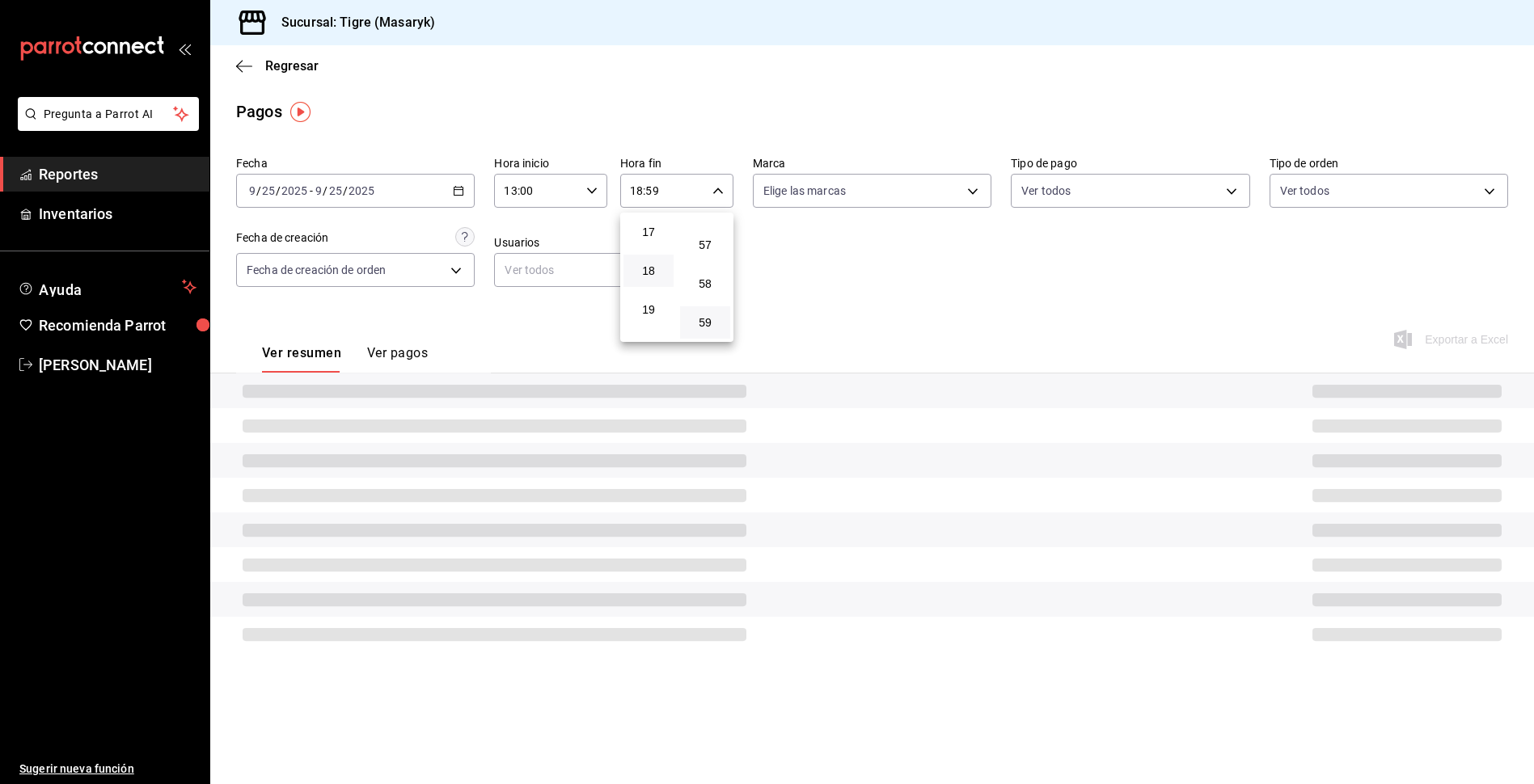
click at [900, 248] on div at bounding box center [767, 392] width 1534 height 784
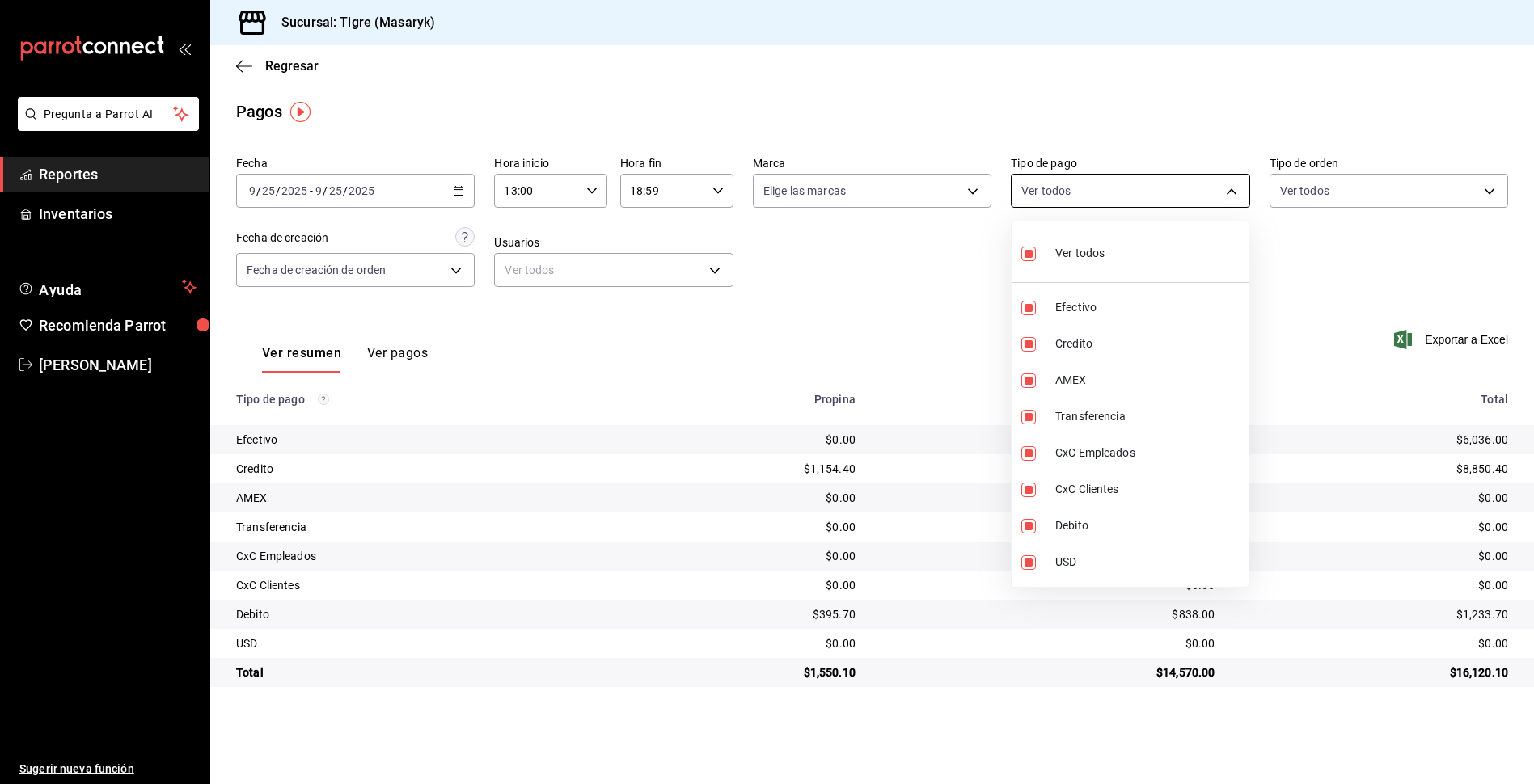
click at [1231, 188] on body "Pregunta a Parrot AI Reportes Inventarios Ayuda Recomienda Parrot Tigre Masaryk…" at bounding box center [767, 392] width 1534 height 784
click at [1022, 252] on input "checkbox" at bounding box center [1028, 254] width 15 height 15
checkbox input "false"
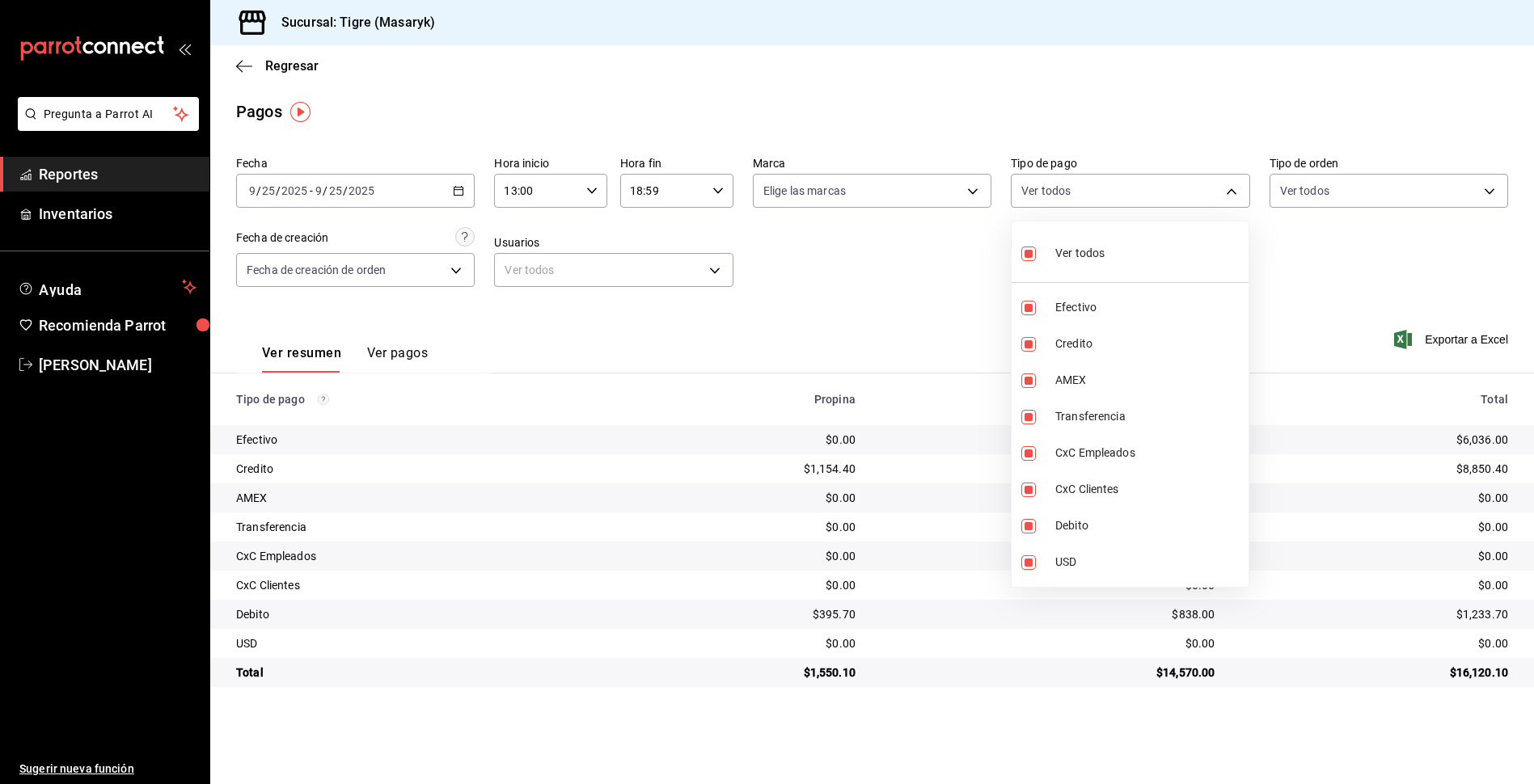
checkbox input "false"
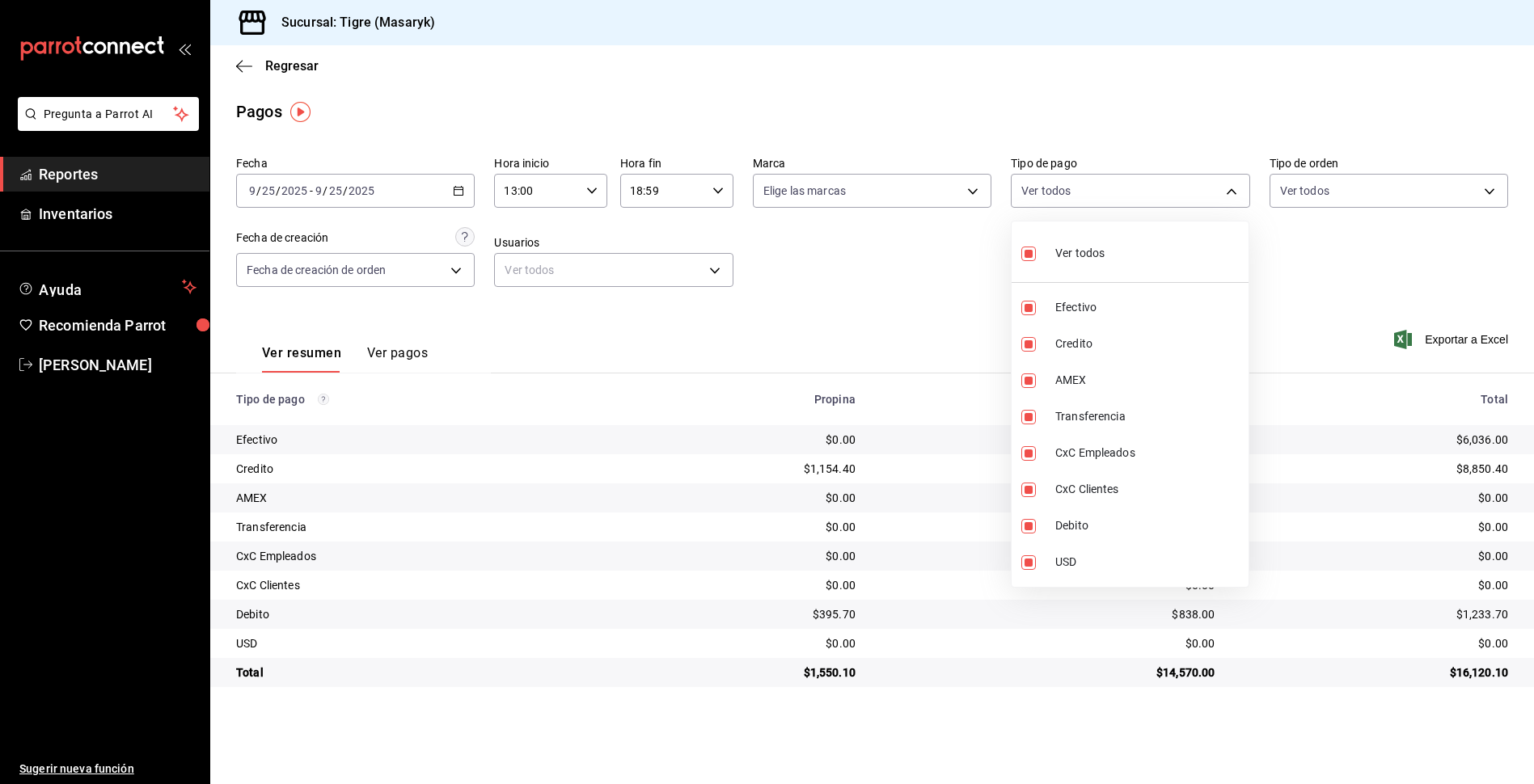
checkbox input "false"
click at [1024, 350] on input "checkbox" at bounding box center [1028, 344] width 15 height 15
checkbox input "true"
type input "563f51c4-7c0d-43b6-837e-e895ac41548e"
click at [1030, 525] on input "checkbox" at bounding box center [1028, 526] width 15 height 15
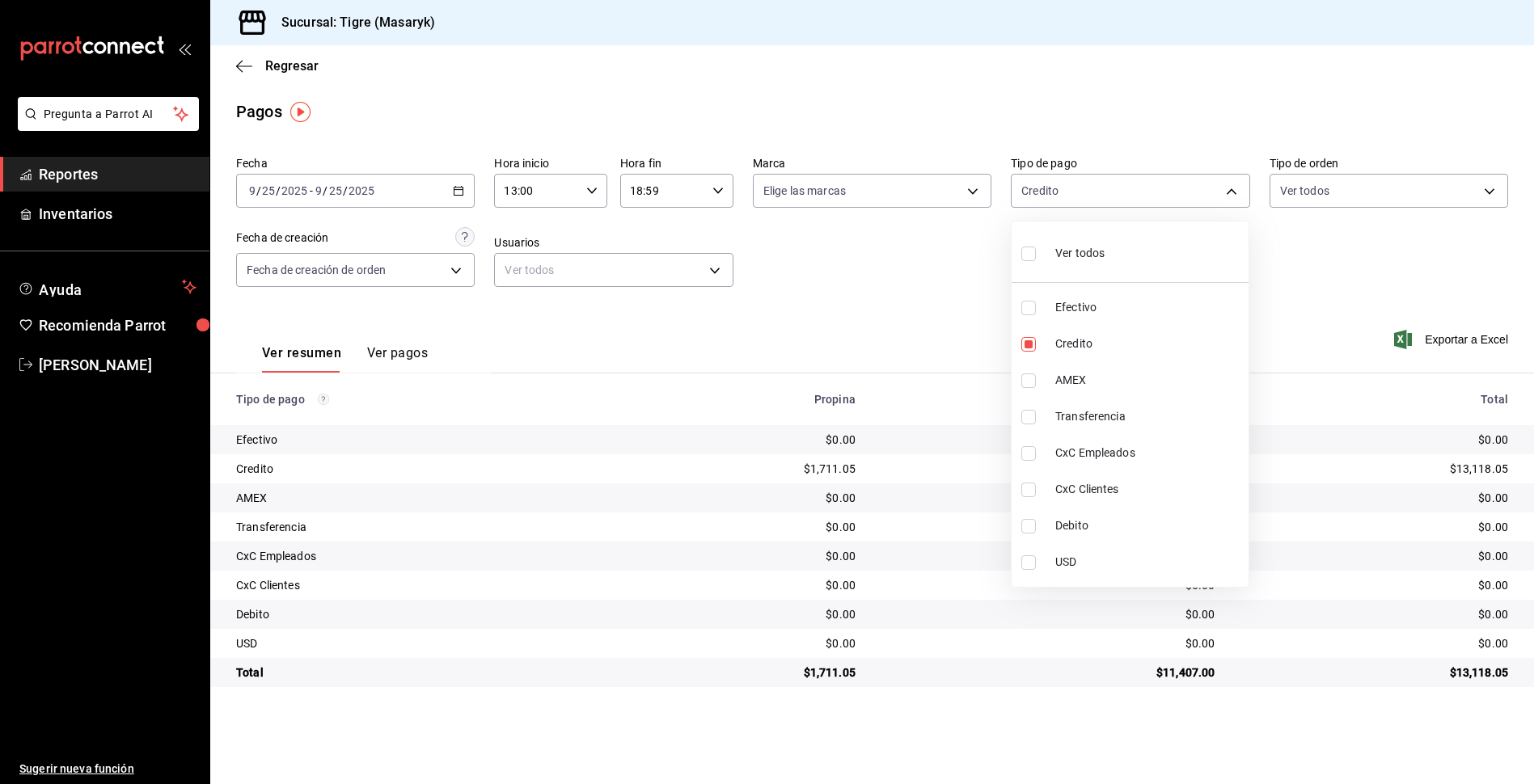
checkbox input "true"
type input "563f51c4-7c0d-43b6-837e-e895ac41548e,a8f1af16-94e3-41ee-854d-4aaa38aa7ebf"
click at [931, 302] on div at bounding box center [767, 392] width 1534 height 784
click at [1228, 190] on body "Pregunta a Parrot AI Reportes Inventarios Ayuda Recomienda Parrot Tigre [PERSON…" at bounding box center [767, 392] width 1534 height 784
click at [1034, 345] on input "checkbox" at bounding box center [1028, 344] width 15 height 15
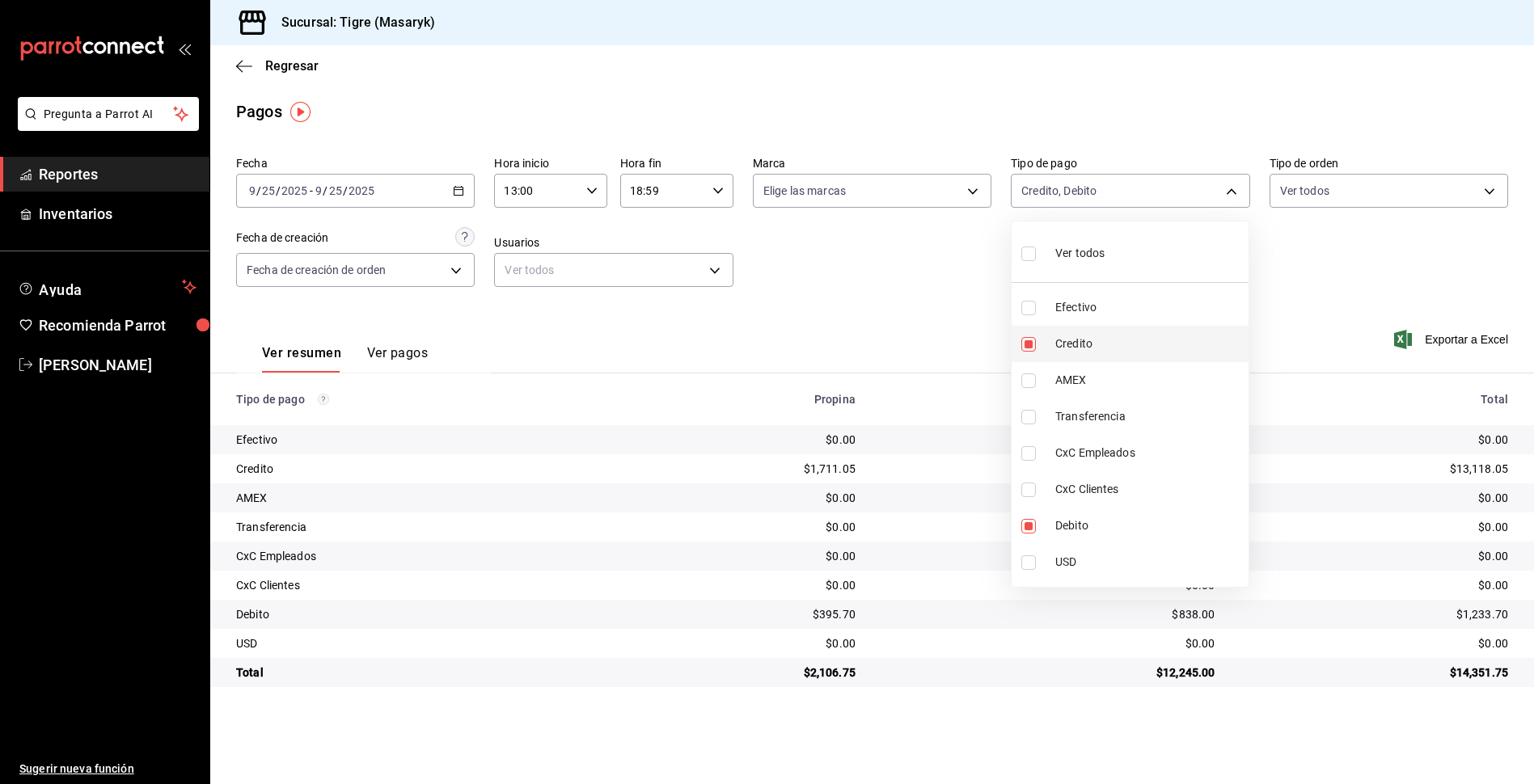
checkbox input "false"
type input "a8f1af16-94e3-41ee-854d-4aaa38aa7ebf"
click at [1029, 521] on input "checkbox" at bounding box center [1028, 526] width 15 height 15
checkbox input "false"
click at [1028, 258] on input "checkbox" at bounding box center [1028, 254] width 15 height 15
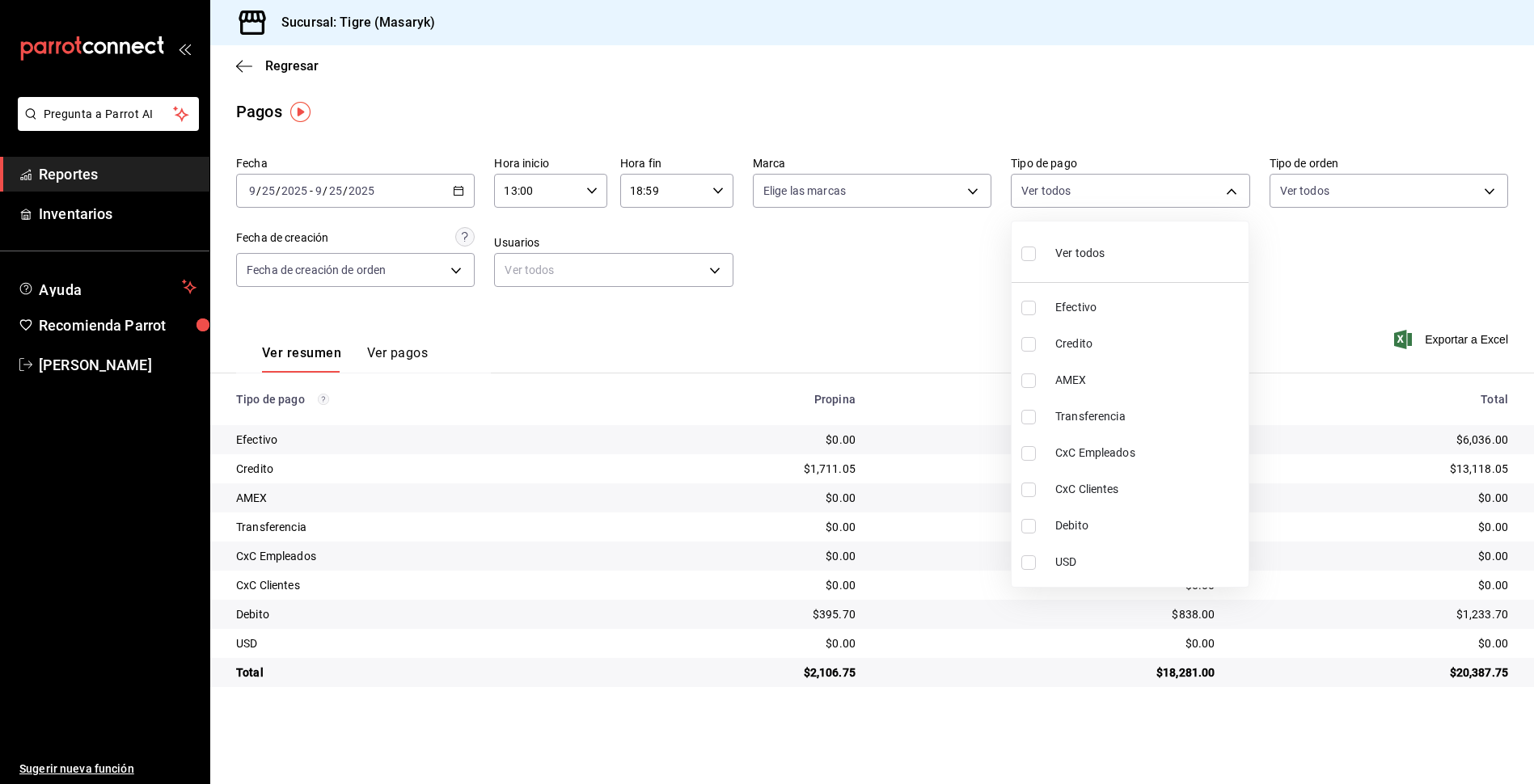
checkbox input "true"
type input "68cfb1b9-f6b2-44be-9d19-cf144159f8e2,563f51c4-7c0d-43b6-837e-e895ac41548e,d9472…"
checkbox input "true"
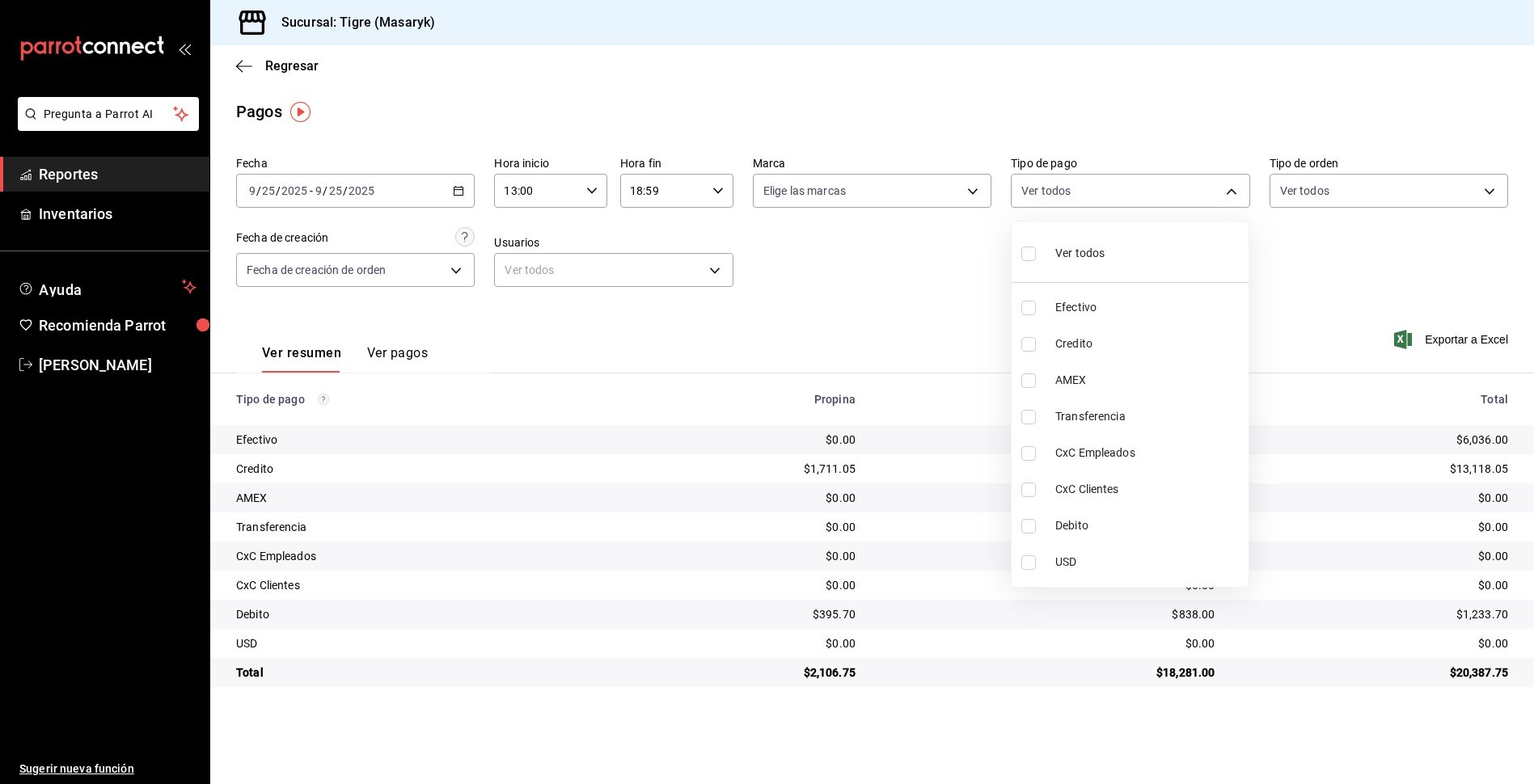
checkbox input "true"
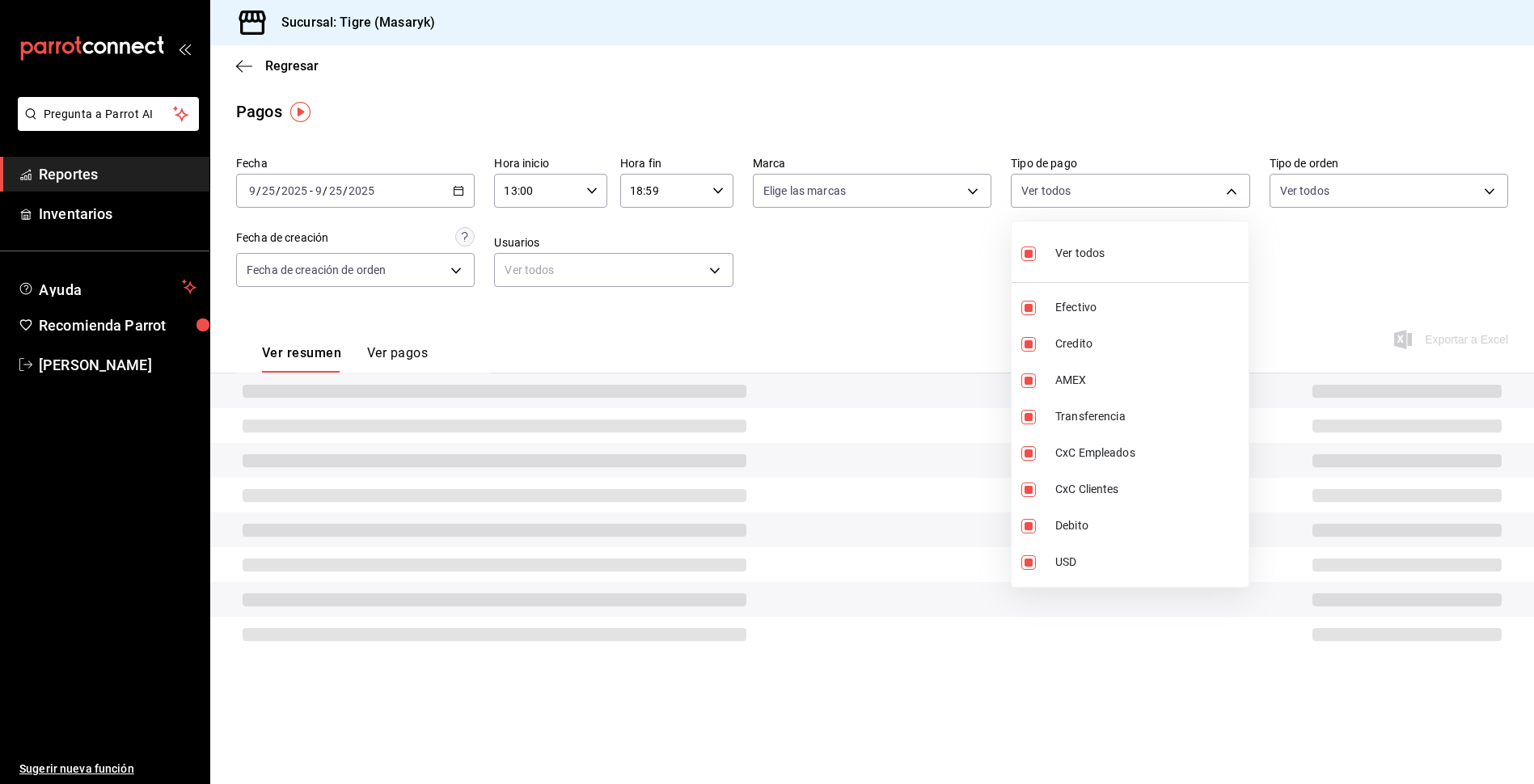
click at [929, 316] on div at bounding box center [767, 392] width 1534 height 784
